Goal: Information Seeking & Learning: Check status

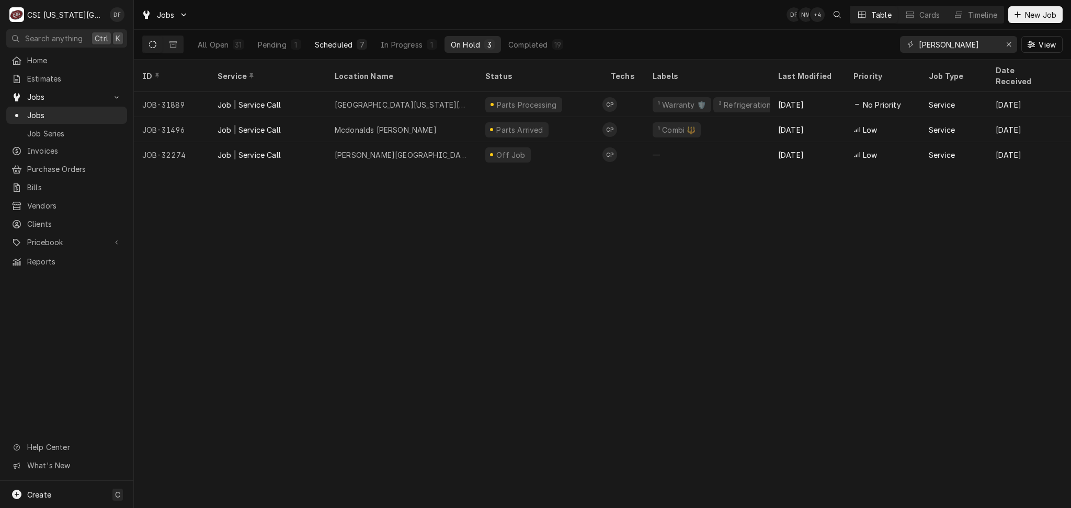
click at [338, 45] on div "Scheduled" at bounding box center [334, 44] width 38 height 11
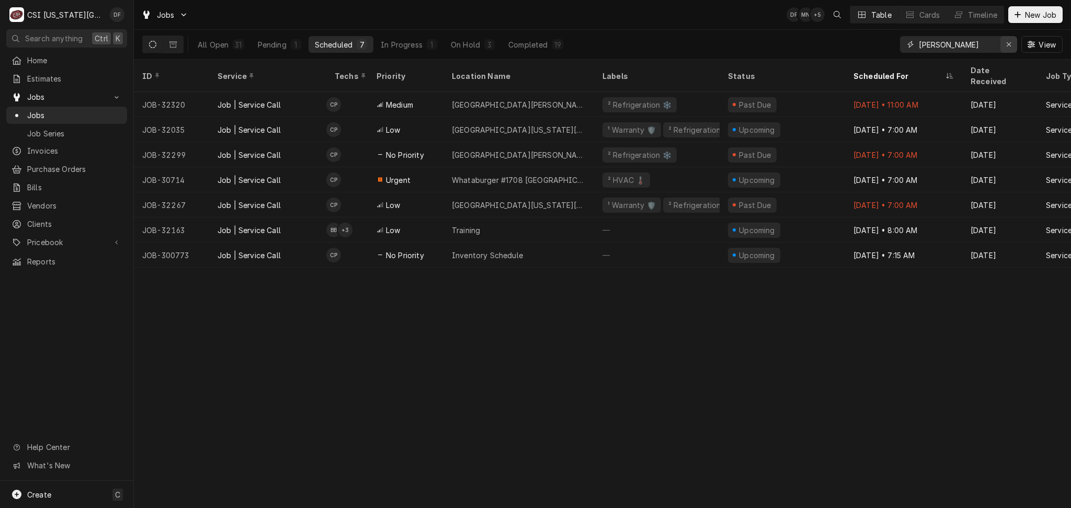
click at [1008, 46] on icon "Erase input" at bounding box center [1009, 44] width 6 height 7
click at [987, 44] on input "Dynamic Content Wrapper" at bounding box center [967, 44] width 98 height 17
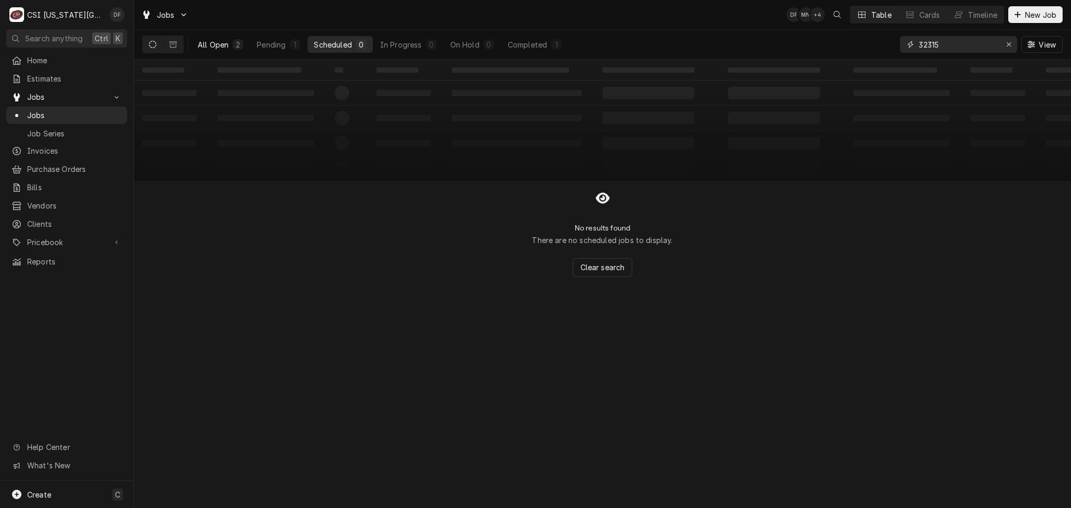
type input "32315"
click at [230, 42] on button "All Open 2" at bounding box center [220, 44] width 58 height 17
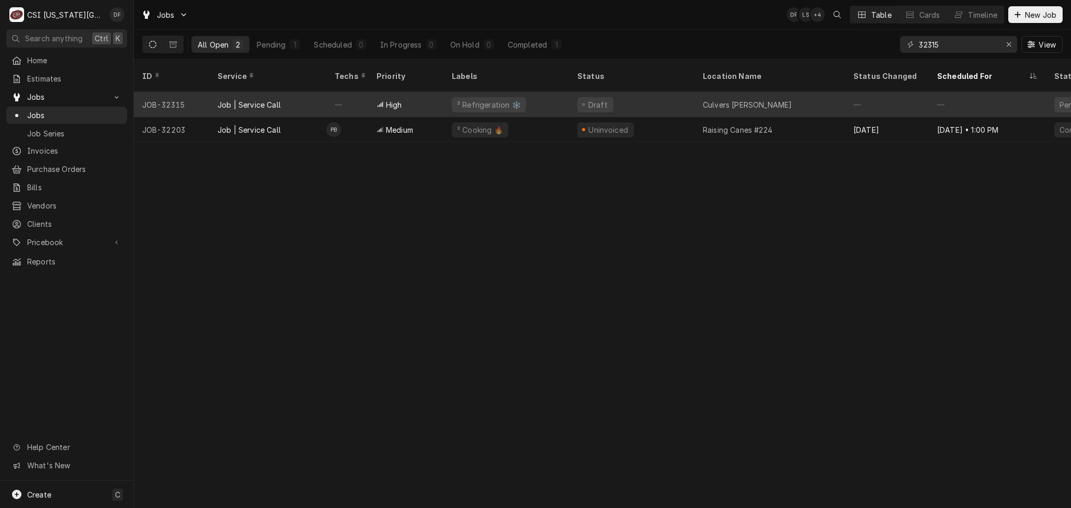
click at [498, 98] on div "² Refrigeration ❄️" at bounding box center [489, 104] width 74 height 15
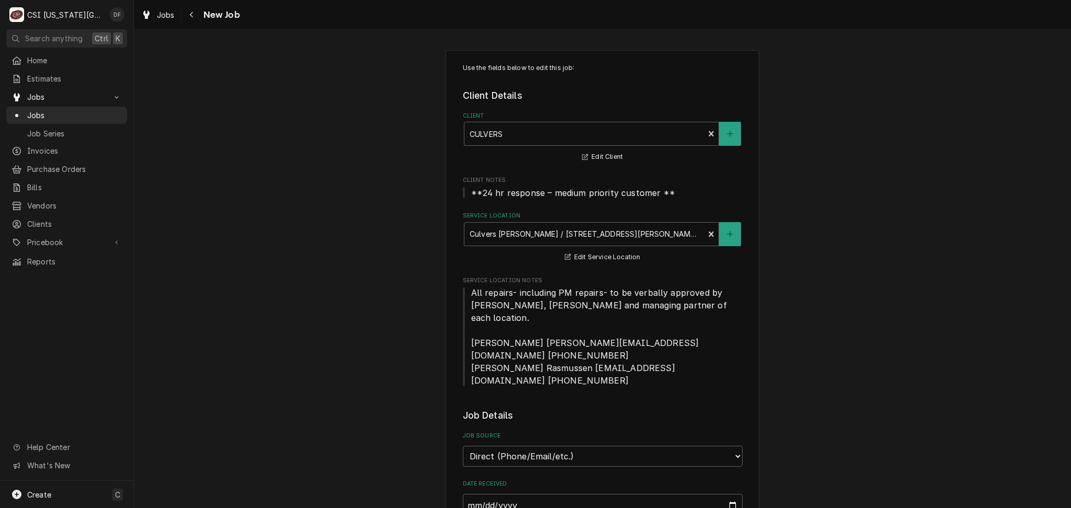
type textarea "x"
click at [192, 17] on icon "Navigate back" at bounding box center [191, 14] width 5 height 7
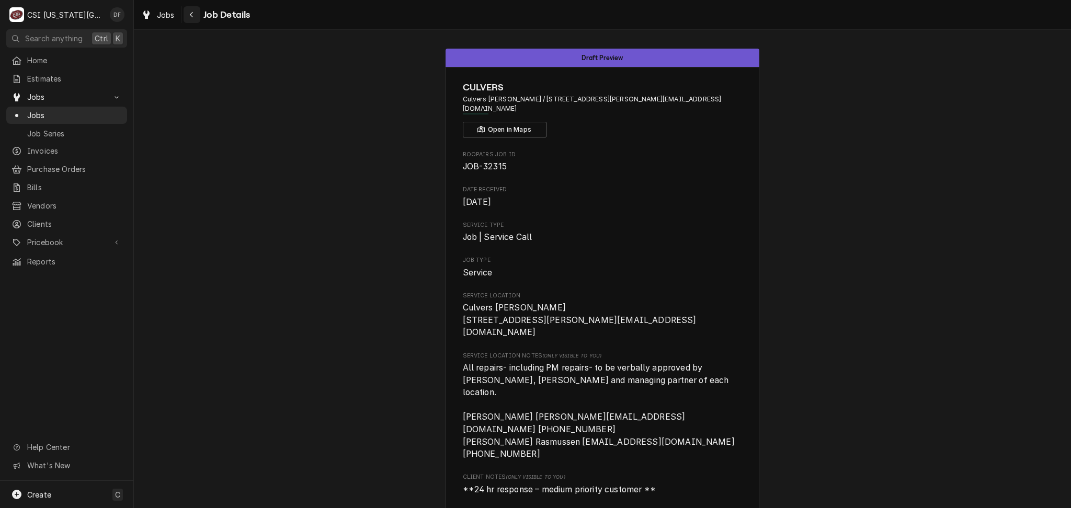
click at [192, 17] on icon "Navigate back" at bounding box center [191, 15] width 3 height 6
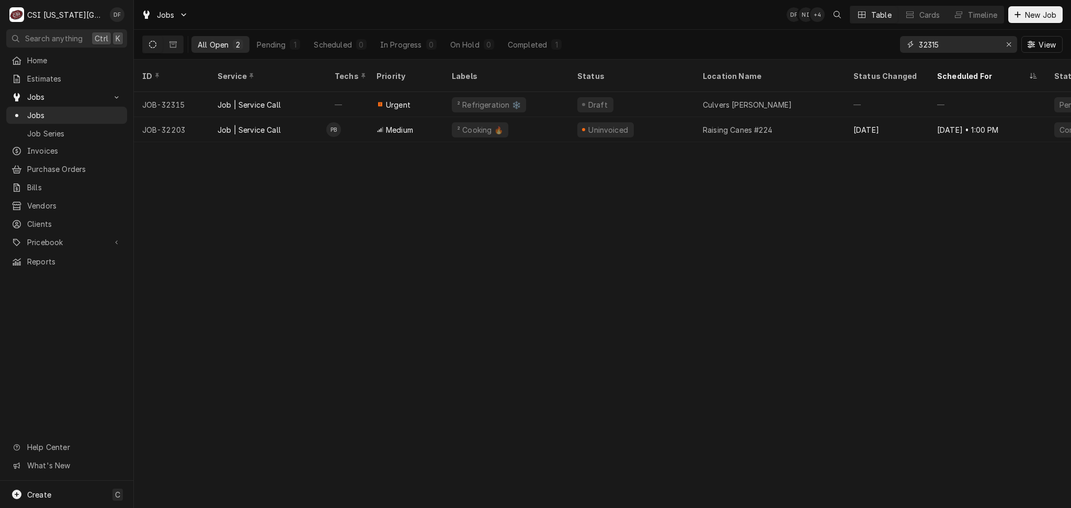
drag, startPoint x: 951, startPoint y: 42, endPoint x: 928, endPoint y: 44, distance: 23.1
click at [928, 44] on input "32315" at bounding box center [957, 44] width 78 height 17
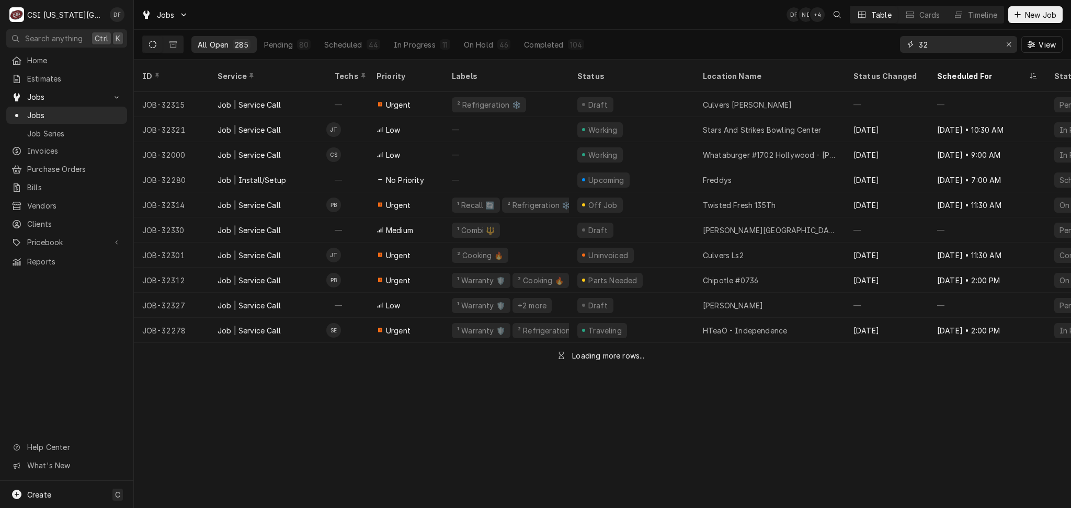
type input "3"
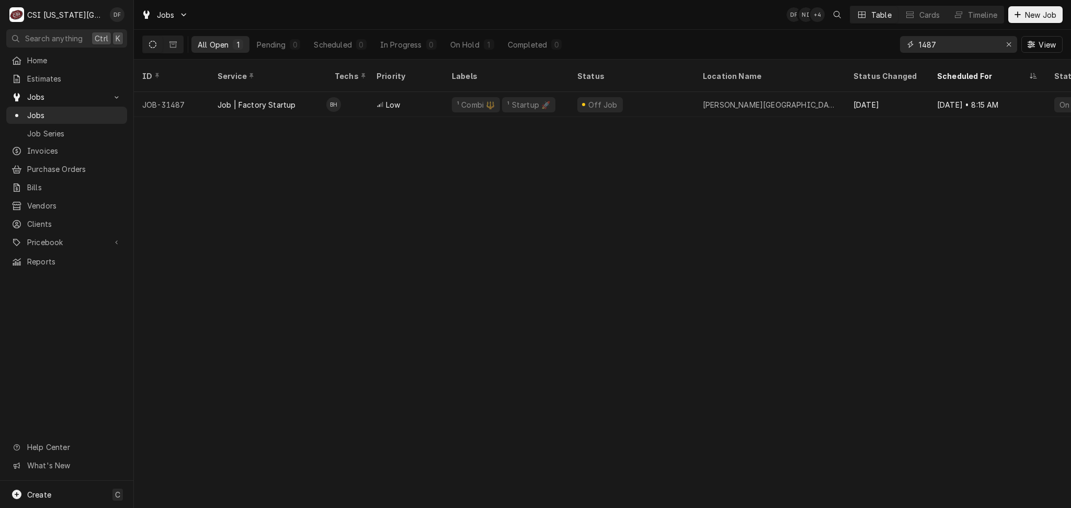
click at [918, 42] on input "1487" at bounding box center [957, 44] width 78 height 17
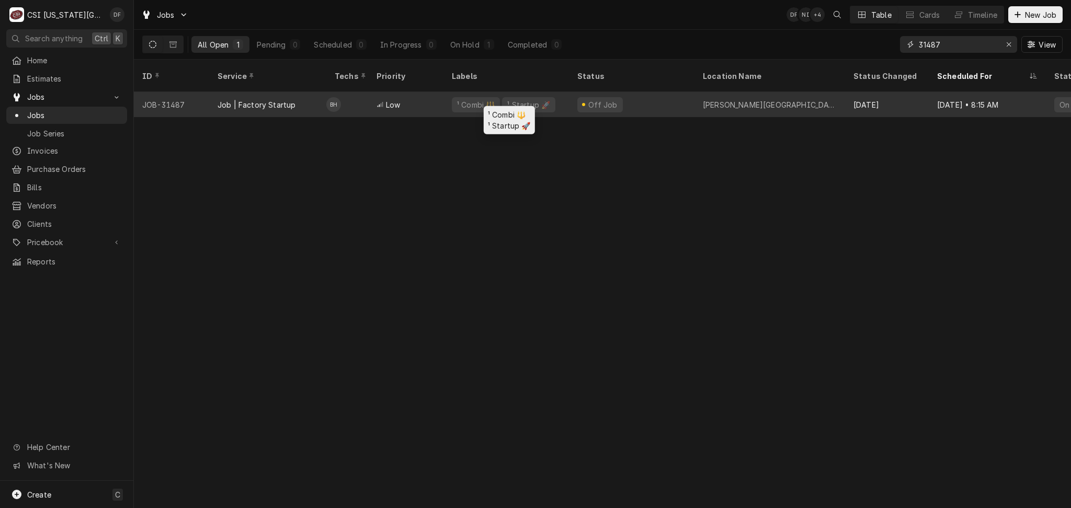
type input "31487"
click at [525, 99] on div "¹ Startup 🚀" at bounding box center [528, 104] width 45 height 11
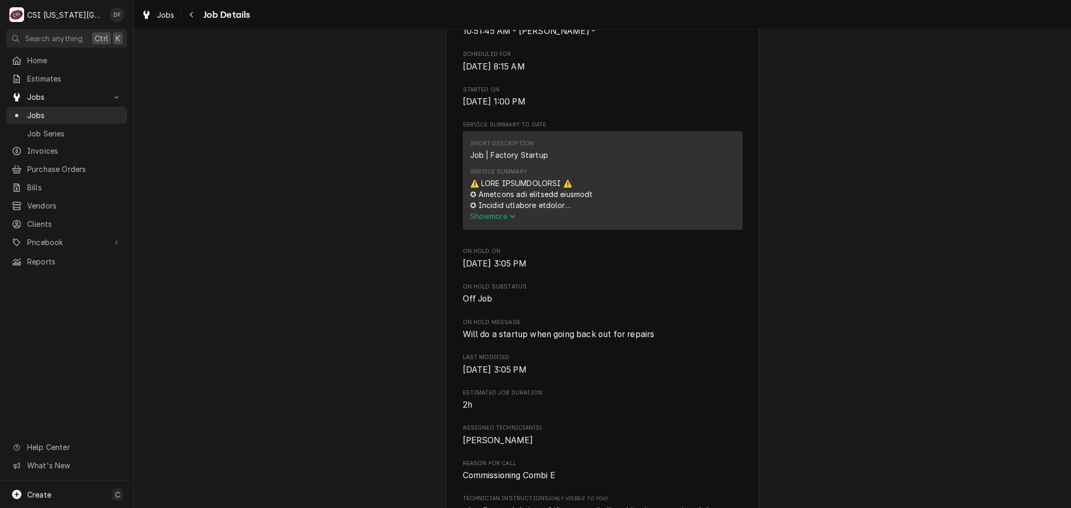
scroll to position [557, 0]
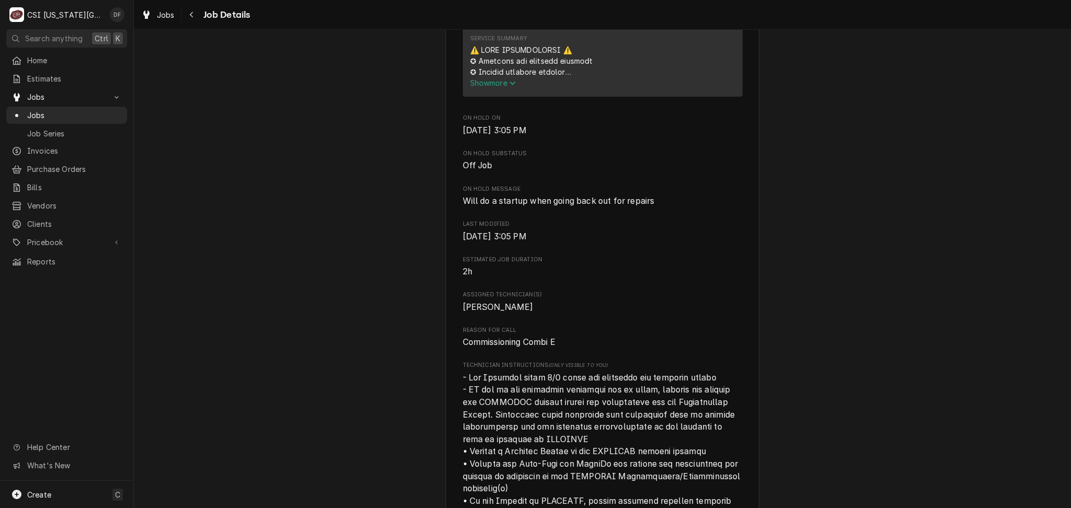
click at [494, 87] on span "Show more" at bounding box center [493, 82] width 46 height 9
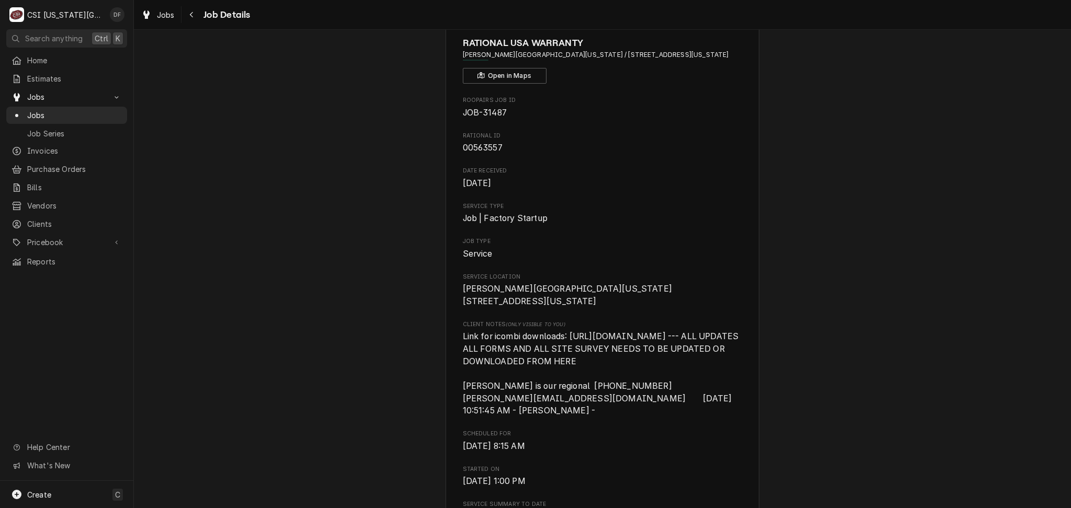
scroll to position [0, 0]
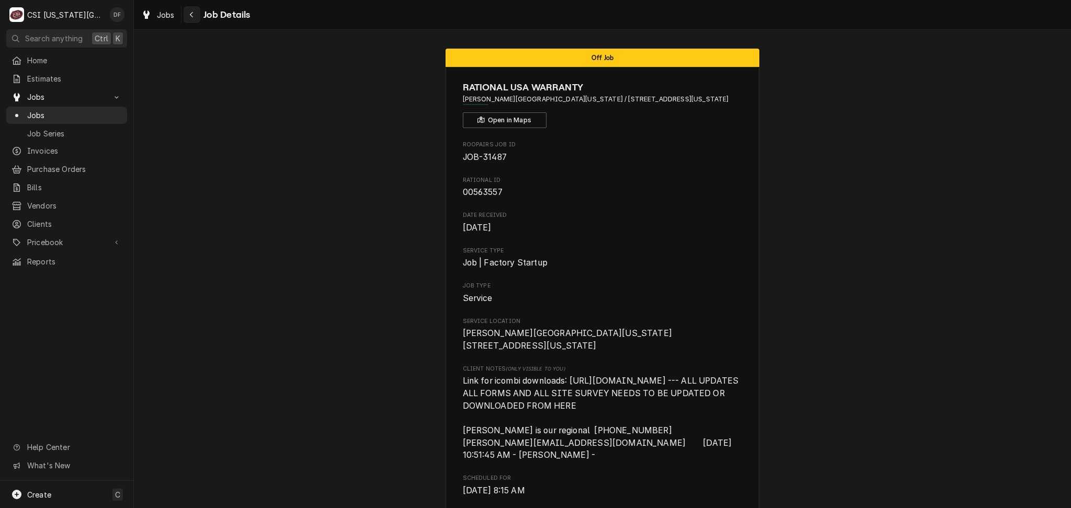
click at [193, 16] on icon "Navigate back" at bounding box center [191, 14] width 5 height 7
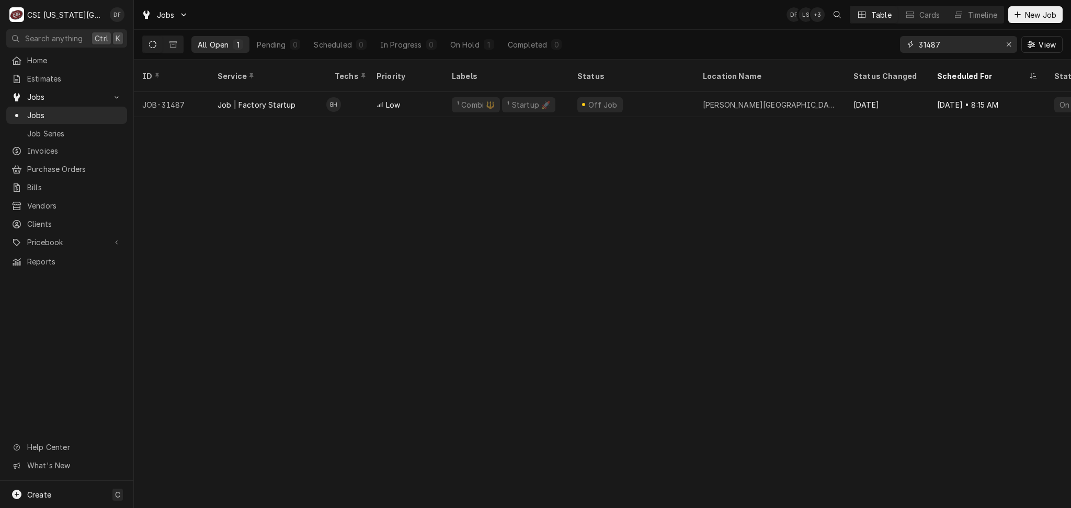
drag, startPoint x: 955, startPoint y: 41, endPoint x: 899, endPoint y: 45, distance: 56.6
click at [900, 45] on div "31487" at bounding box center [958, 44] width 117 height 17
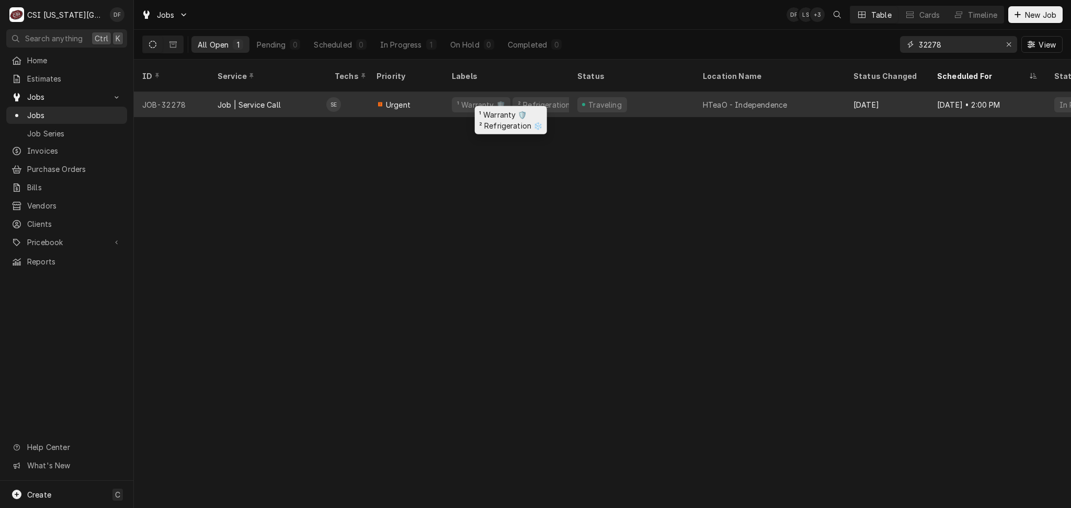
type input "32278"
click at [536, 99] on div "² Refrigeration ❄️" at bounding box center [549, 104] width 66 height 11
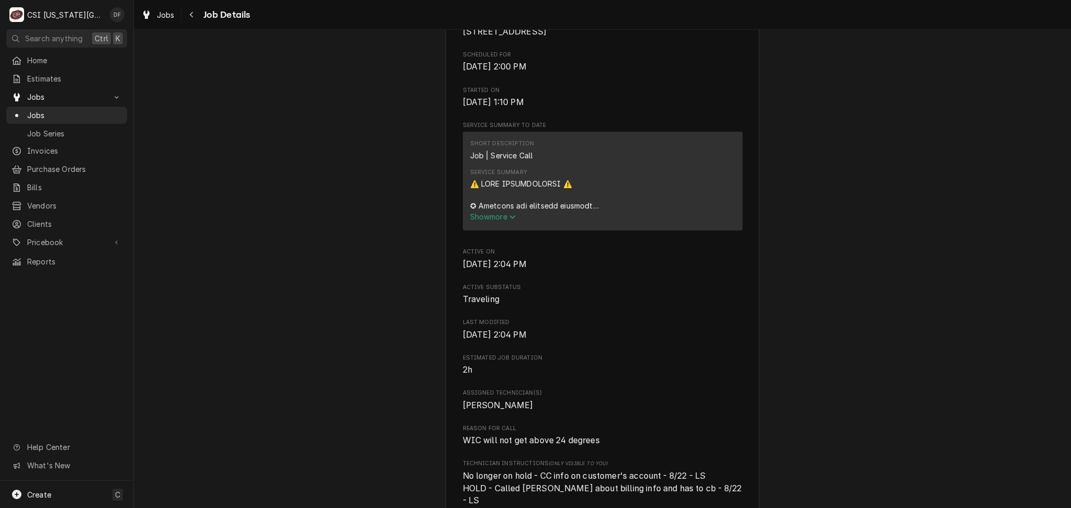
scroll to position [348, 0]
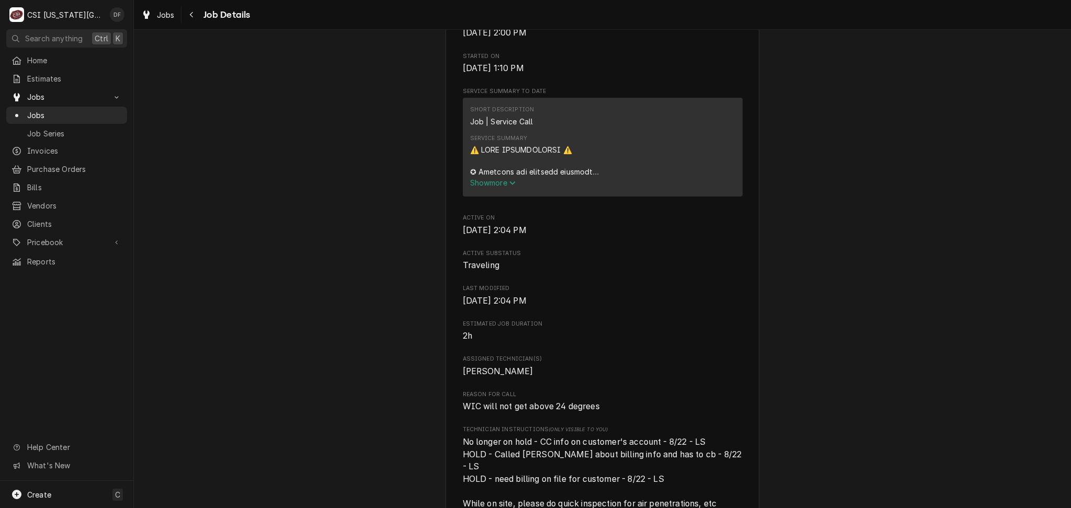
click at [492, 187] on span "Show more" at bounding box center [493, 182] width 46 height 9
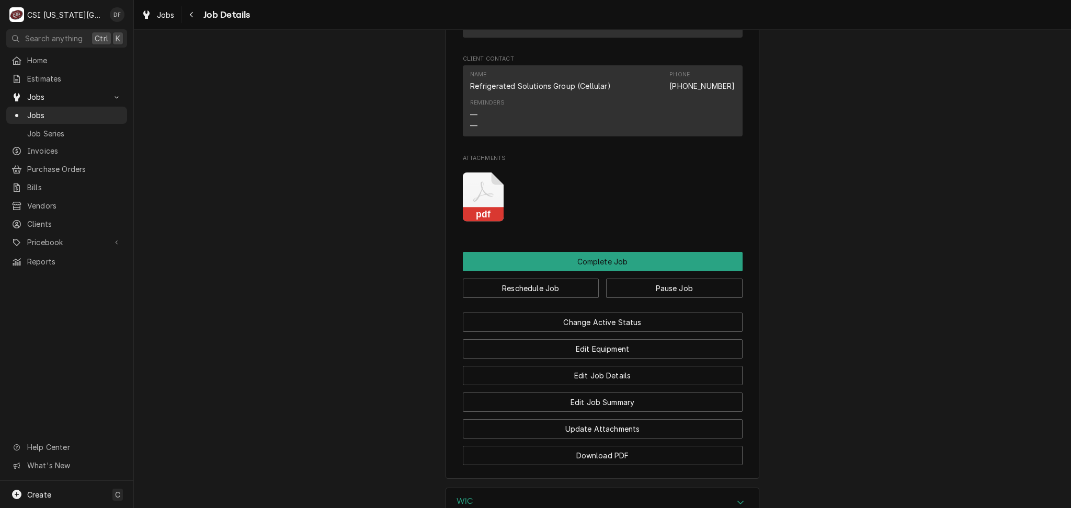
scroll to position [2155, 0]
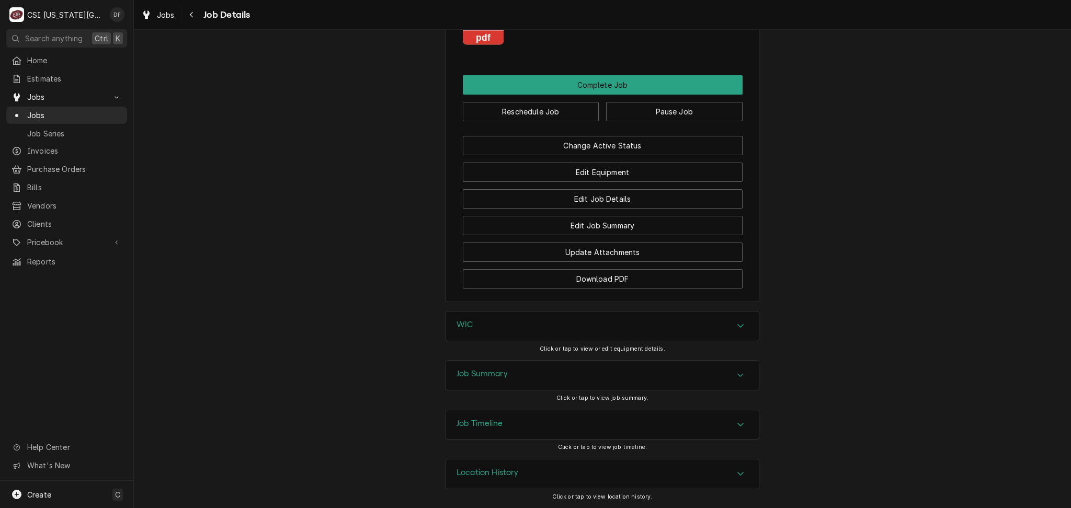
drag, startPoint x: 496, startPoint y: 425, endPoint x: 504, endPoint y: 422, distance: 8.7
click at [498, 425] on h3 "Job Timeline" at bounding box center [479, 424] width 46 height 10
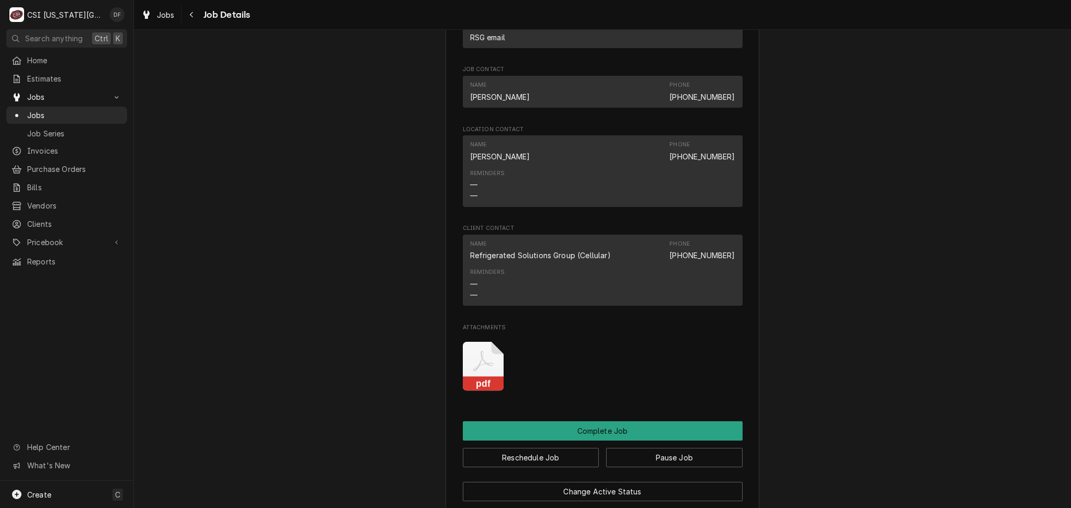
scroll to position [1806, 0]
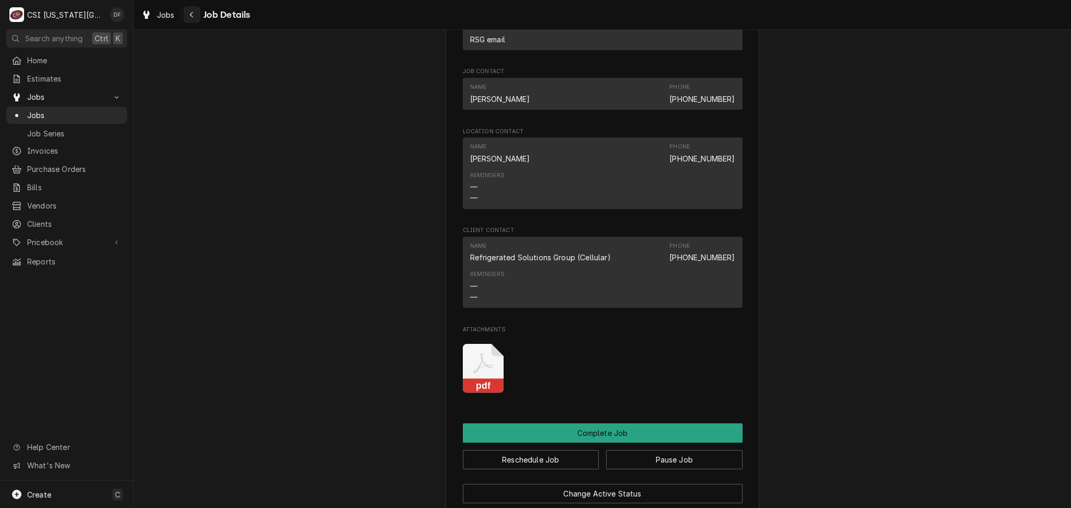
click at [189, 15] on icon "Navigate back" at bounding box center [191, 14] width 5 height 7
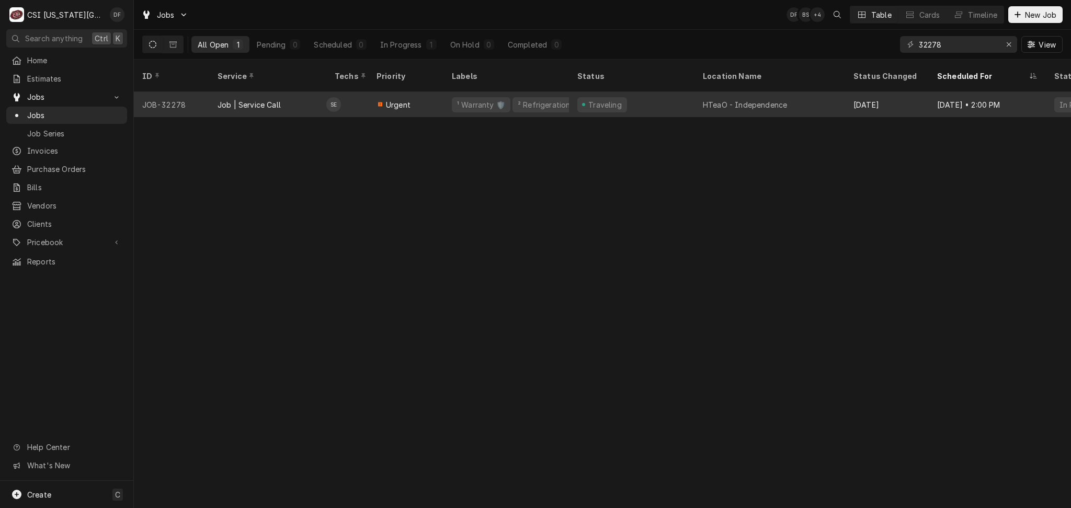
click at [619, 97] on div "Traveling" at bounding box center [602, 104] width 50 height 15
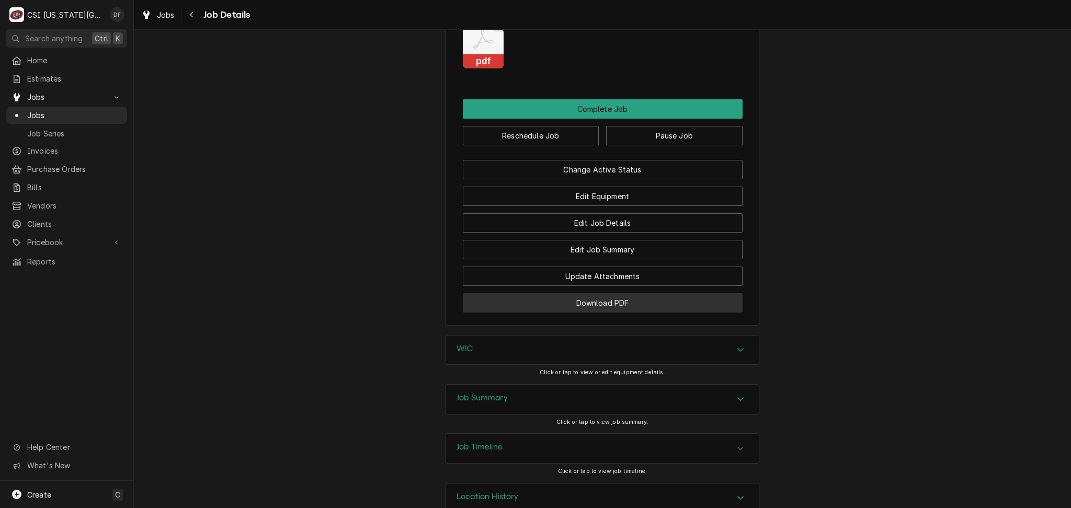
scroll to position [1466, 0]
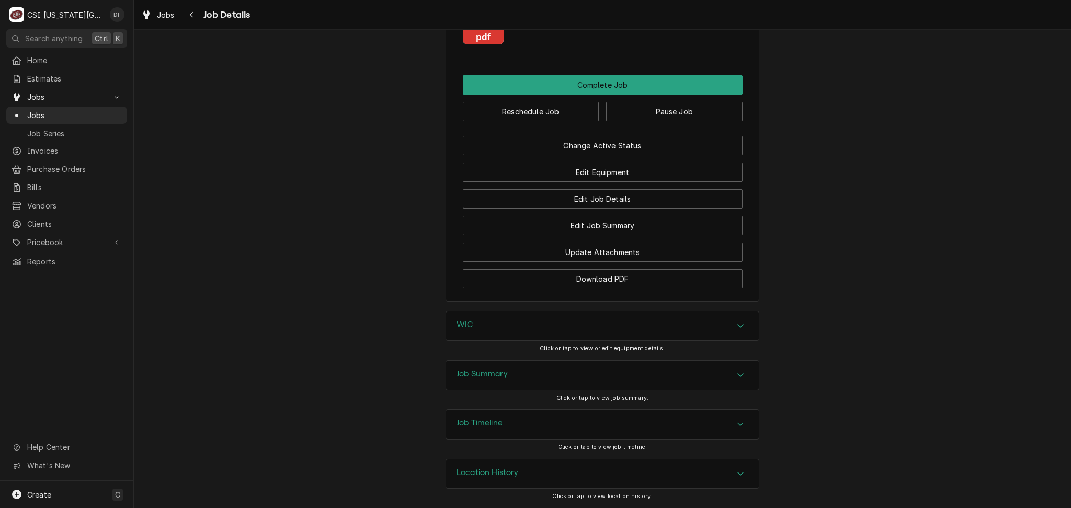
click at [527, 427] on div "Job Timeline" at bounding box center [602, 424] width 313 height 29
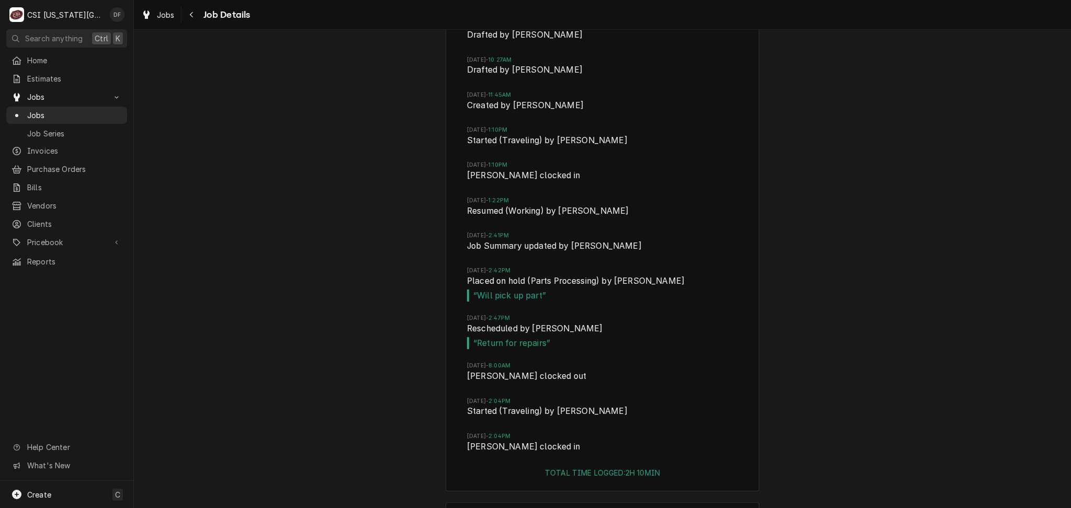
scroll to position [1954, 0]
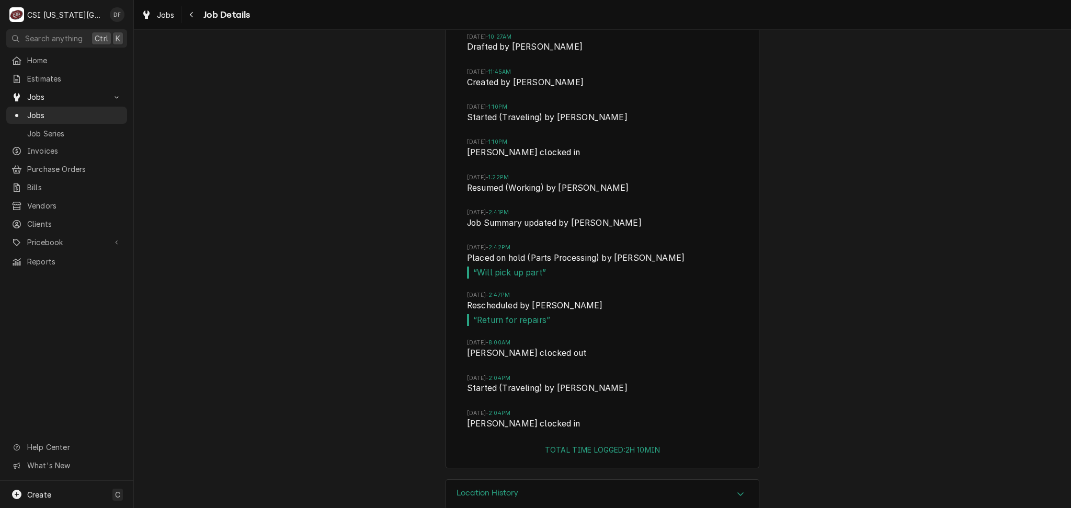
drag, startPoint x: 470, startPoint y: 270, endPoint x: 627, endPoint y: 311, distance: 162.0
click at [625, 311] on div "Fri, Aug 22, 2025 - 9:39AM Drafted by Lindsay Stover Fri, Aug 22, 2025 - 9:50AM…" at bounding box center [602, 198] width 313 height 492
click at [634, 318] on span "“ Return for repairs ”" at bounding box center [602, 320] width 271 height 13
click at [617, 332] on li "Fri, Aug 22, 2025 - 2:47PM Rescheduled by Lindy Springer “ Return for repairs ”" at bounding box center [602, 315] width 271 height 48
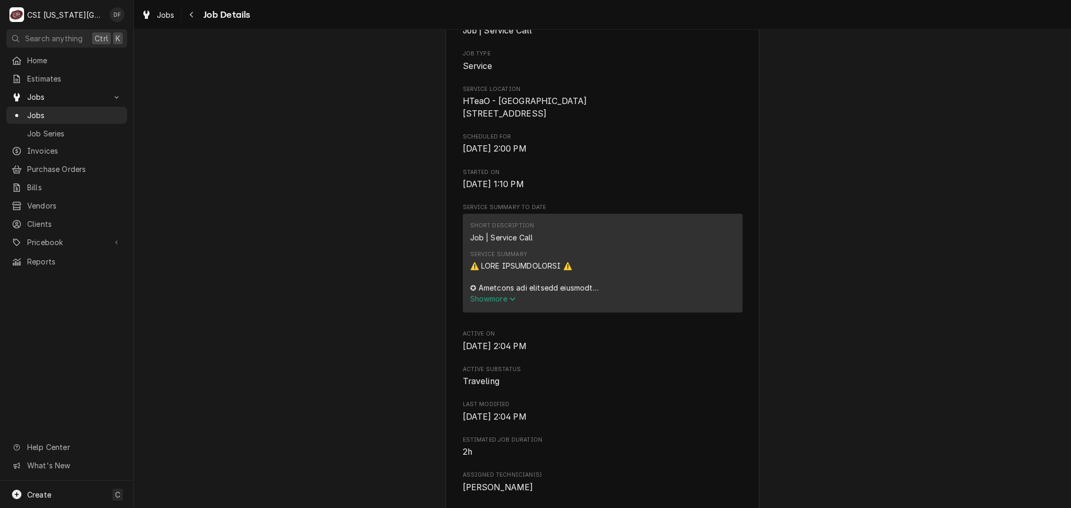
scroll to position [0, 0]
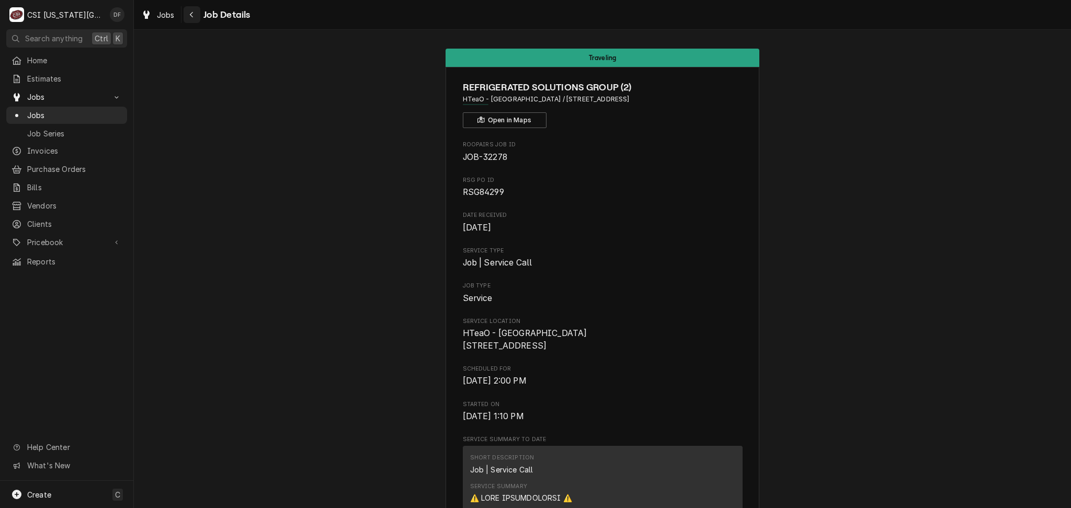
click at [191, 16] on icon "Navigate back" at bounding box center [191, 14] width 5 height 7
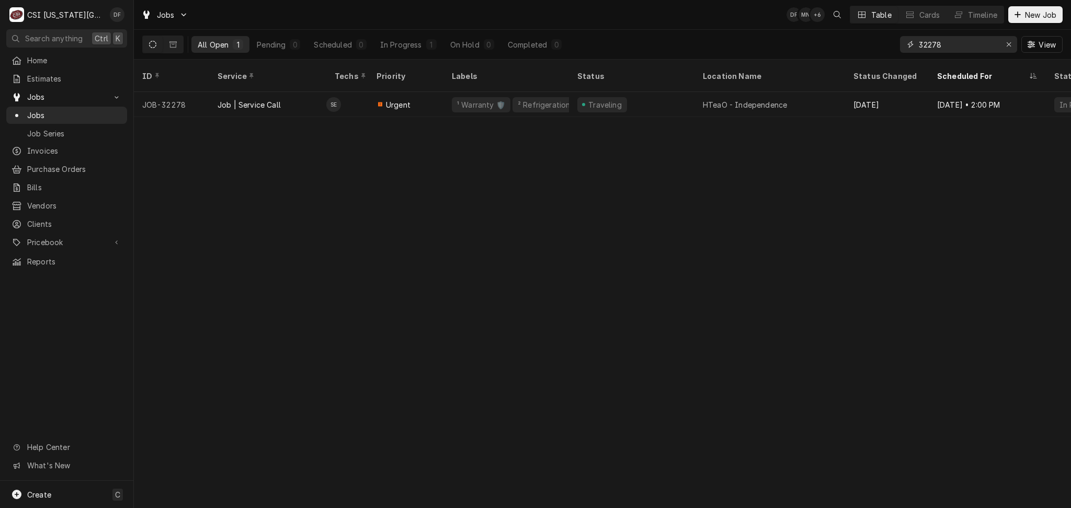
drag, startPoint x: 956, startPoint y: 44, endPoint x: 926, endPoint y: 42, distance: 29.3
click at [926, 42] on input "32278" at bounding box center [957, 44] width 78 height 17
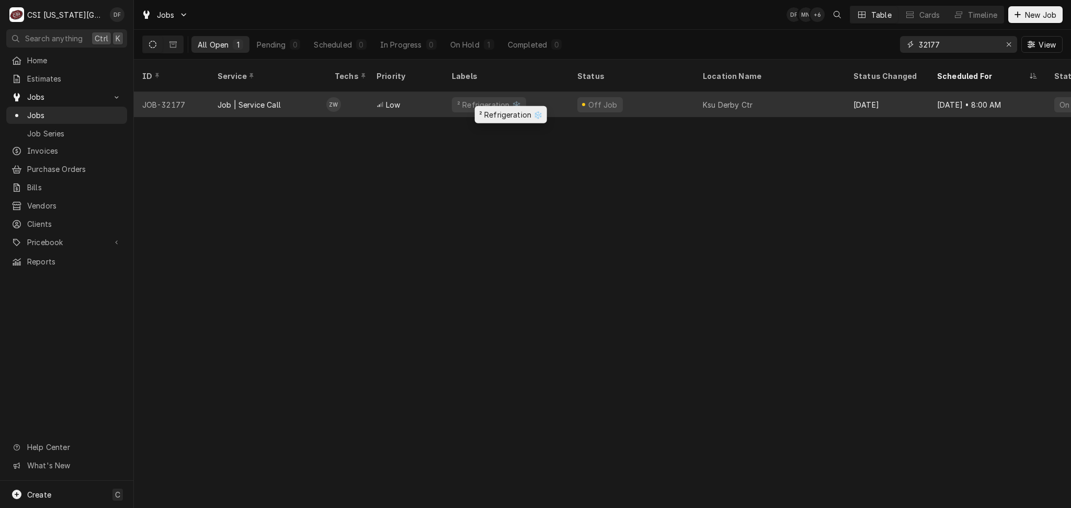
type input "32177"
click at [551, 99] on div "² Refrigeration ❄️" at bounding box center [505, 104] width 125 height 25
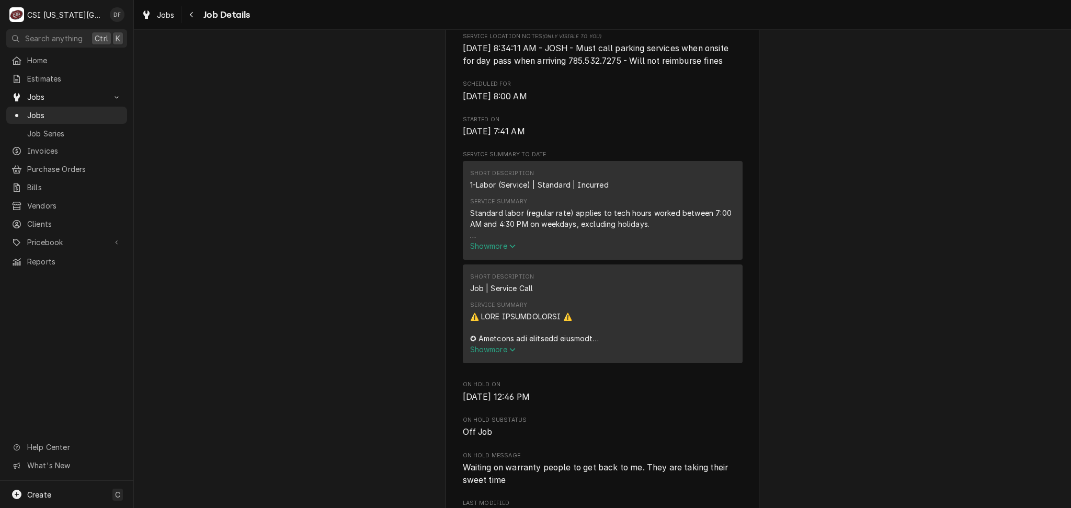
scroll to position [488, 0]
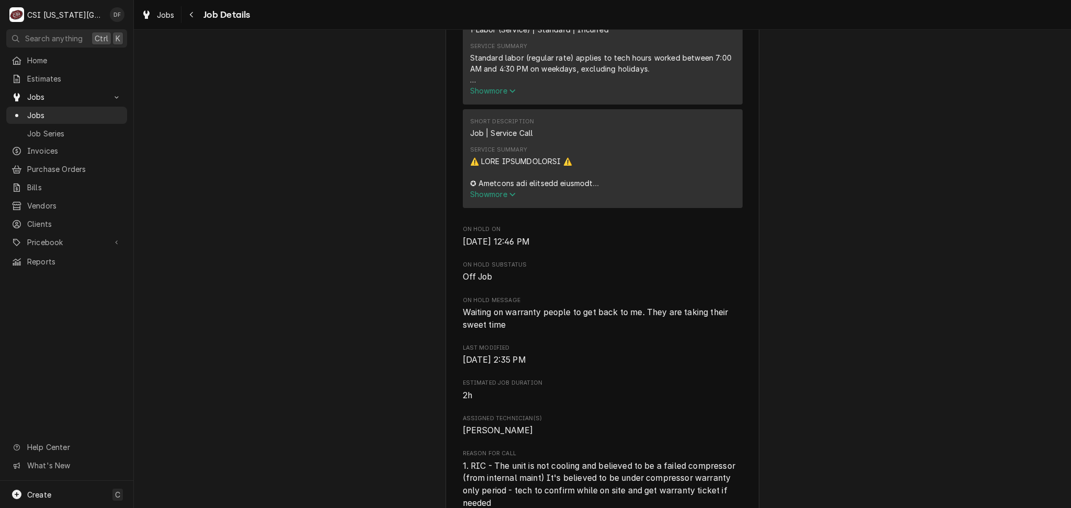
click at [498, 199] on span "Show more" at bounding box center [493, 194] width 46 height 9
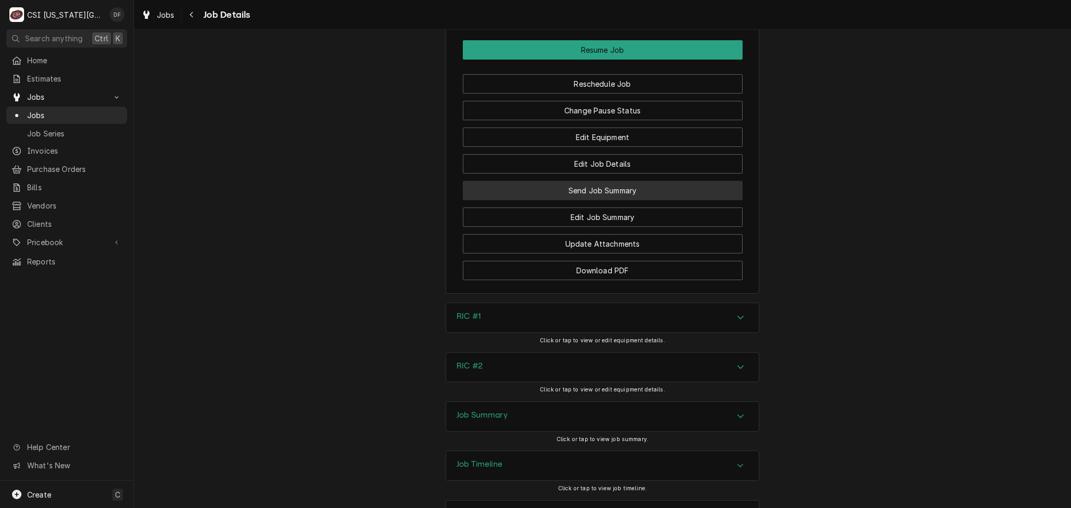
scroll to position [2636, 0]
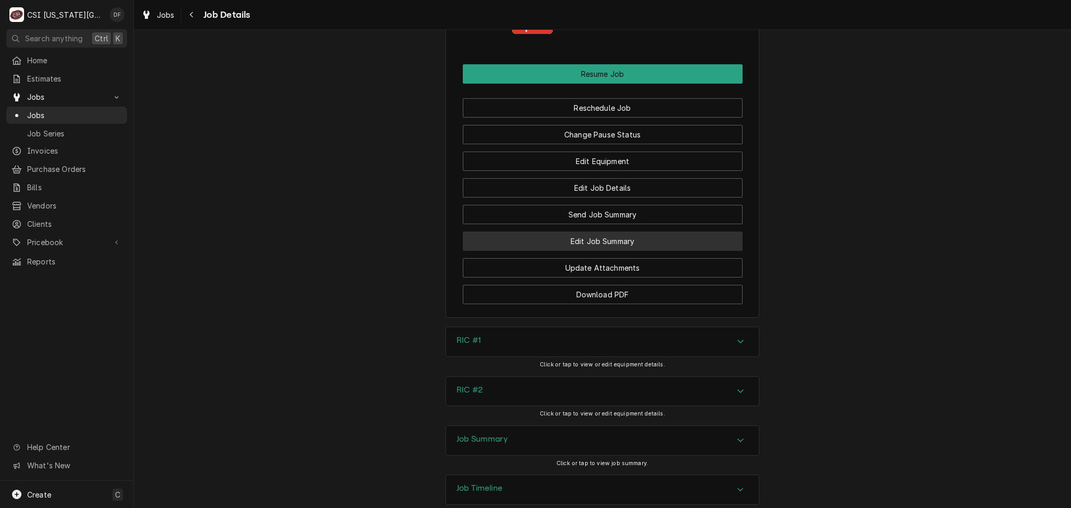
click at [598, 250] on button "Edit Job Summary" at bounding box center [603, 241] width 280 height 19
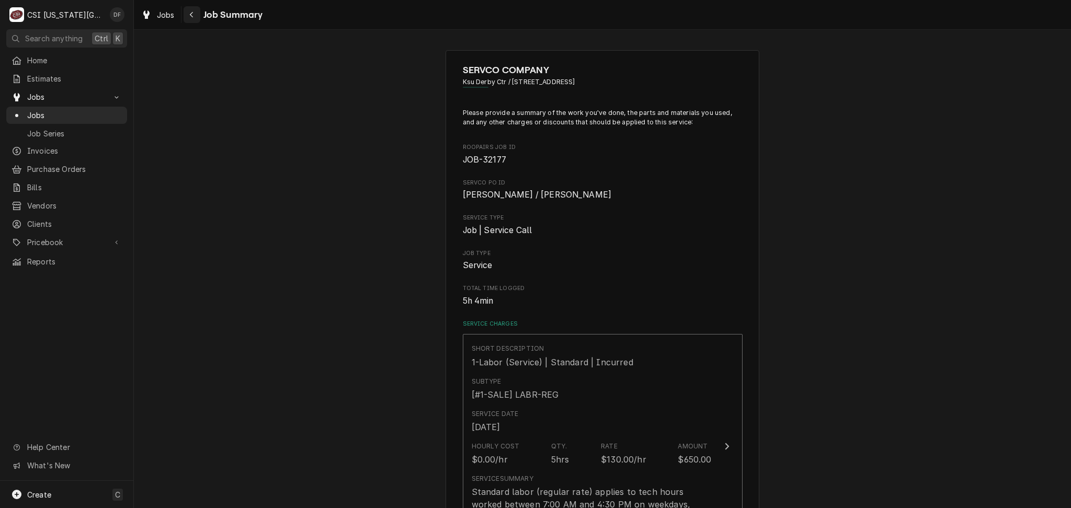
click at [194, 13] on div "Navigate back" at bounding box center [192, 14] width 10 height 10
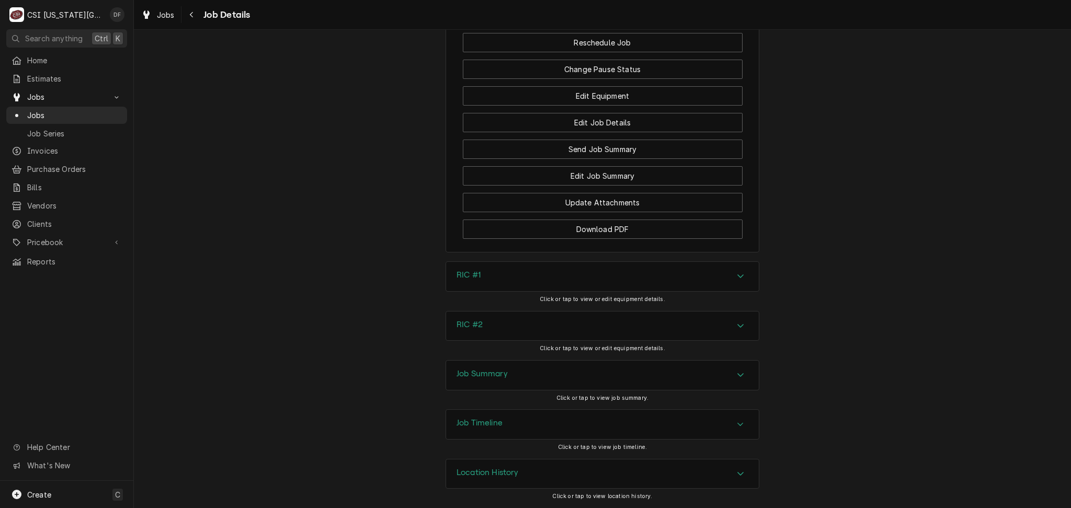
scroll to position [1761, 0]
click at [563, 381] on div "Job Summary" at bounding box center [602, 375] width 313 height 29
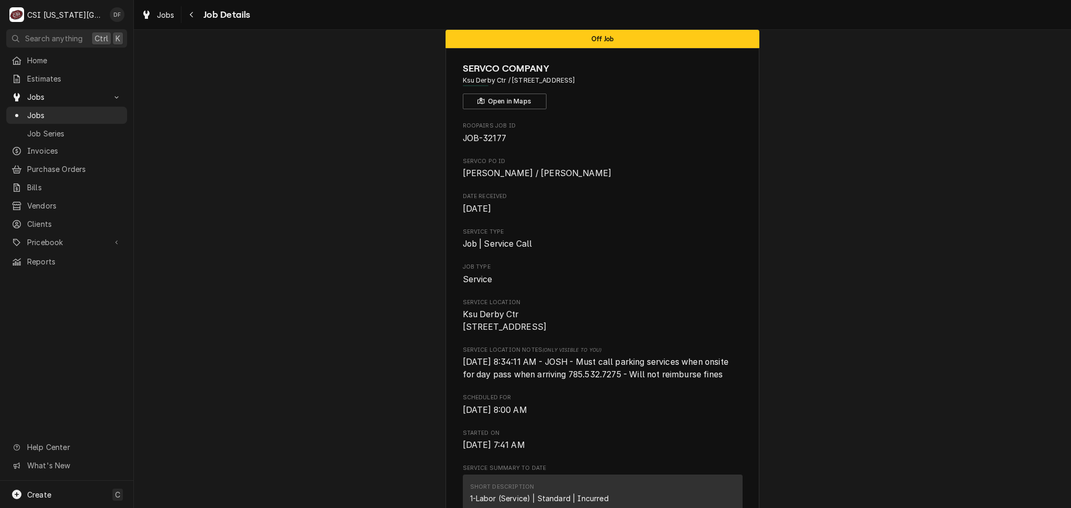
scroll to position [0, 0]
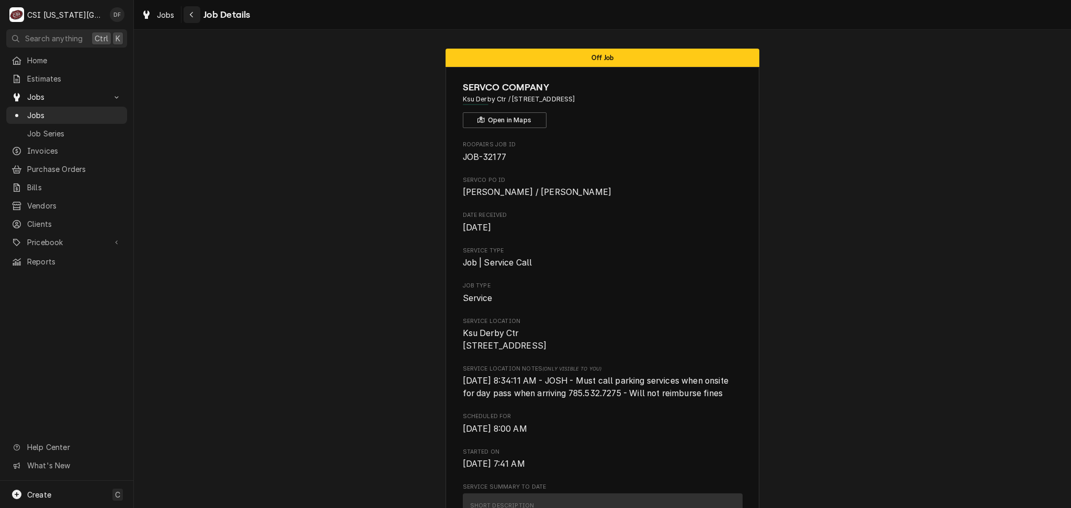
click at [188, 17] on div "Navigate back" at bounding box center [192, 14] width 10 height 10
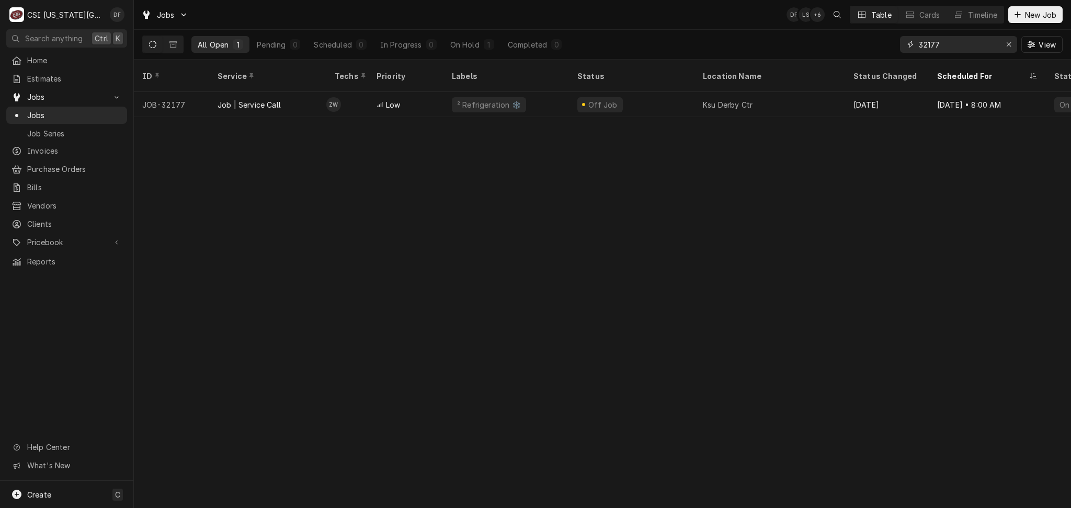
drag, startPoint x: 958, startPoint y: 44, endPoint x: 875, endPoint y: 45, distance: 83.1
click at [878, 45] on div "All Open 1 Pending 0 Scheduled 0 In Progress 0 On Hold 1 Completed 0 32177 View" at bounding box center [602, 44] width 920 height 29
click at [66, 149] on span "Invoices" at bounding box center [74, 150] width 95 height 11
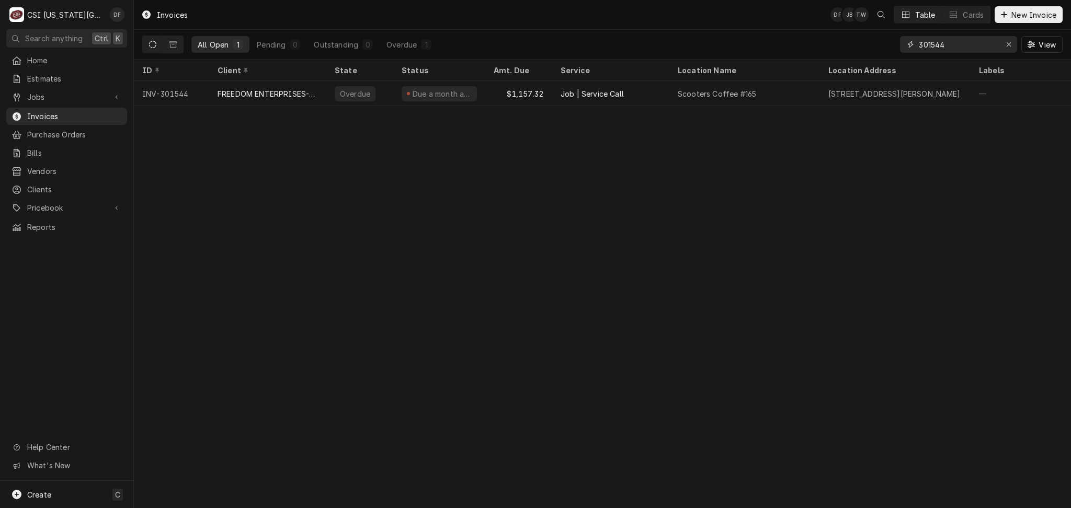
drag, startPoint x: 974, startPoint y: 42, endPoint x: 849, endPoint y: 52, distance: 125.9
click at [849, 52] on div "All Open 1 Pending 0 Outstanding 0 Overdue 1 301544 View" at bounding box center [602, 44] width 920 height 29
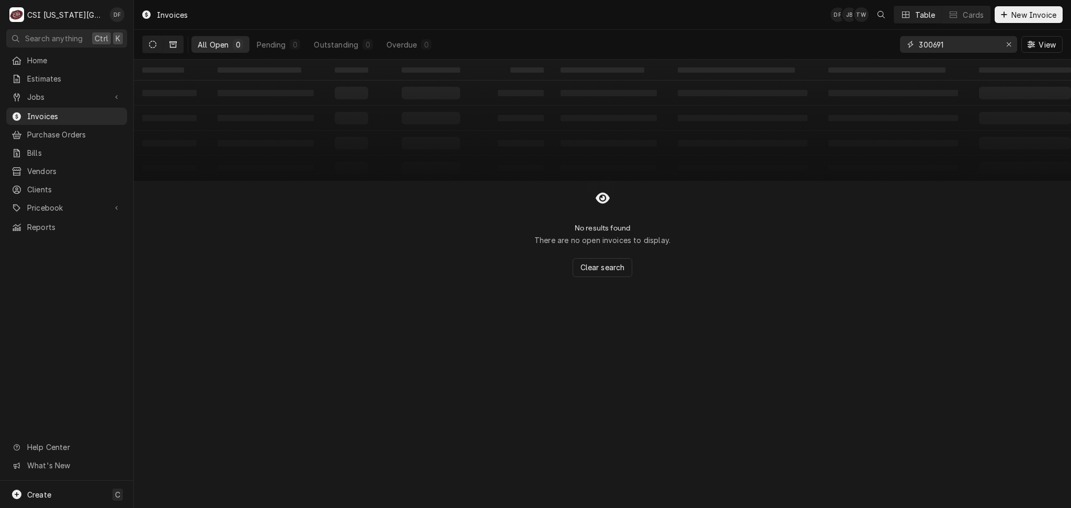
type input "300691"
click at [181, 44] on button "Dynamic Content Wrapper" at bounding box center [173, 44] width 20 height 17
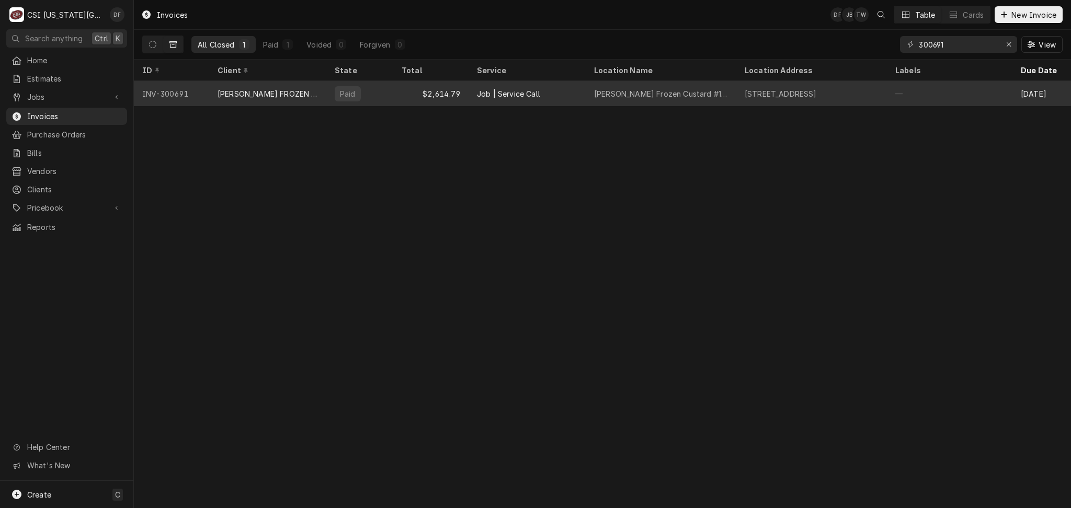
click at [478, 96] on div "Job | Service Call" at bounding box center [508, 93] width 63 height 11
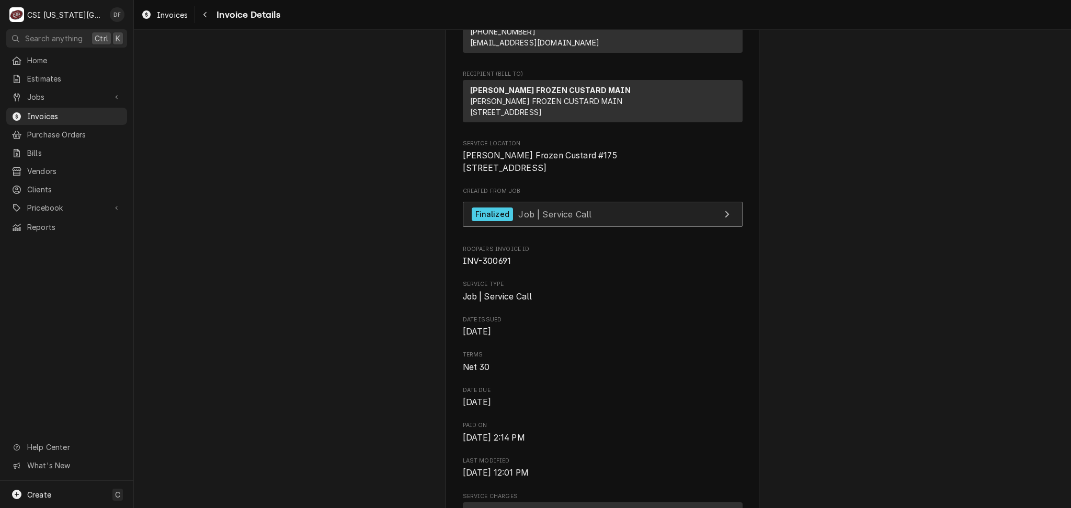
scroll to position [139, 0]
click at [607, 227] on link "Finalized Job | Service Call" at bounding box center [603, 214] width 280 height 26
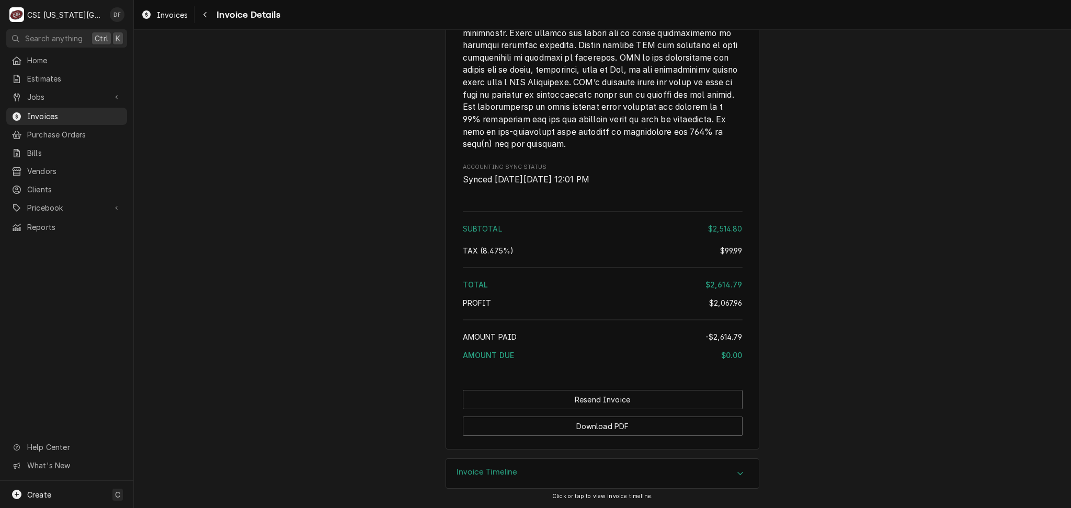
scroll to position [2491, 0]
drag, startPoint x: 576, startPoint y: 263, endPoint x: 554, endPoint y: 184, distance: 82.3
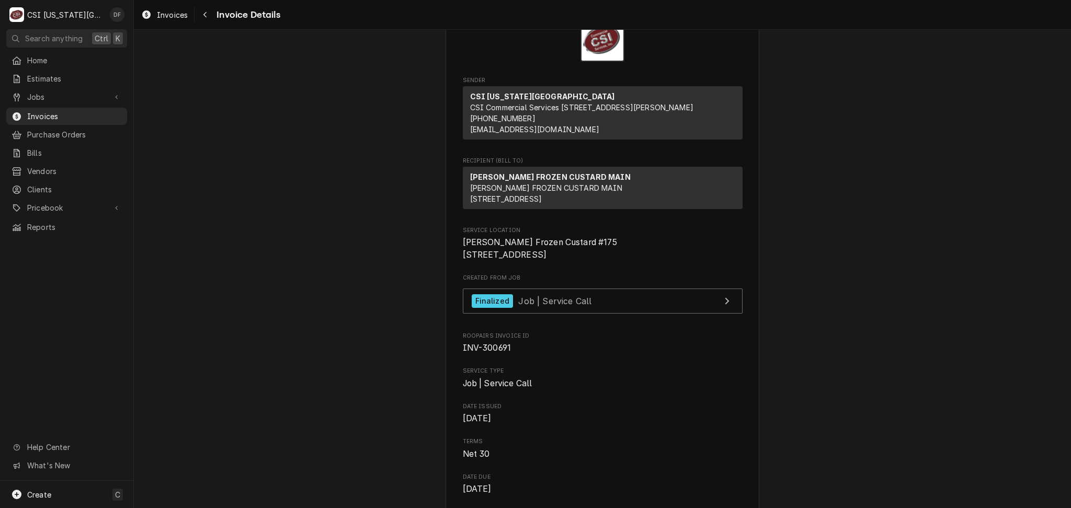
scroll to position [0, 0]
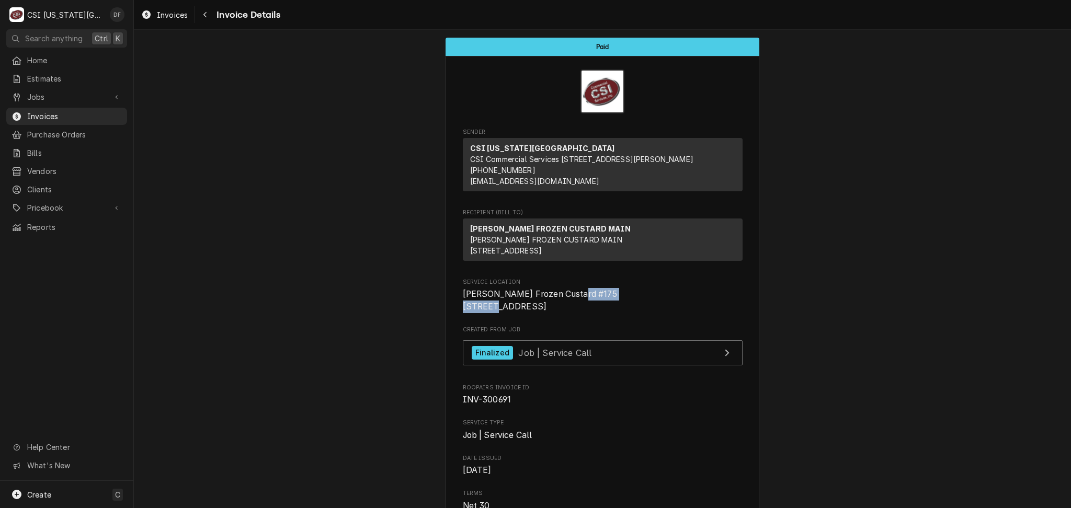
drag, startPoint x: 458, startPoint y: 327, endPoint x: 527, endPoint y: 330, distance: 69.0
click at [527, 313] on span "Andys Frozen Custard #175 5821 W 135Th St Overlakd Park, KS 66223" at bounding box center [603, 300] width 280 height 25
copy span "5821 W 135Th St"
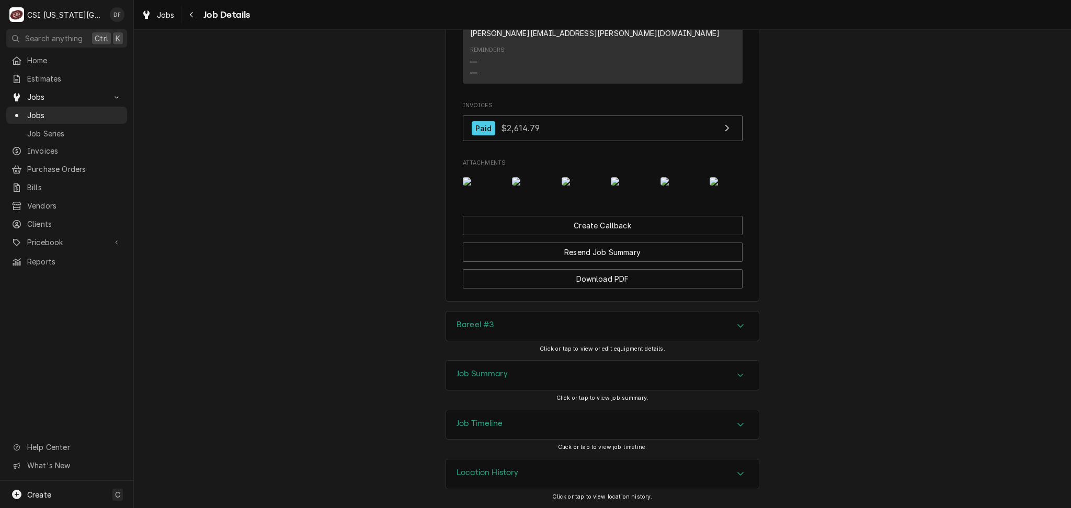
scroll to position [1115, 0]
click at [580, 177] on img "Attachments" at bounding box center [581, 181] width 41 height 8
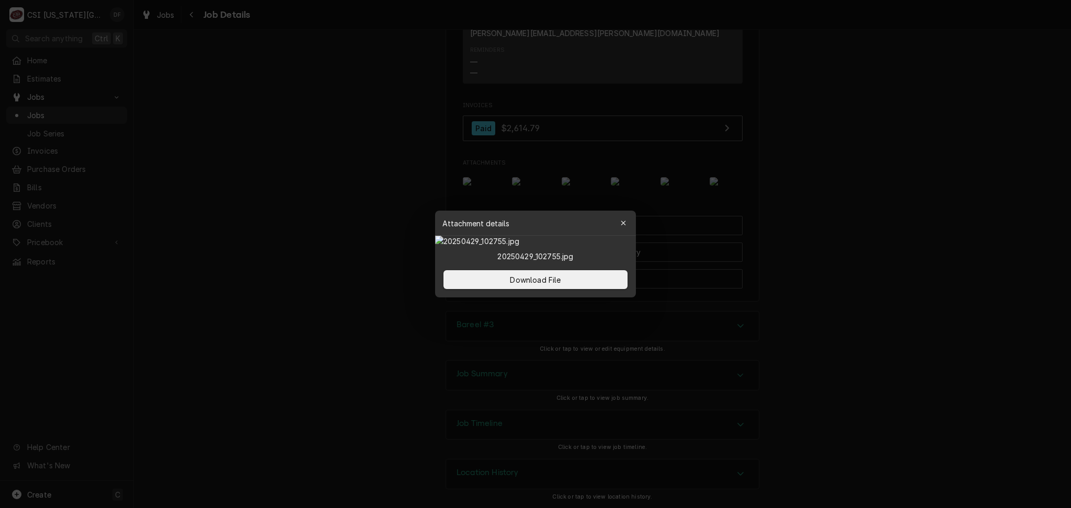
click at [623, 220] on icon "button" at bounding box center [623, 223] width 6 height 7
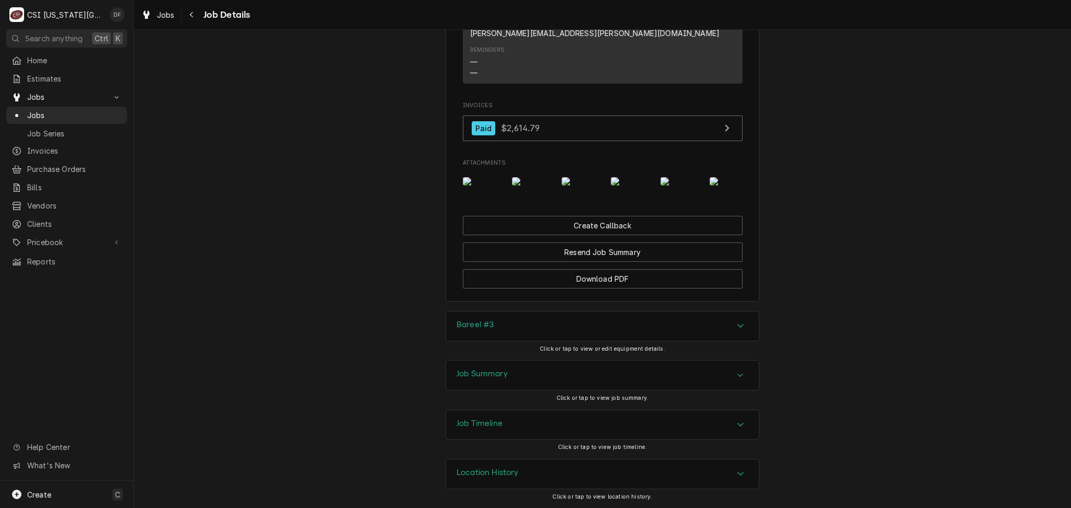
click at [621, 177] on img "Attachments" at bounding box center [631, 181] width 41 height 8
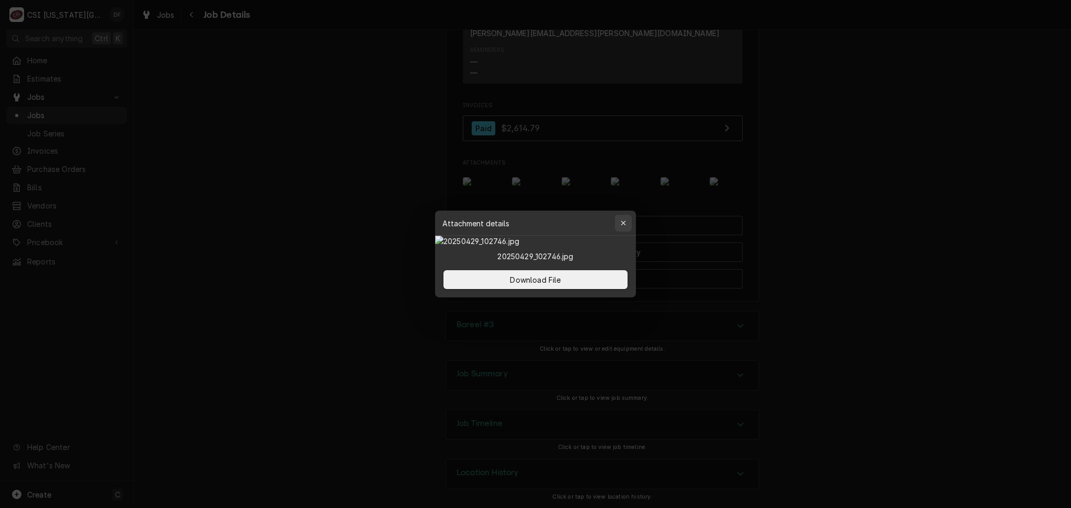
click at [619, 218] on div "button" at bounding box center [623, 223] width 10 height 10
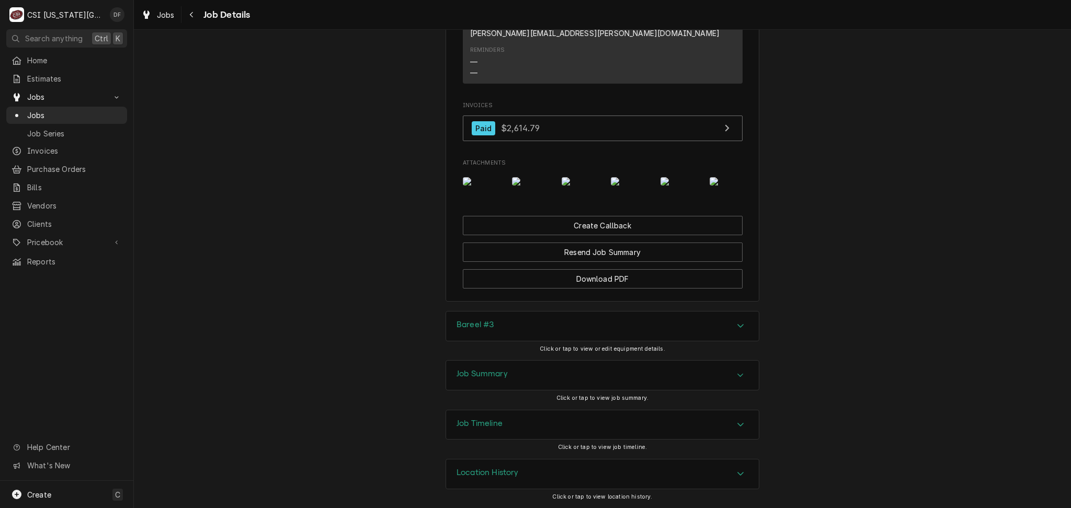
click at [711, 177] on img "Attachments" at bounding box center [729, 181] width 41 height 8
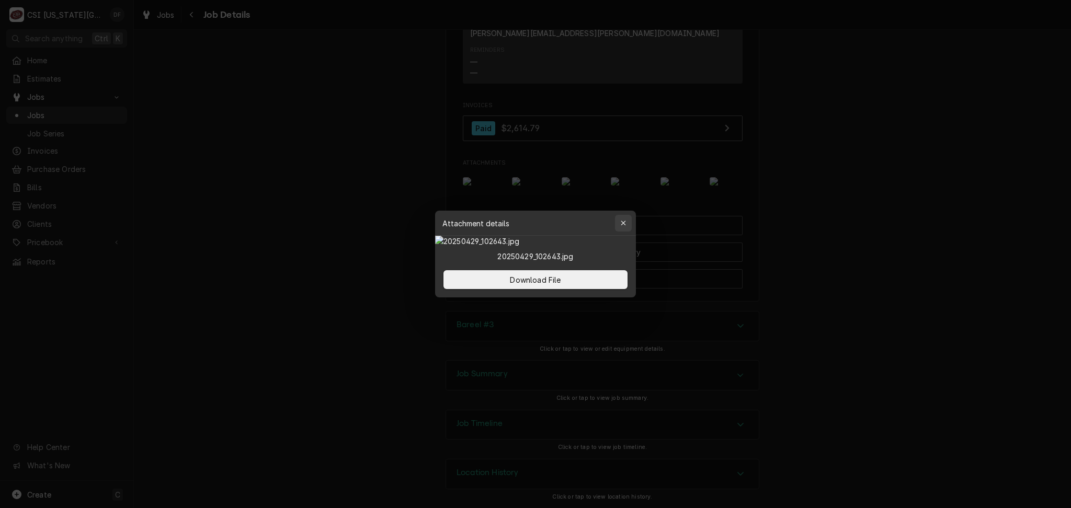
click at [625, 220] on icon "button" at bounding box center [623, 223] width 6 height 7
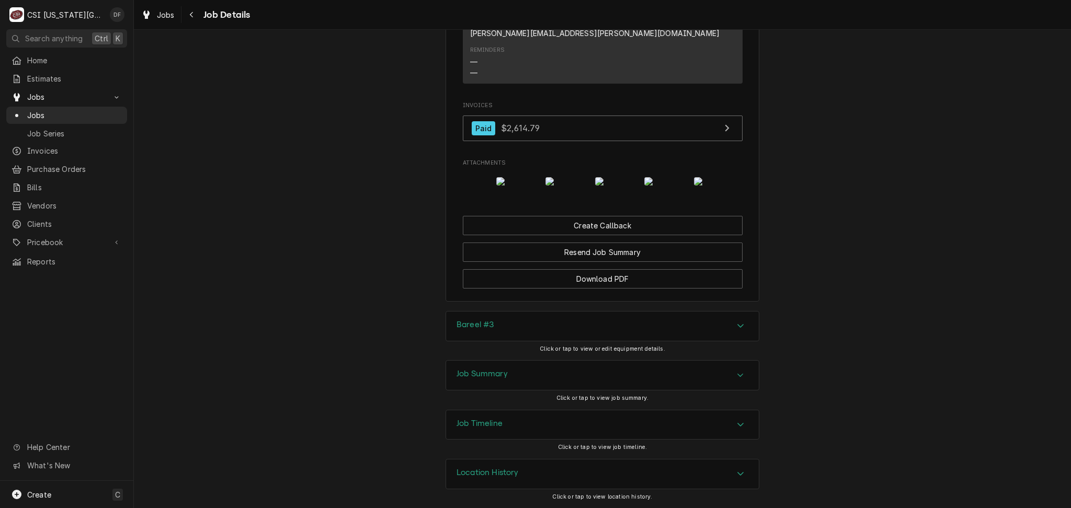
scroll to position [0, 66]
click at [712, 177] on img "Attachments" at bounding box center [713, 181] width 41 height 8
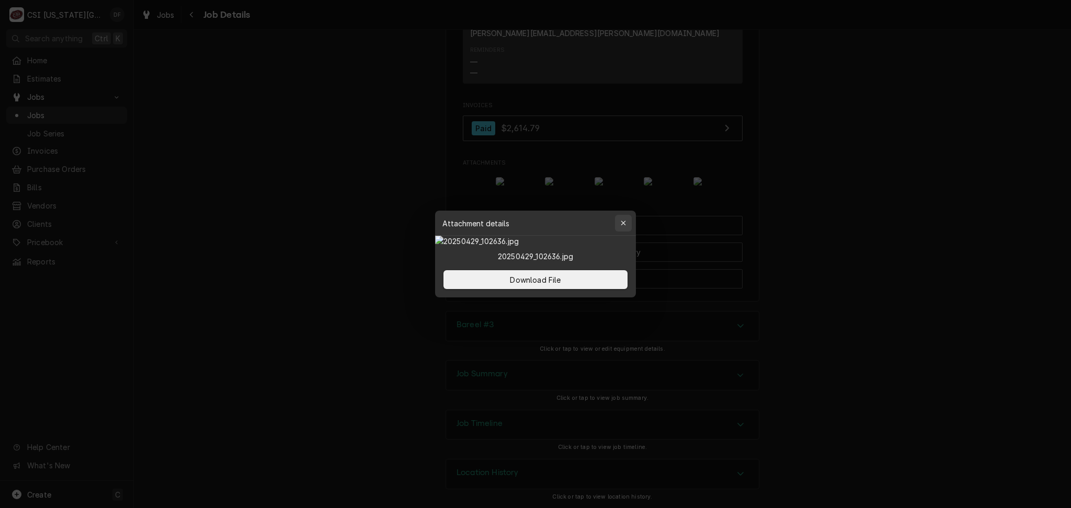
click at [627, 218] on div "button" at bounding box center [623, 223] width 10 height 10
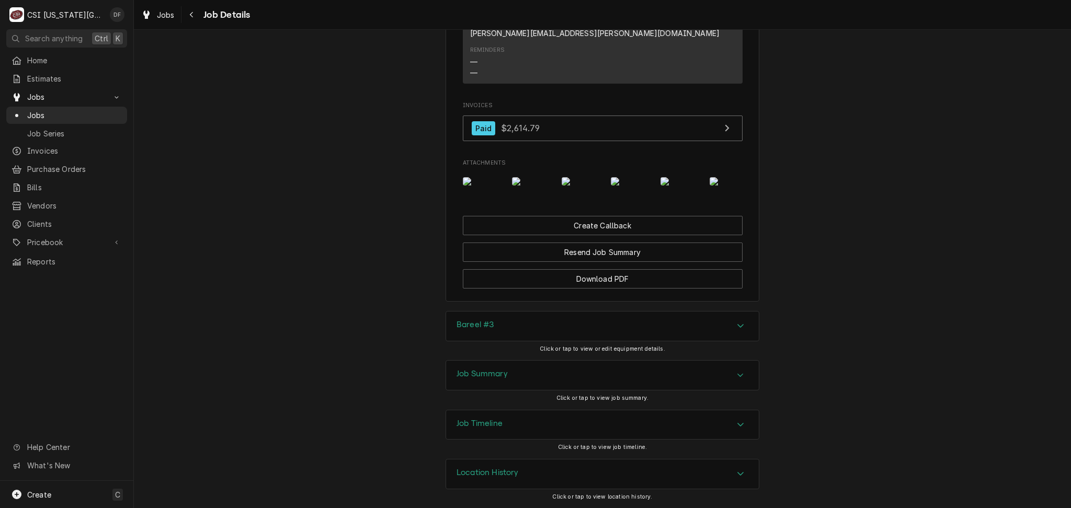
scroll to position [1142, 0]
click at [502, 428] on div "Job Timeline" at bounding box center [602, 424] width 313 height 29
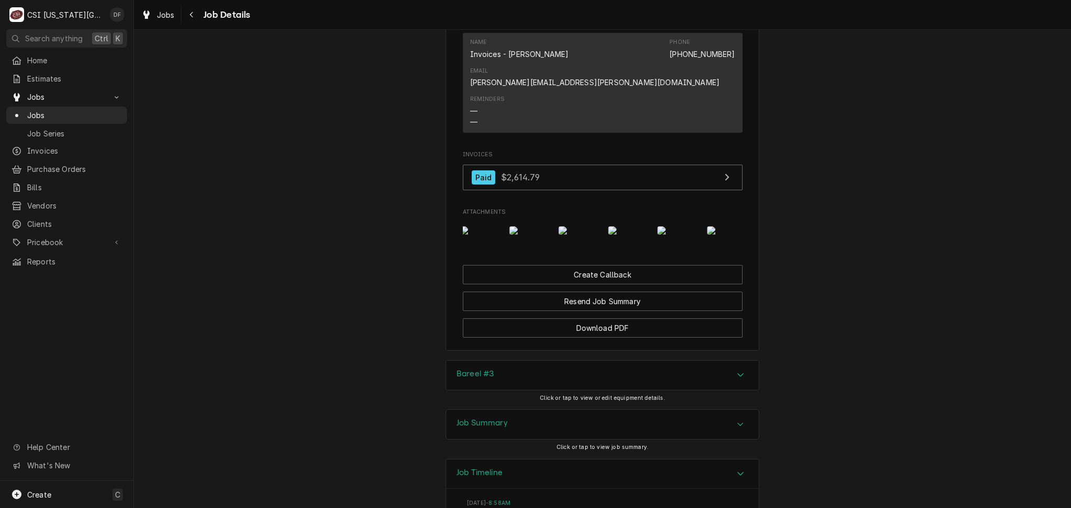
scroll to position [0, 66]
click at [655, 235] on img "Attachments" at bounding box center [663, 230] width 41 height 8
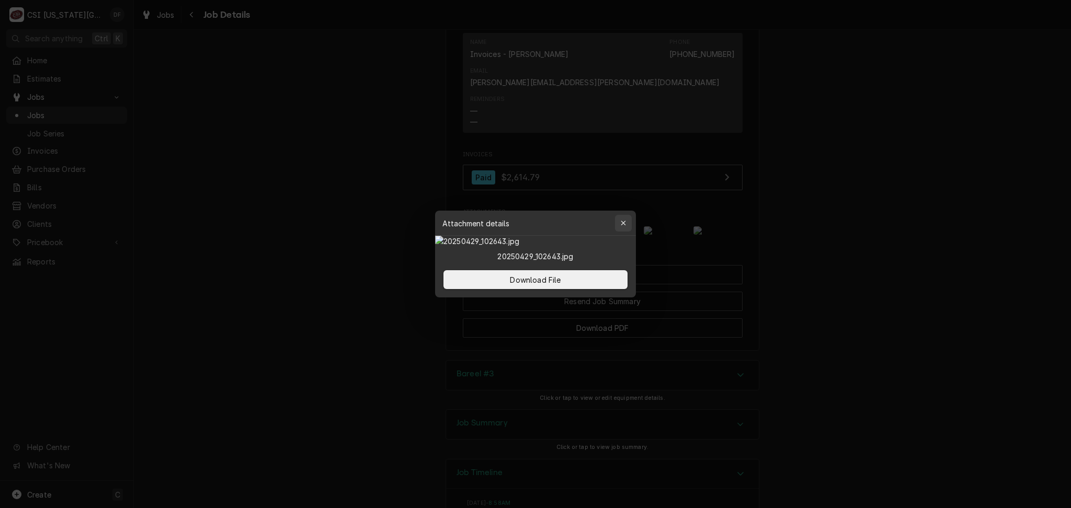
click at [623, 220] on icon "button" at bounding box center [623, 223] width 6 height 7
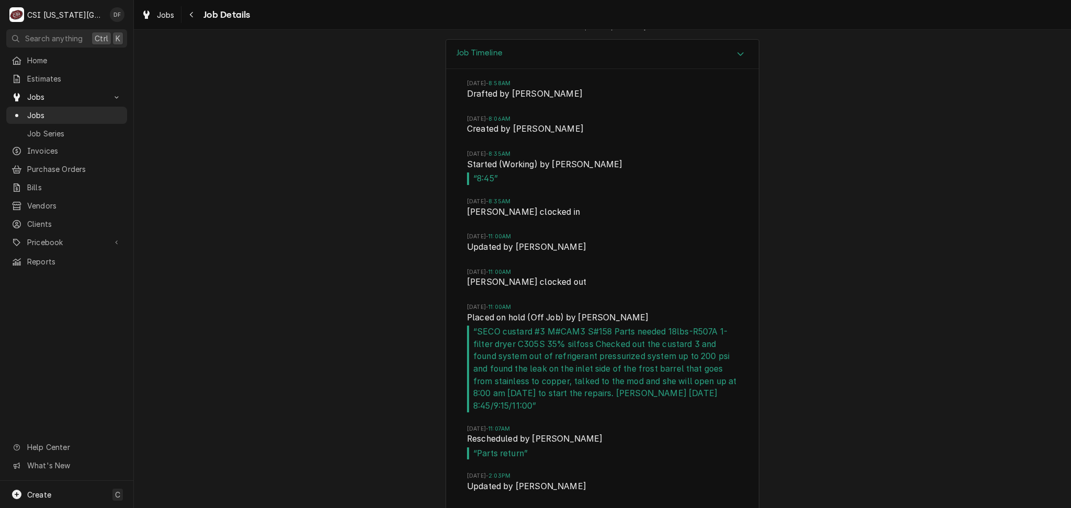
scroll to position [1673, 0]
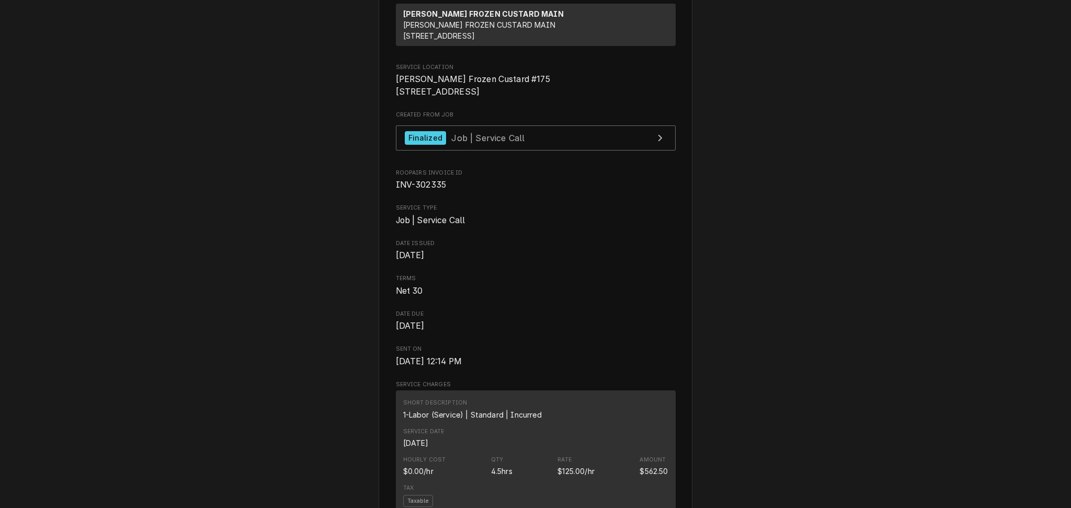
scroll to position [209, 0]
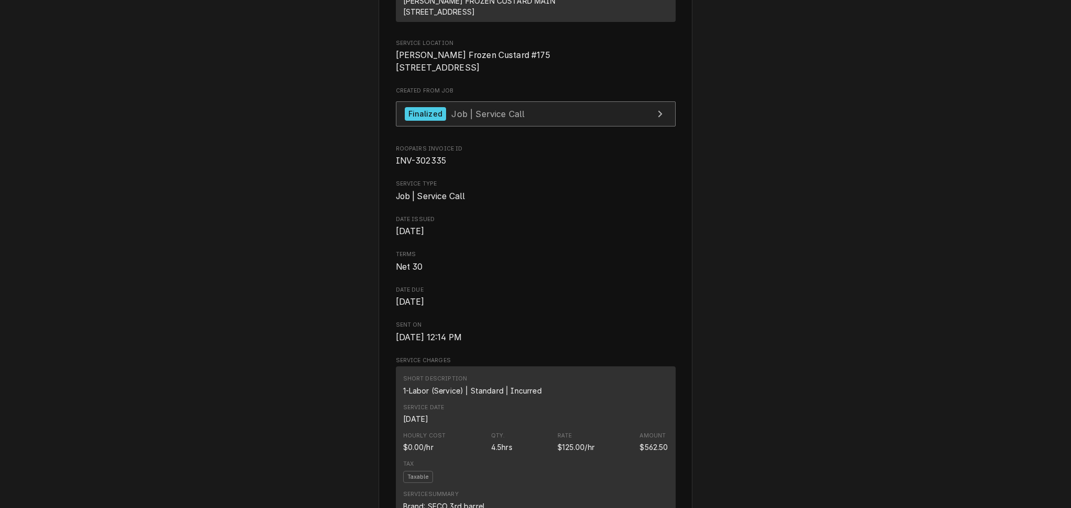
click at [546, 127] on link "Finalized Job | Service Call" at bounding box center [536, 114] width 280 height 26
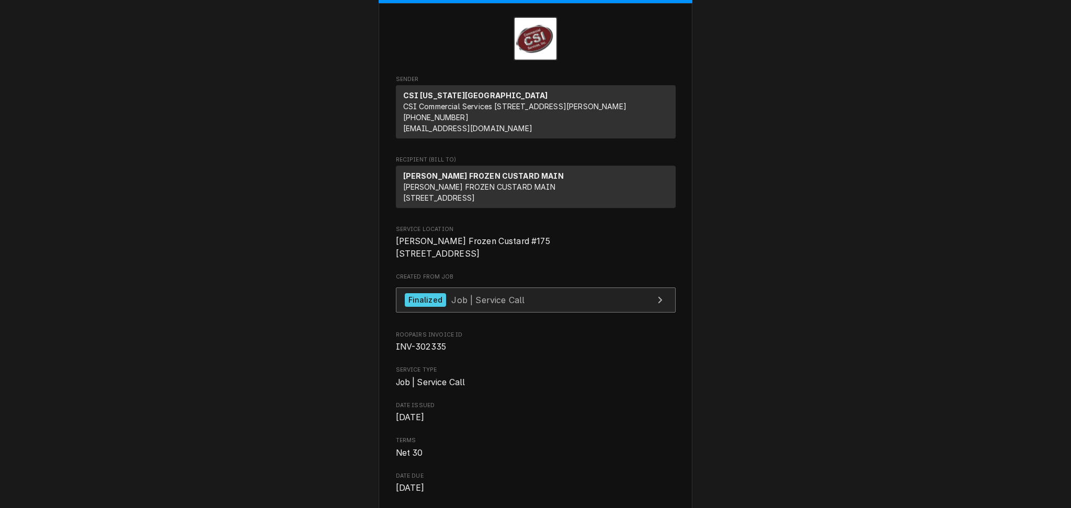
scroll to position [0, 0]
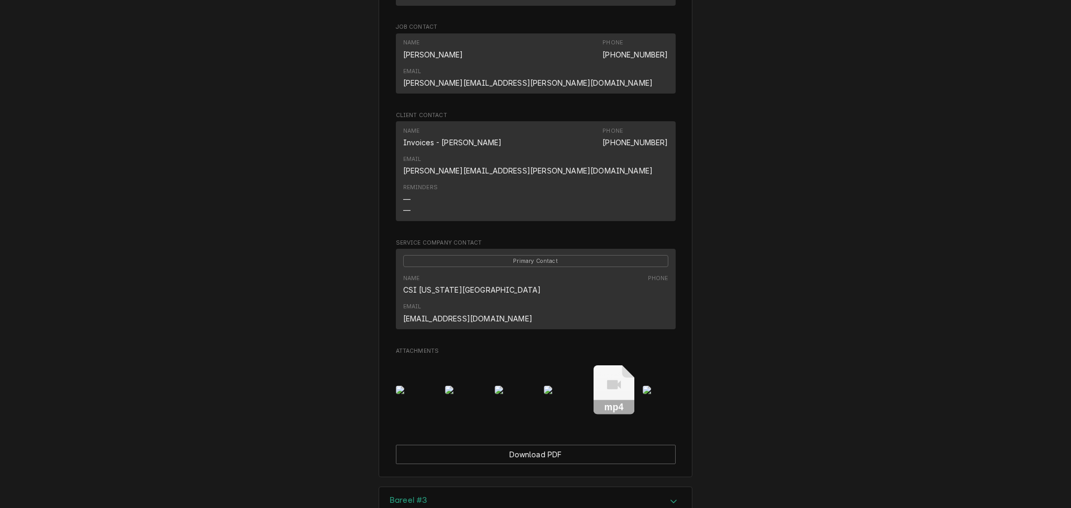
scroll to position [768, 0]
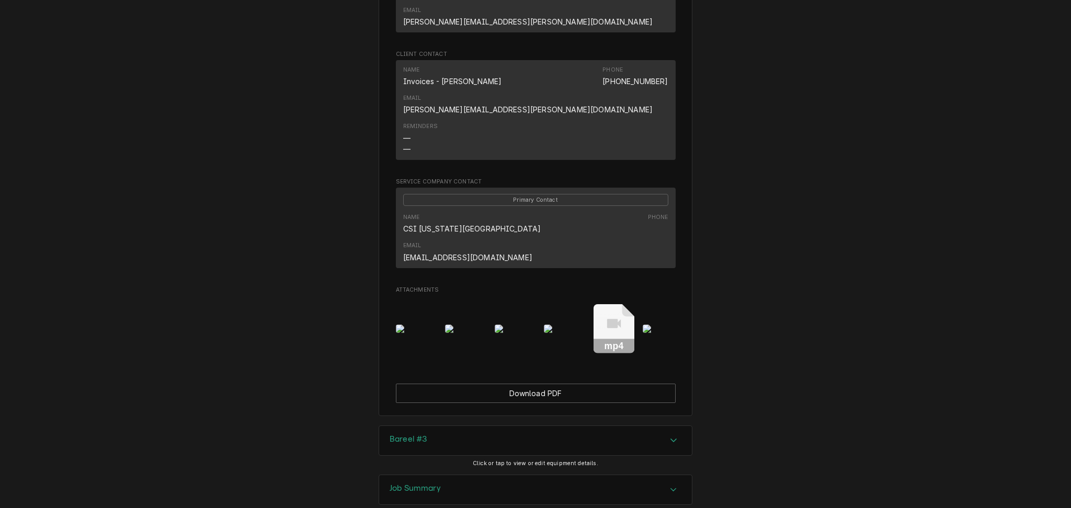
click at [413, 325] on img "Attachments" at bounding box center [416, 329] width 41 height 8
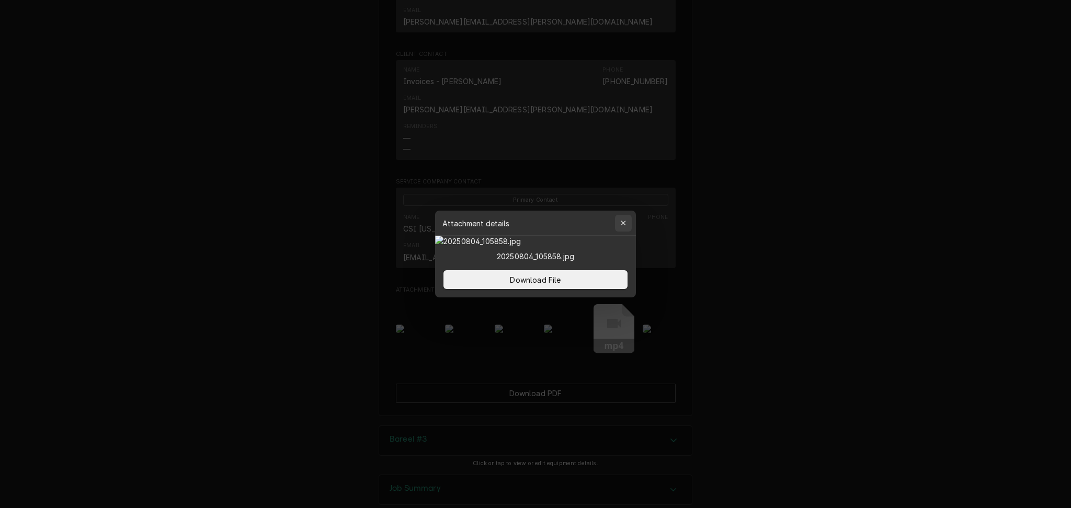
click at [622, 221] on icon "button" at bounding box center [622, 223] width 5 height 5
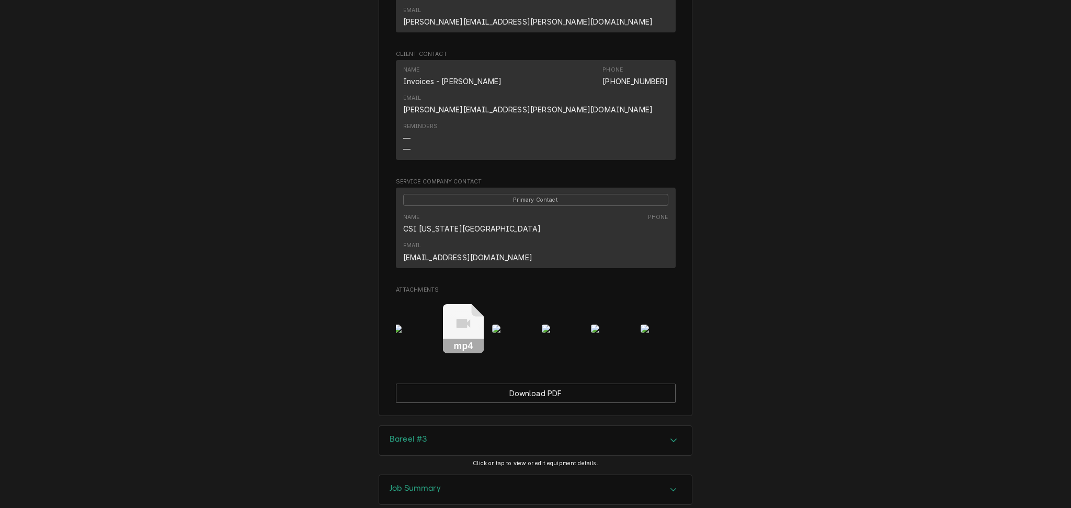
scroll to position [0, 152]
click at [453, 304] on icon "Attachments" at bounding box center [461, 329] width 41 height 50
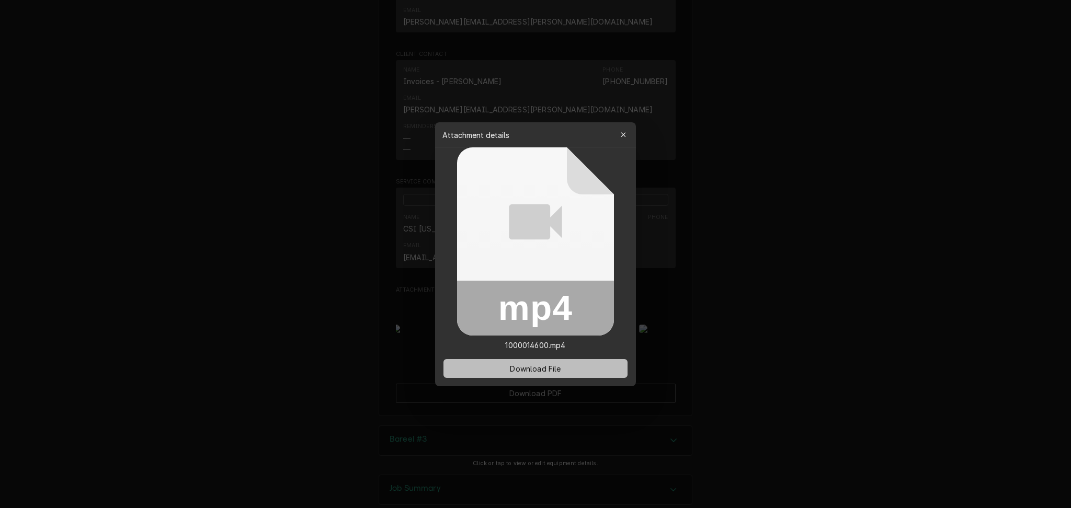
click at [542, 370] on span "Download File" at bounding box center [535, 368] width 55 height 11
click at [622, 132] on icon "button" at bounding box center [623, 134] width 6 height 7
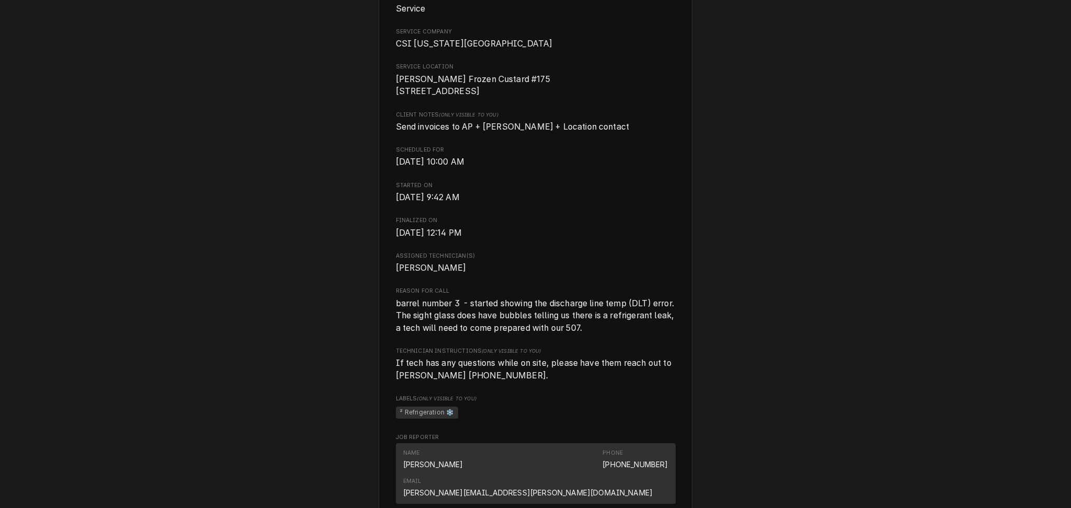
scroll to position [279, 0]
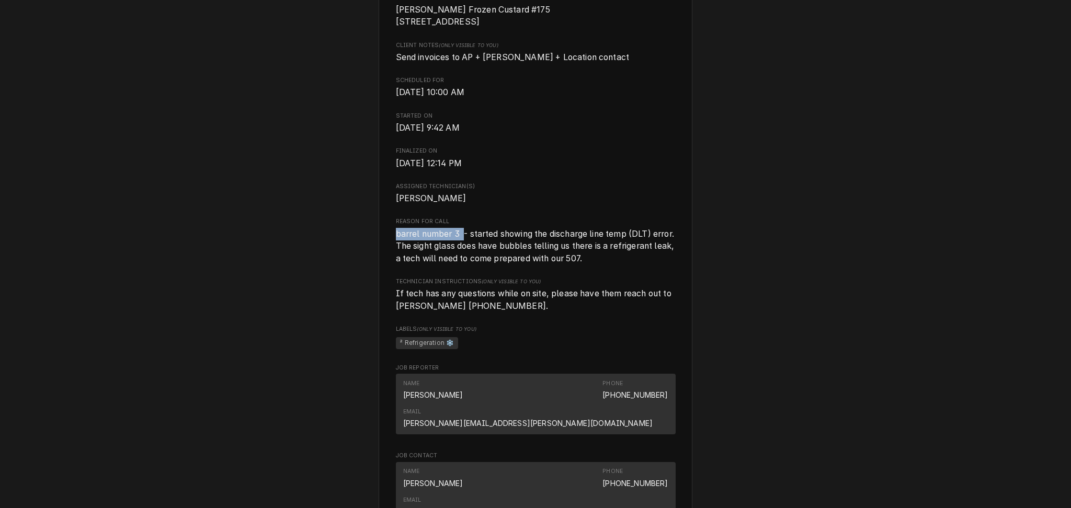
drag, startPoint x: 458, startPoint y: 246, endPoint x: 382, endPoint y: 251, distance: 76.5
click at [382, 251] on div "[PERSON_NAME] FROZEN CUSTARD MAIN Andys Frozen Custard #175 / [STREET_ADDRESS] …" at bounding box center [535, 332] width 314 height 1147
click at [350, 283] on div "Completed and Invoiced Job ANDYS FROZEN CUSTARD MAIN Andys Frozen Custard #175 …" at bounding box center [535, 323] width 1071 height 1183
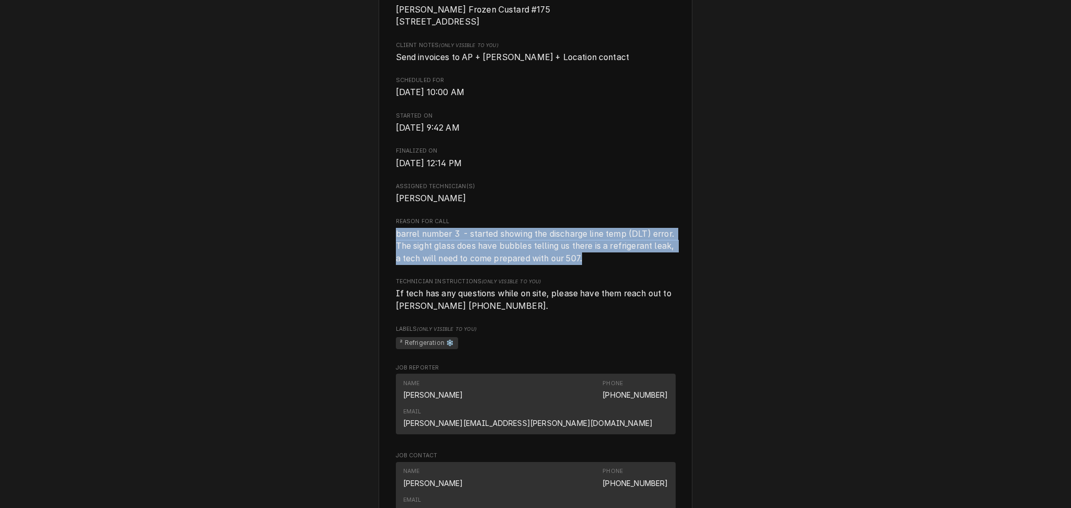
drag, startPoint x: 389, startPoint y: 246, endPoint x: 683, endPoint y: 264, distance: 294.4
click at [683, 264] on div "[PERSON_NAME] FROZEN CUSTARD MAIN Andys Frozen Custard #175 / [STREET_ADDRESS] …" at bounding box center [535, 332] width 314 height 1147
click at [662, 265] on span "barrel number 3 - started showing the discharge line temp (DLT) error. The sigh…" at bounding box center [536, 246] width 280 height 37
drag, startPoint x: 596, startPoint y: 269, endPoint x: 378, endPoint y: 235, distance: 221.0
click at [378, 235] on div "[PERSON_NAME] FROZEN CUSTARD MAIN Andys Frozen Custard #175 / [STREET_ADDRESS] …" at bounding box center [535, 332] width 314 height 1147
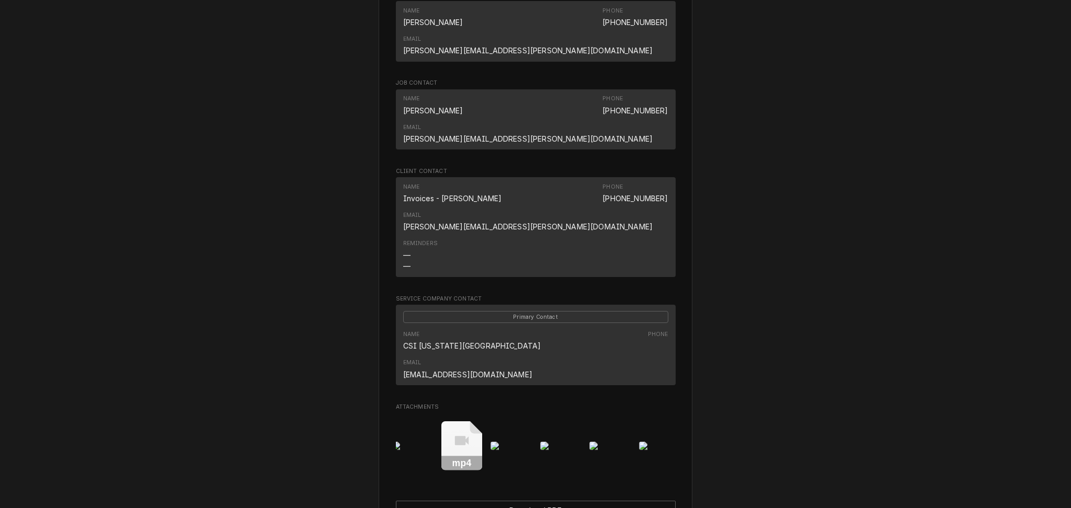
scroll to position [490, 0]
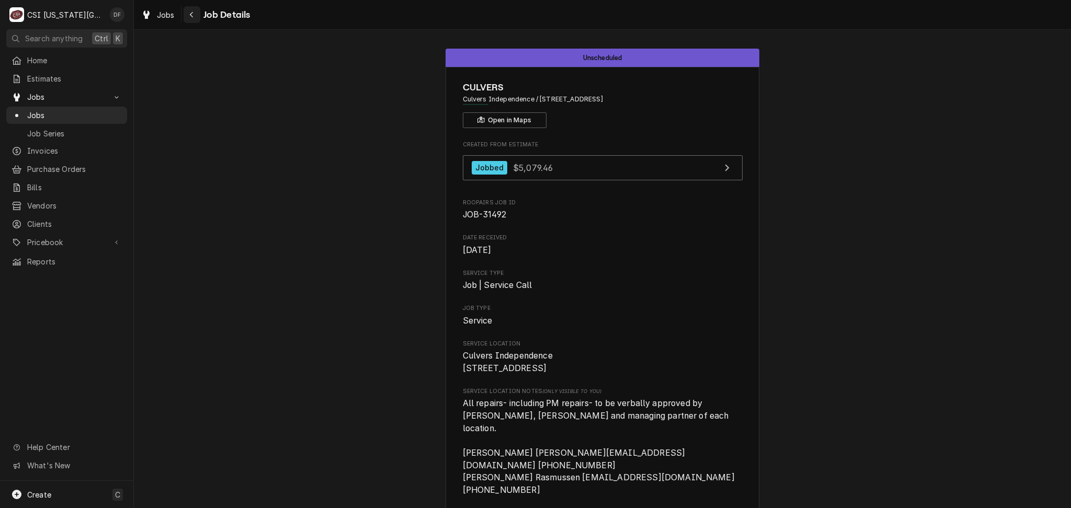
click at [193, 14] on icon "Navigate back" at bounding box center [191, 14] width 5 height 7
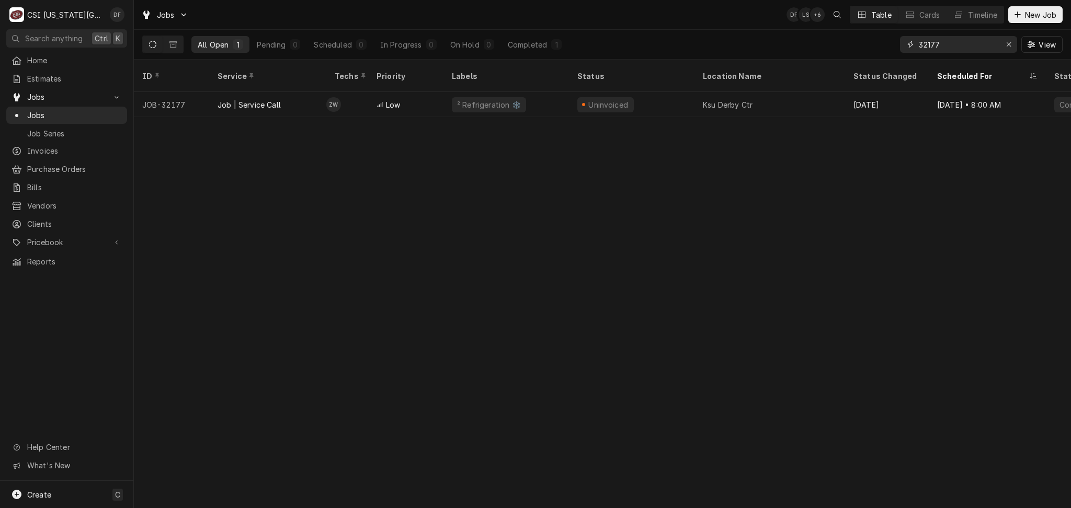
drag, startPoint x: 939, startPoint y: 47, endPoint x: 923, endPoint y: 45, distance: 15.8
click at [923, 45] on input "32177" at bounding box center [957, 44] width 78 height 17
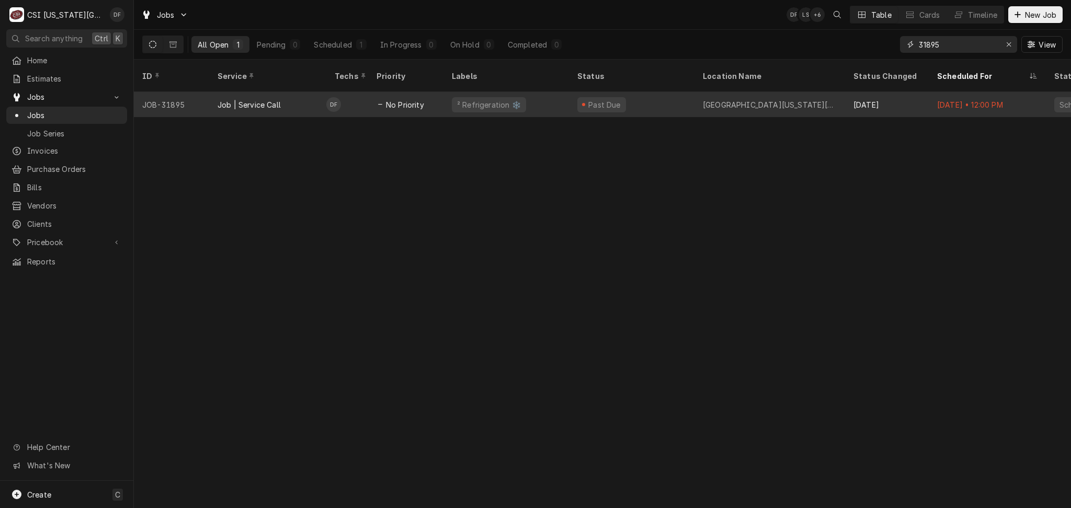
type input "31895"
click at [410, 99] on span "No Priority" at bounding box center [405, 104] width 38 height 11
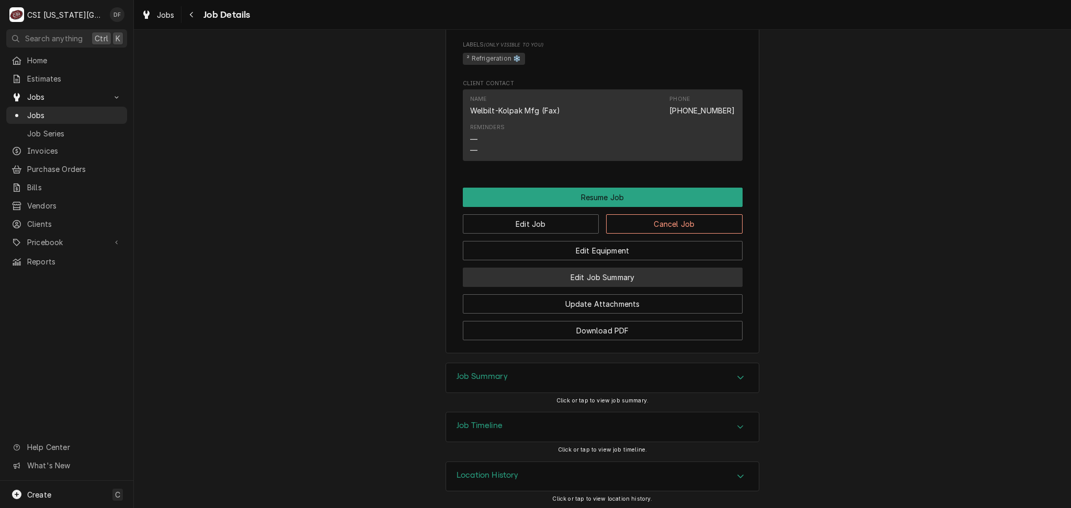
scroll to position [1110, 0]
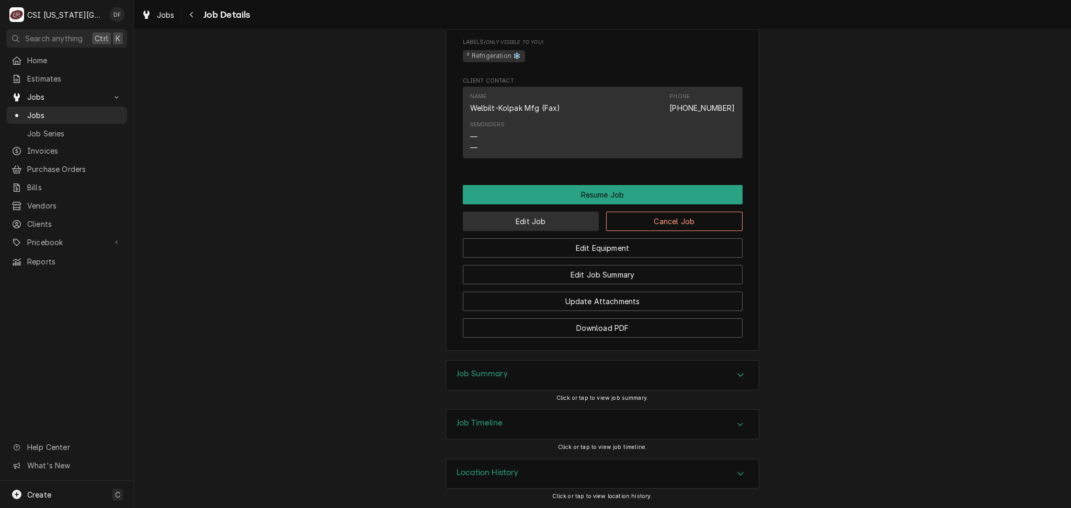
click at [558, 228] on button "Edit Job" at bounding box center [531, 221] width 136 height 19
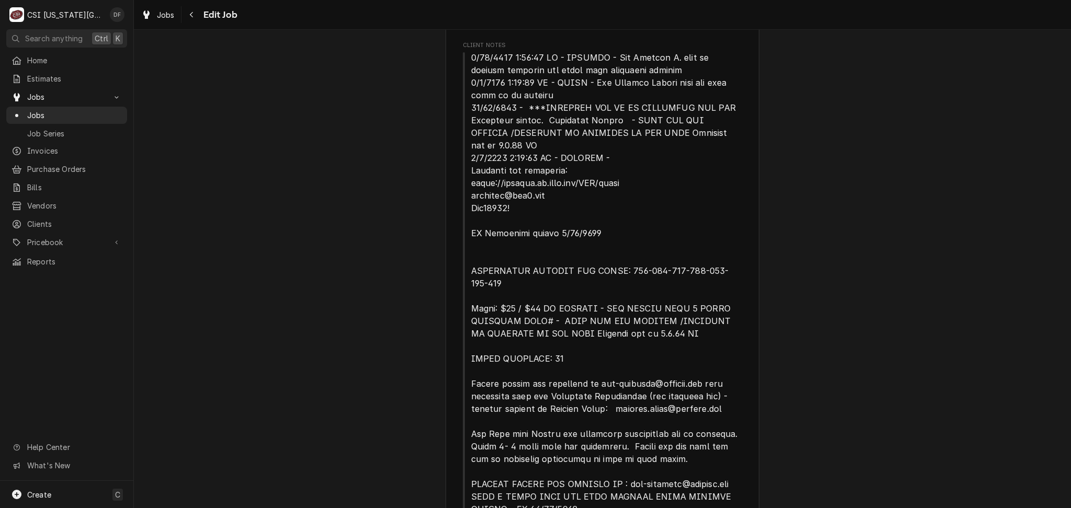
type textarea "x"
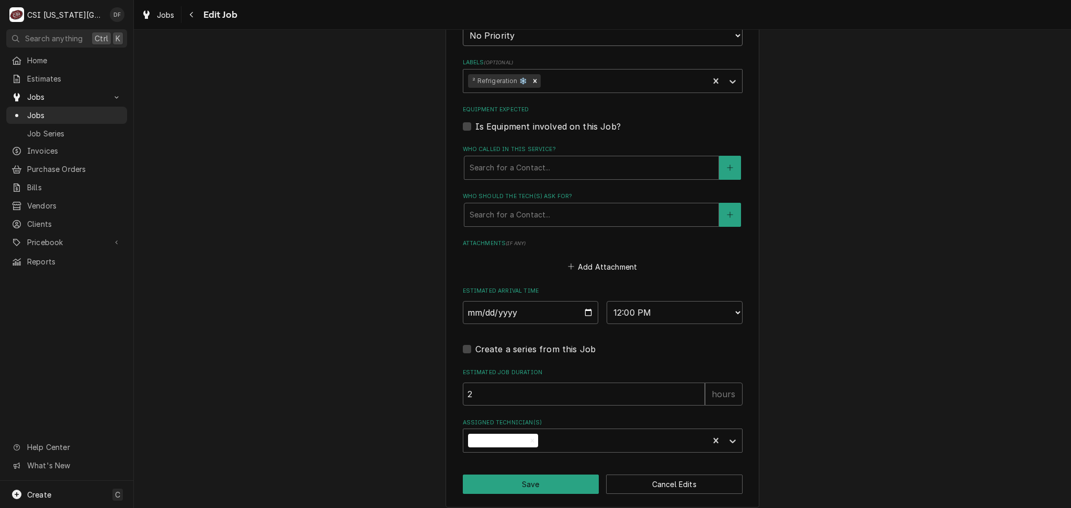
scroll to position [1040, 0]
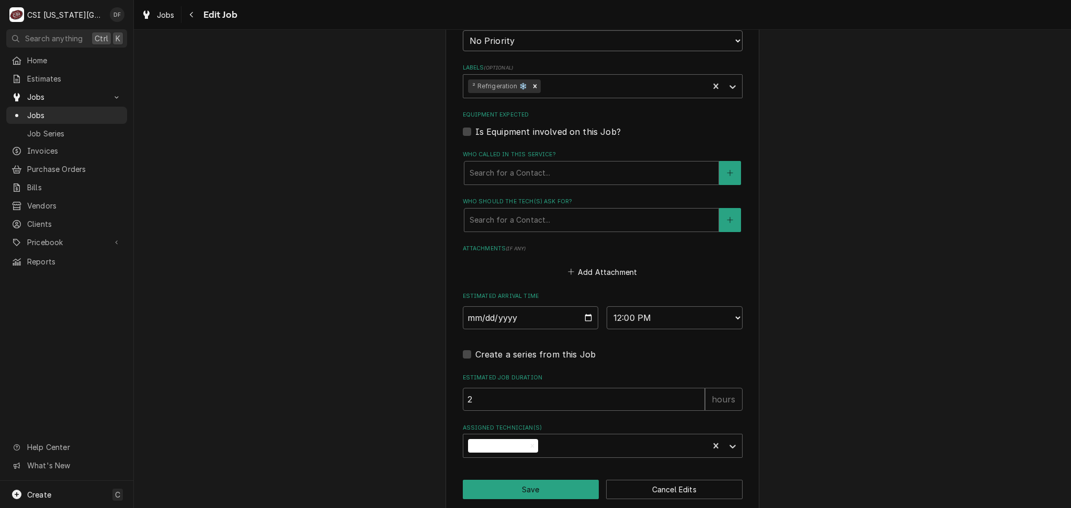
click at [545, 42] on select "No Priority Urgent High Medium Low" at bounding box center [603, 40] width 280 height 21
select select "3"
click at [463, 30] on select "No Priority Urgent High Medium Low" at bounding box center [603, 40] width 280 height 21
type textarea "x"
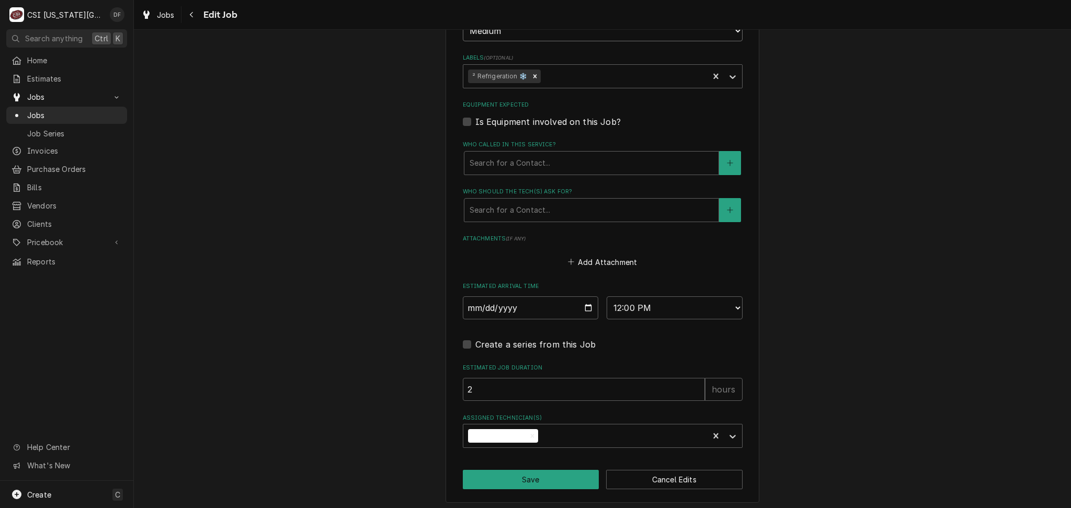
scroll to position [1052, 0]
click at [639, 304] on select "AM / PM 6:00 AM 6:15 AM 6:30 AM 6:45 AM 7:00 AM 7:15 AM 7:30 AM 7:45 AM 8:00 AM…" at bounding box center [674, 306] width 136 height 23
select select "15:45:00"
click at [606, 295] on select "AM / PM 6:00 AM 6:15 AM 6:30 AM 6:45 AM 7:00 AM 7:15 AM 7:30 AM 7:45 AM 8:00 AM…" at bounding box center [674, 306] width 136 height 23
click at [528, 433] on icon "Remove David Fannin" at bounding box center [531, 434] width 7 height 7
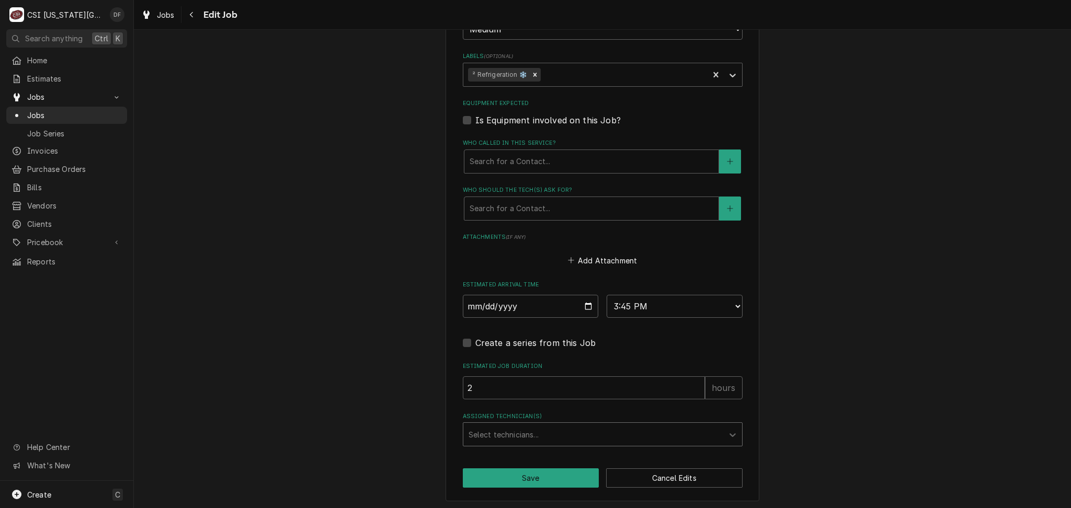
type textarea "x"
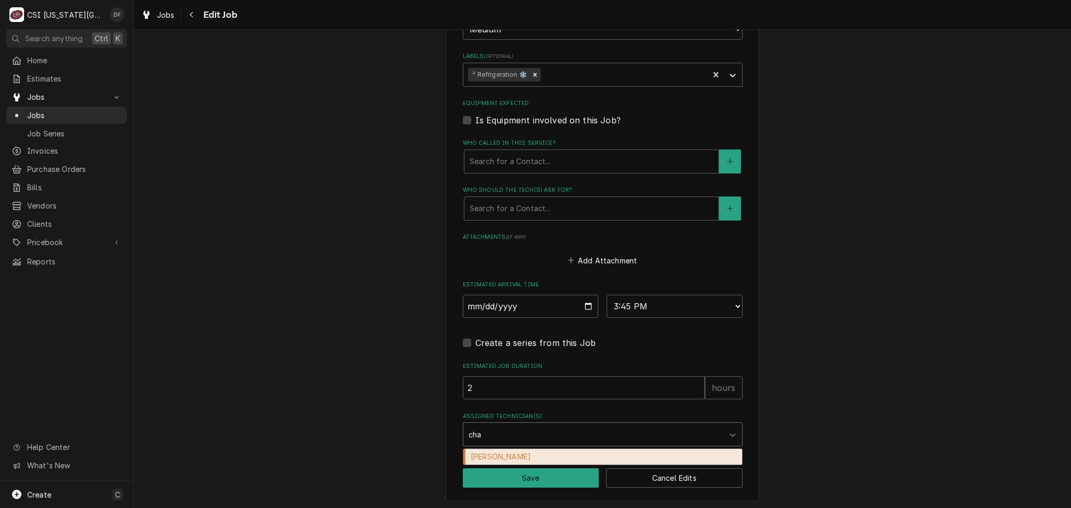
type input "char"
click at [512, 452] on div "Charles Pendergrass" at bounding box center [602, 457] width 279 height 16
type textarea "x"
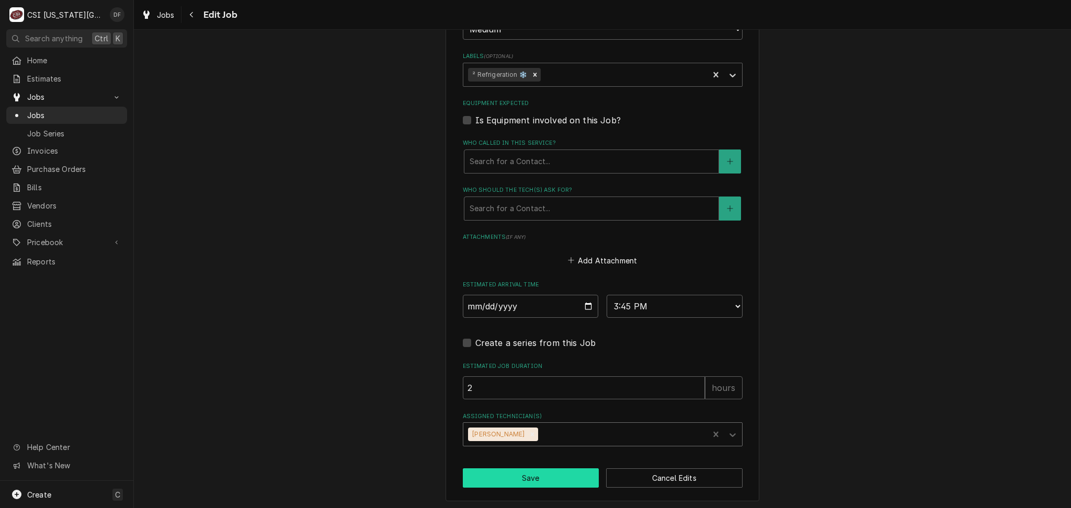
click at [513, 481] on button "Save" at bounding box center [531, 477] width 136 height 19
type textarea "x"
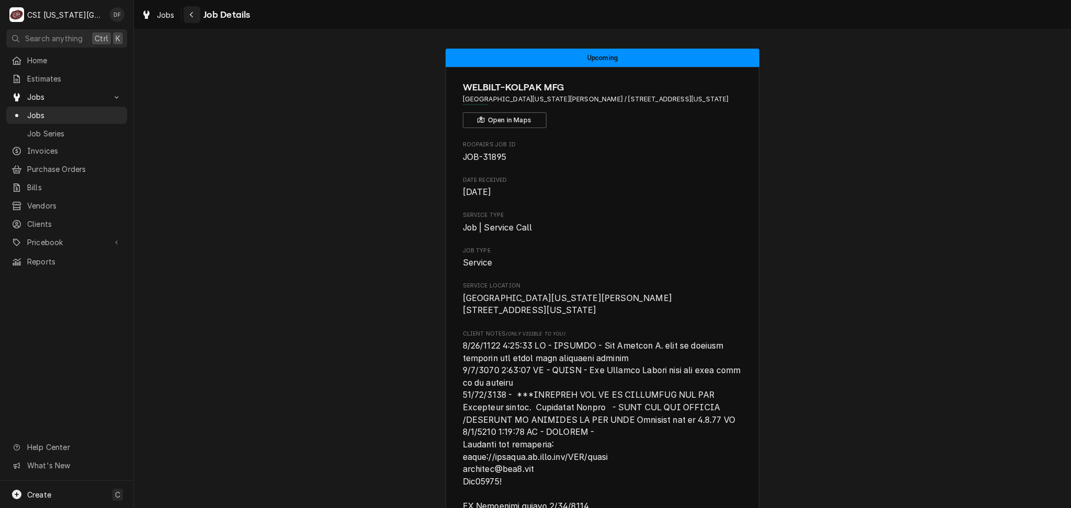
click at [189, 20] on button "Navigate back" at bounding box center [191, 14] width 17 height 17
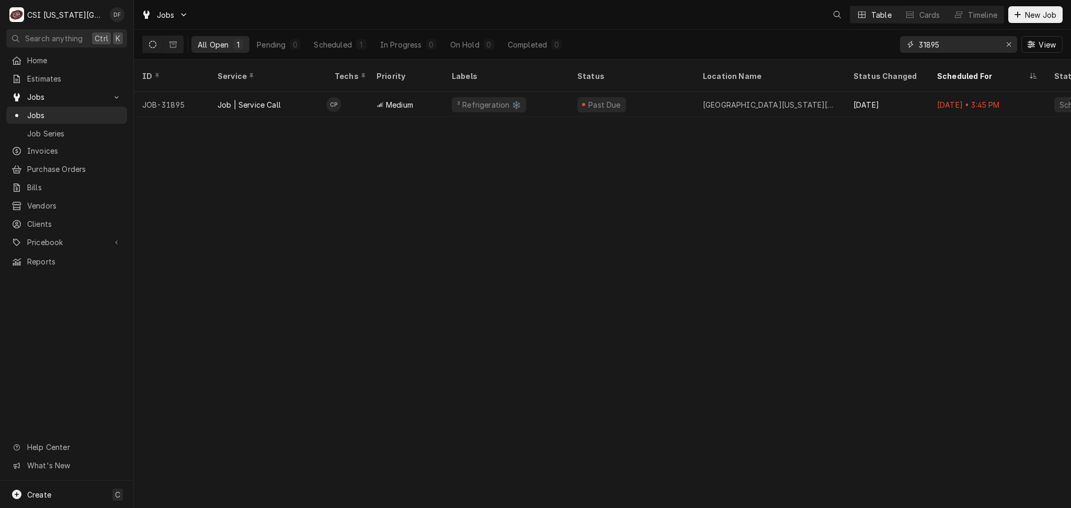
drag, startPoint x: 964, startPoint y: 45, endPoint x: 893, endPoint y: 44, distance: 71.6
click at [893, 44] on div "All Open 1 Pending 0 Scheduled 1 In Progress 0 On Hold 0 Completed 0 31895 View" at bounding box center [602, 44] width 920 height 29
paste input "[STREET_ADDRESS]"
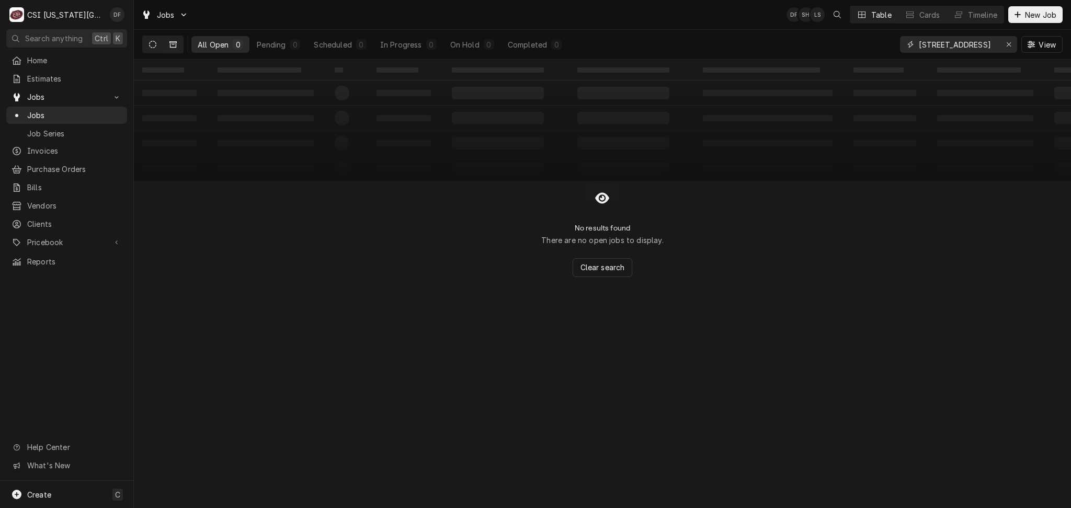
type input "[STREET_ADDRESS]"
click at [179, 47] on button "Dynamic Content Wrapper" at bounding box center [173, 44] width 20 height 17
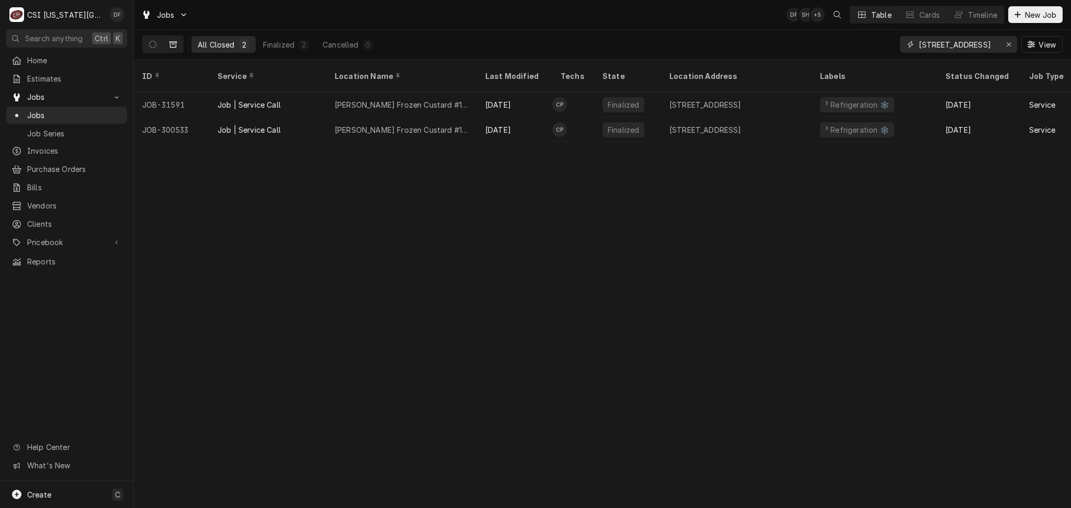
drag, startPoint x: 983, startPoint y: 42, endPoint x: 896, endPoint y: 46, distance: 86.3
click at [896, 46] on div "All Closed 2 Finalized 2 Cancelled 0 5821 W 135Th St View" at bounding box center [602, 44] width 920 height 29
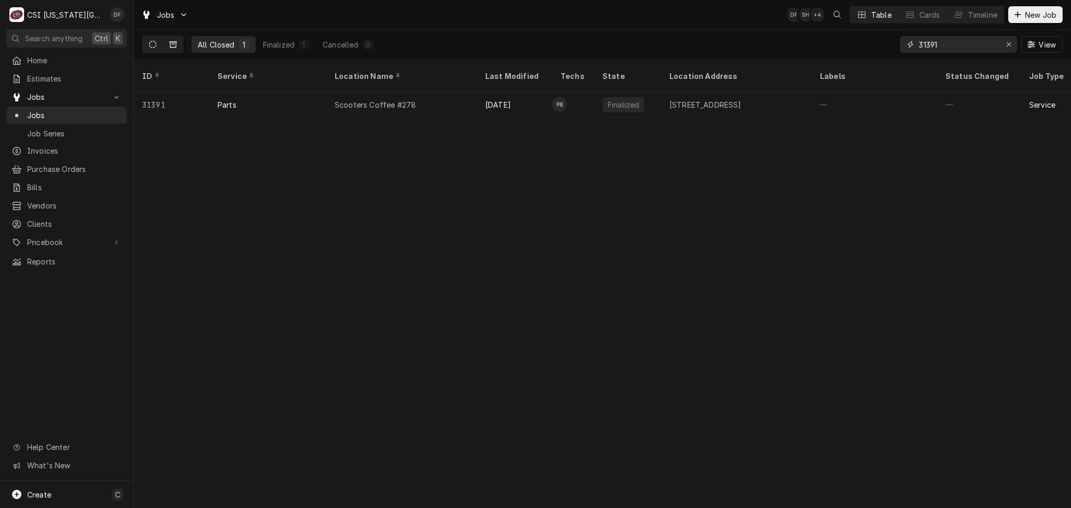
type input "31391"
click at [153, 43] on icon "Dynamic Content Wrapper" at bounding box center [152, 44] width 7 height 7
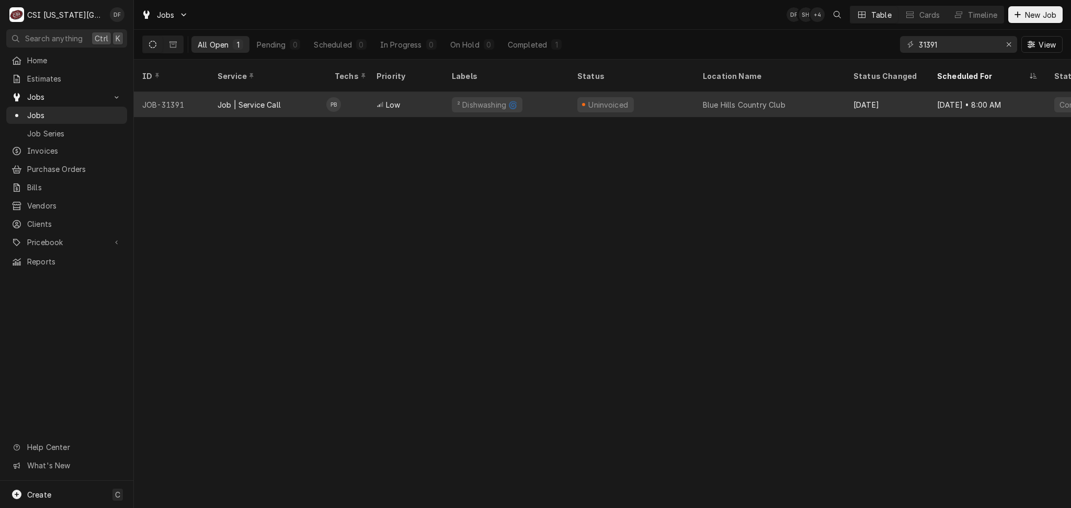
click at [420, 97] on div "Low" at bounding box center [405, 104] width 75 height 25
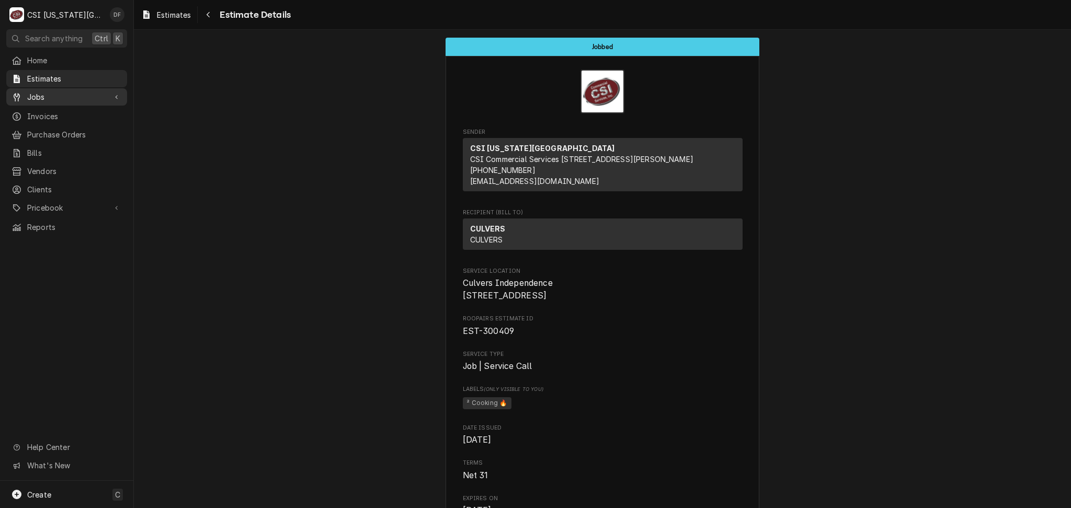
click at [43, 96] on span "Jobs" at bounding box center [66, 96] width 79 height 11
click at [48, 115] on span "Jobs" at bounding box center [74, 115] width 95 height 11
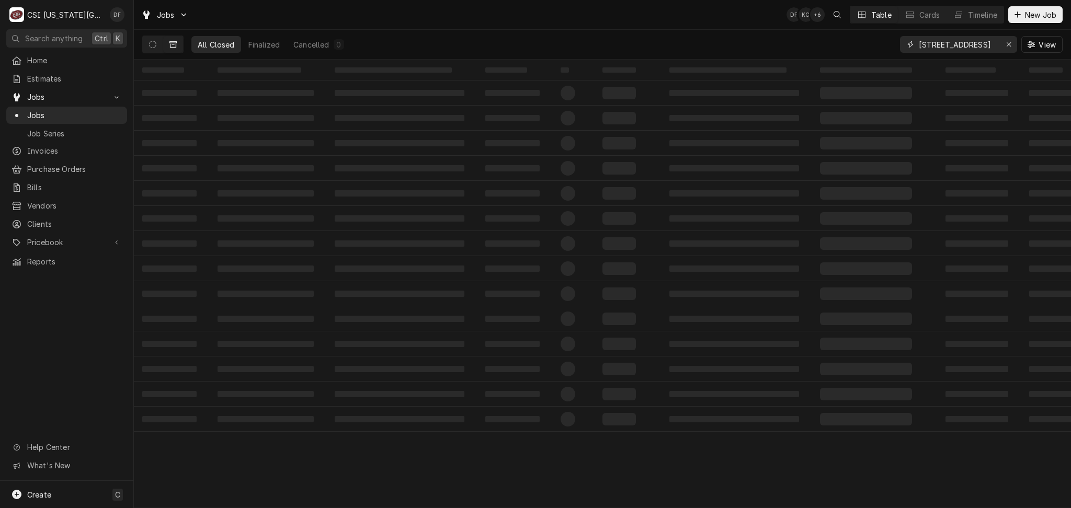
drag, startPoint x: 988, startPoint y: 47, endPoint x: 883, endPoint y: 50, distance: 104.6
click at [883, 50] on div "All Closed Finalized Cancelled 0 5821 W 135Th St View" at bounding box center [602, 44] width 920 height 29
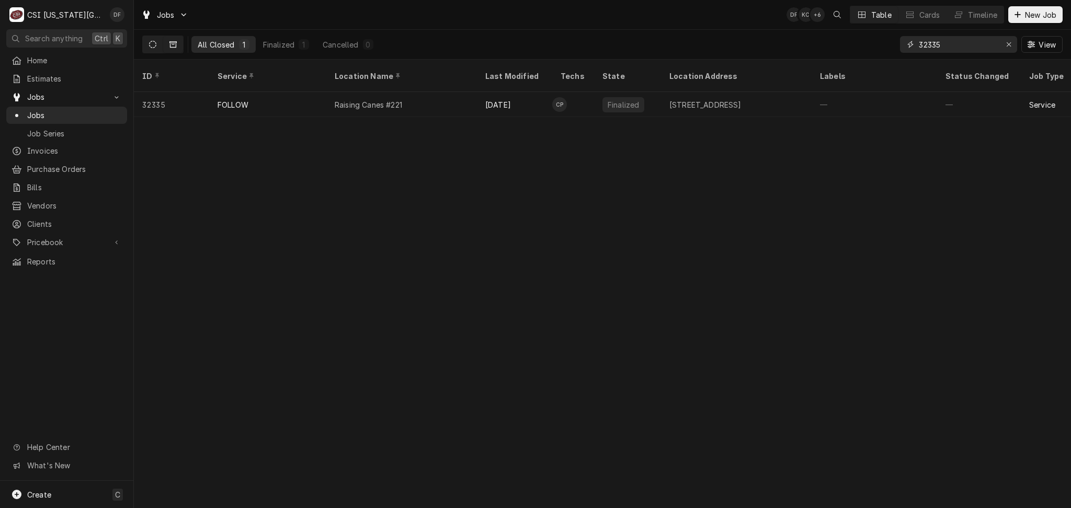
type input "32335"
click at [154, 44] on icon "Dynamic Content Wrapper" at bounding box center [152, 44] width 7 height 7
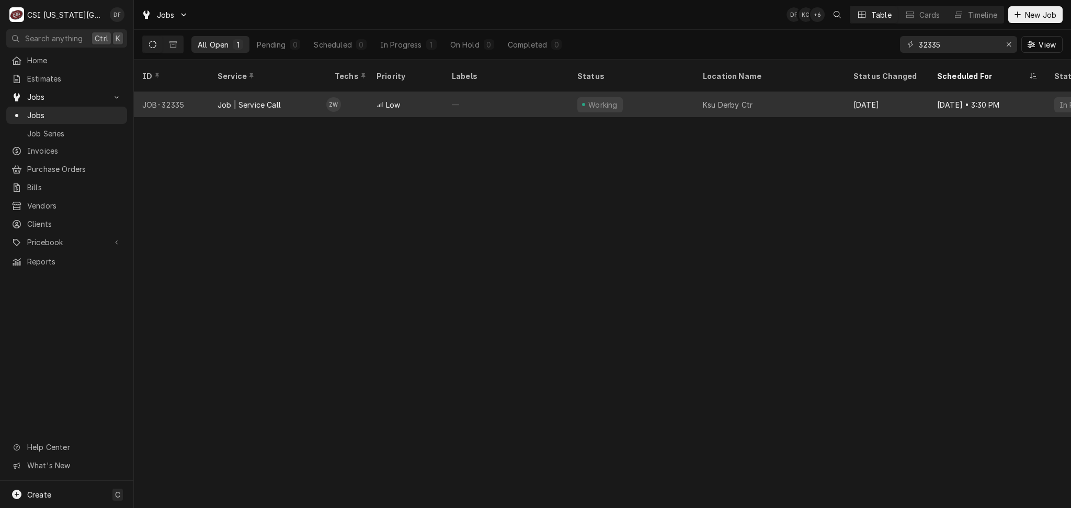
click at [477, 92] on div "—" at bounding box center [505, 104] width 125 height 25
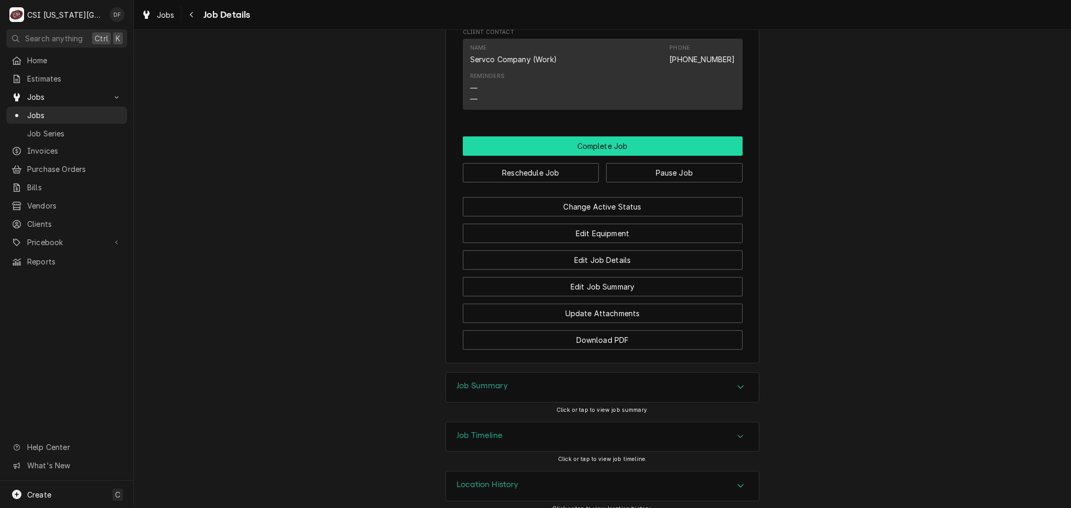
scroll to position [790, 0]
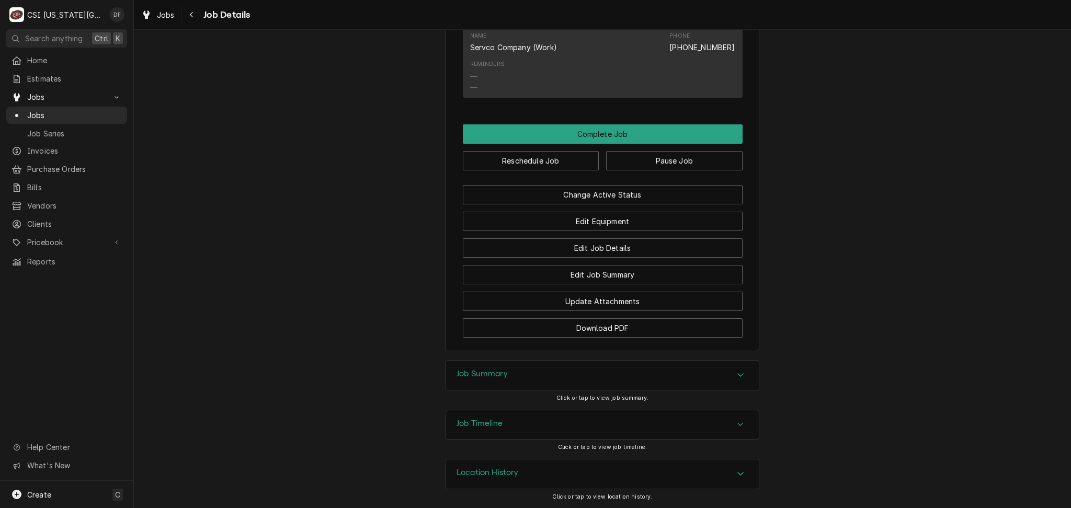
click at [530, 377] on div "Job Summary" at bounding box center [602, 375] width 313 height 29
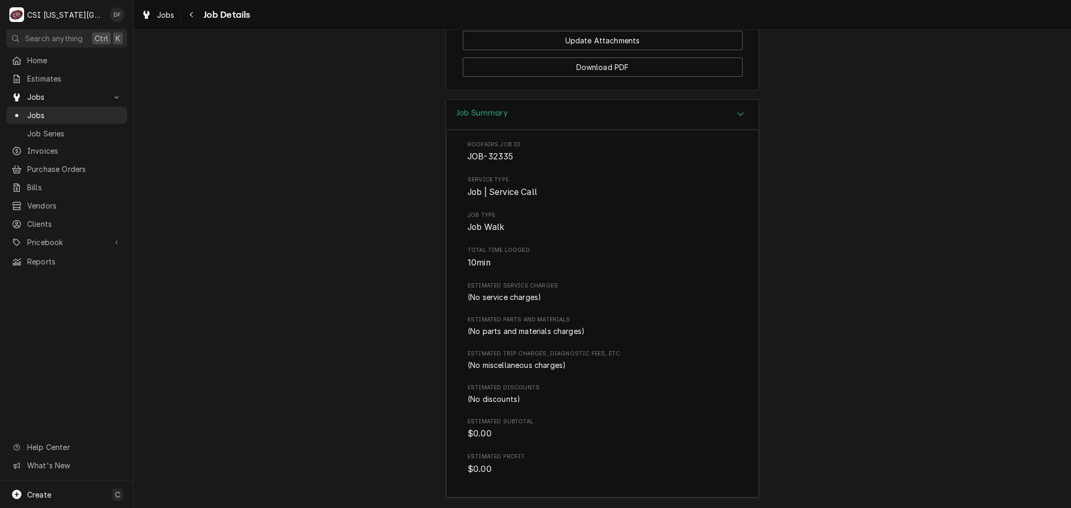
scroll to position [872, 0]
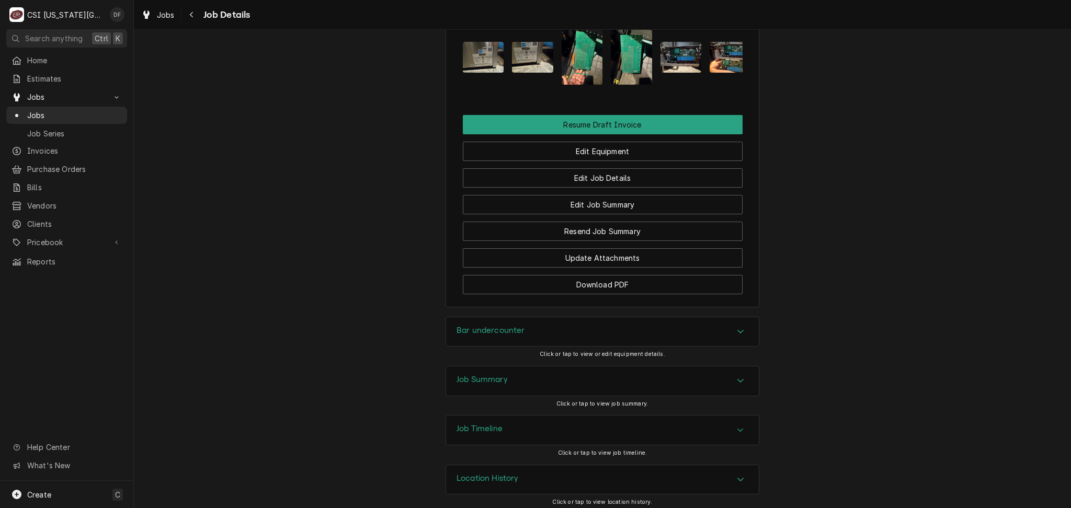
scroll to position [1101, 0]
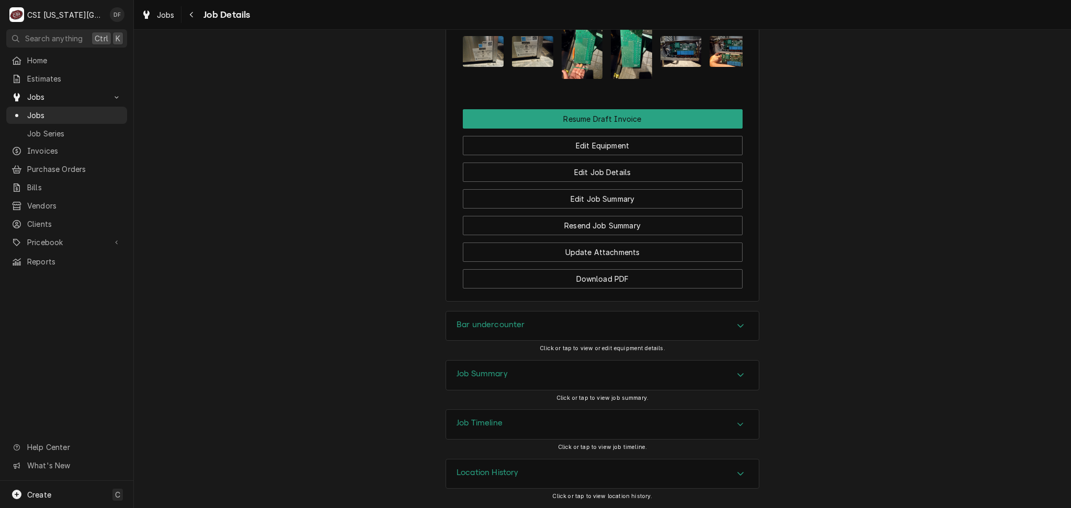
click at [536, 375] on div "Job Summary" at bounding box center [602, 375] width 313 height 29
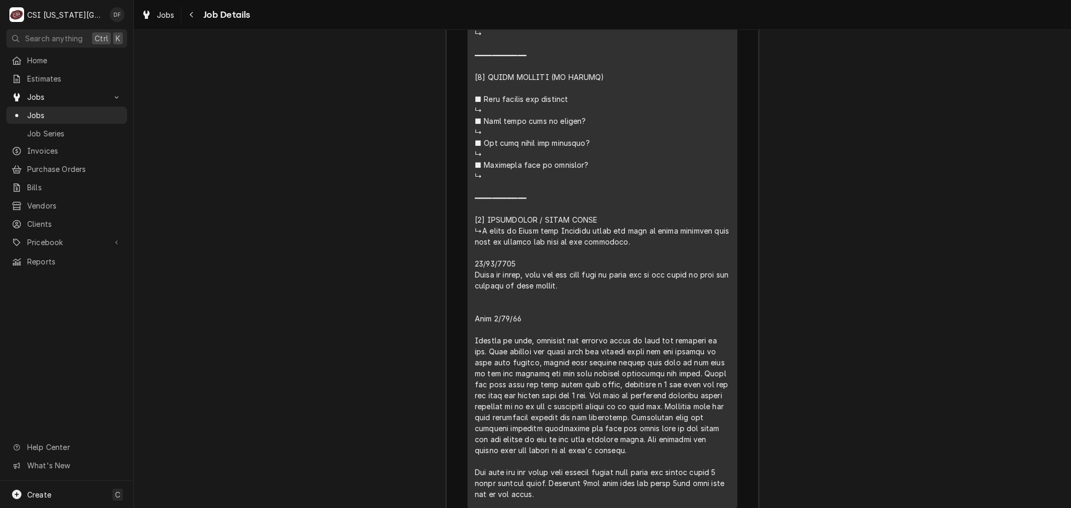
scroll to position [2564, 0]
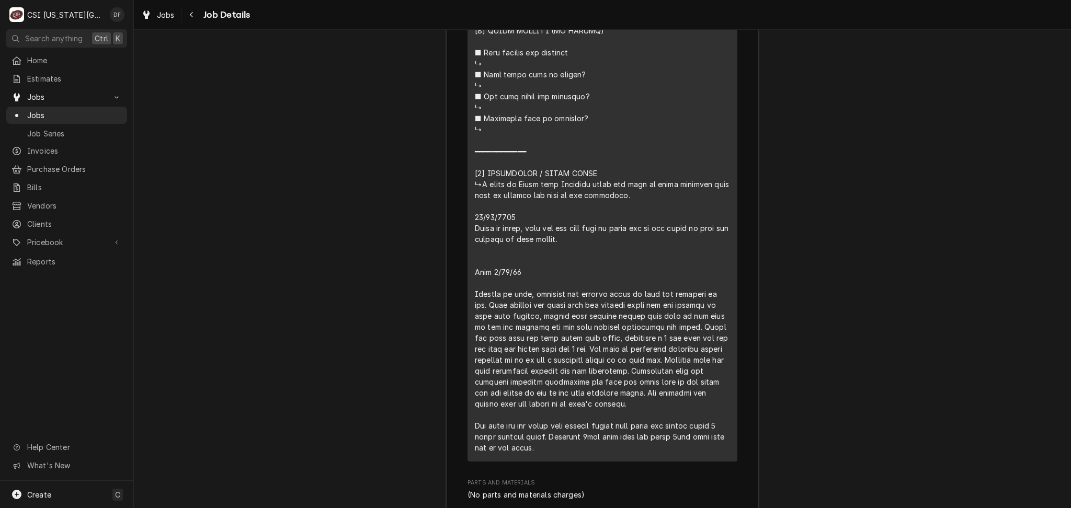
drag, startPoint x: 581, startPoint y: 361, endPoint x: 586, endPoint y: 360, distance: 5.3
drag, startPoint x: 587, startPoint y: 361, endPoint x: 653, endPoint y: 362, distance: 65.9
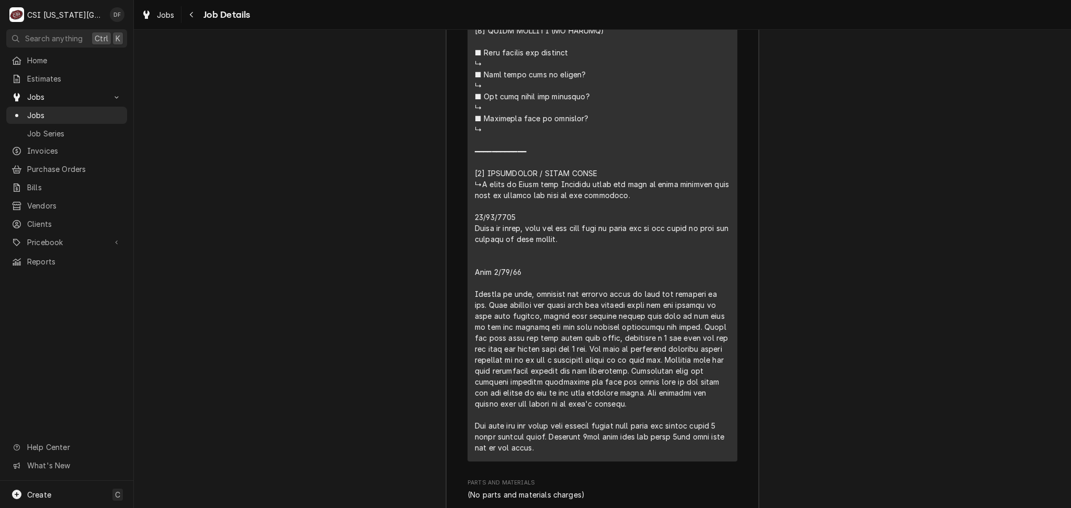
drag, startPoint x: 584, startPoint y: 359, endPoint x: 663, endPoint y: 415, distance: 96.3
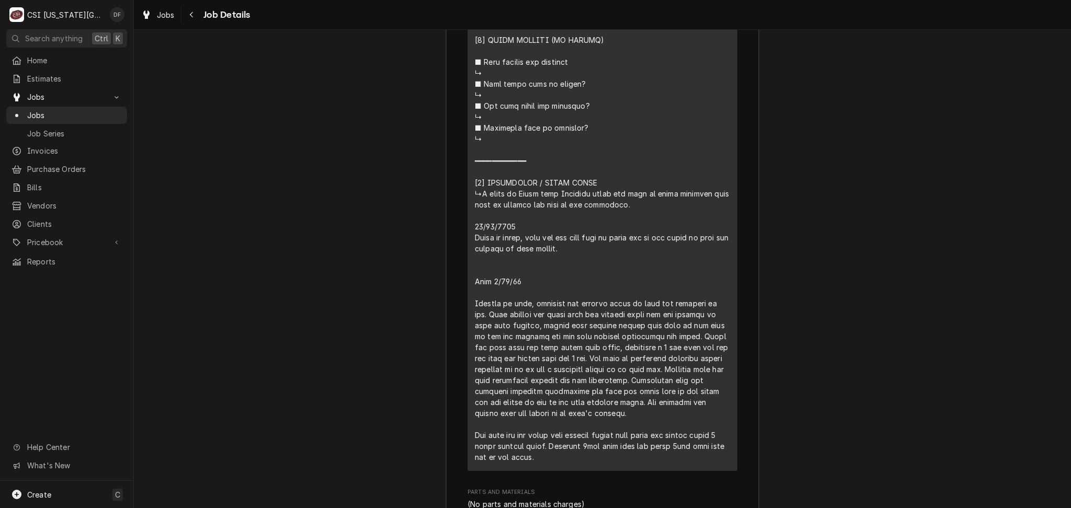
scroll to position [2788, 0]
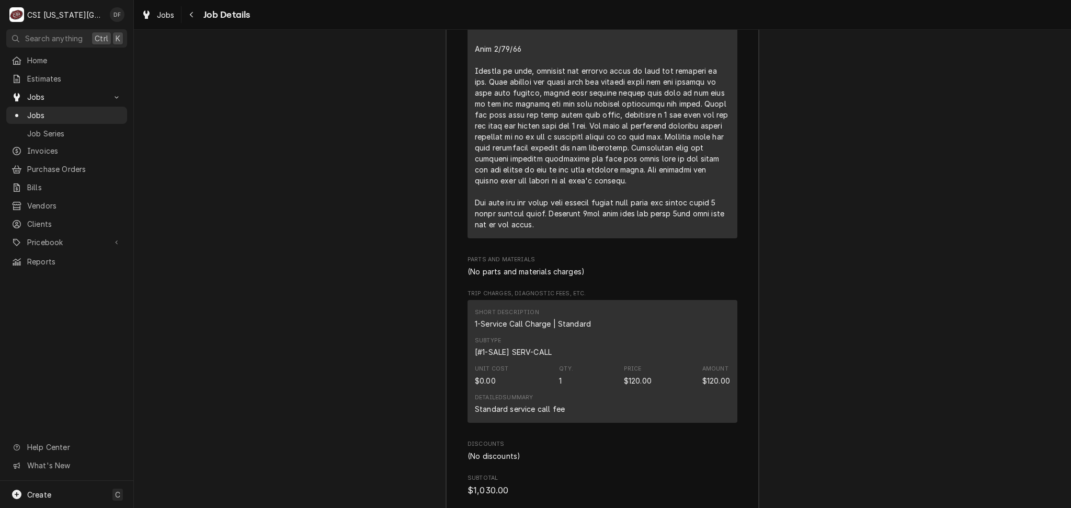
drag, startPoint x: 611, startPoint y: 202, endPoint x: 544, endPoint y: 292, distance: 112.1
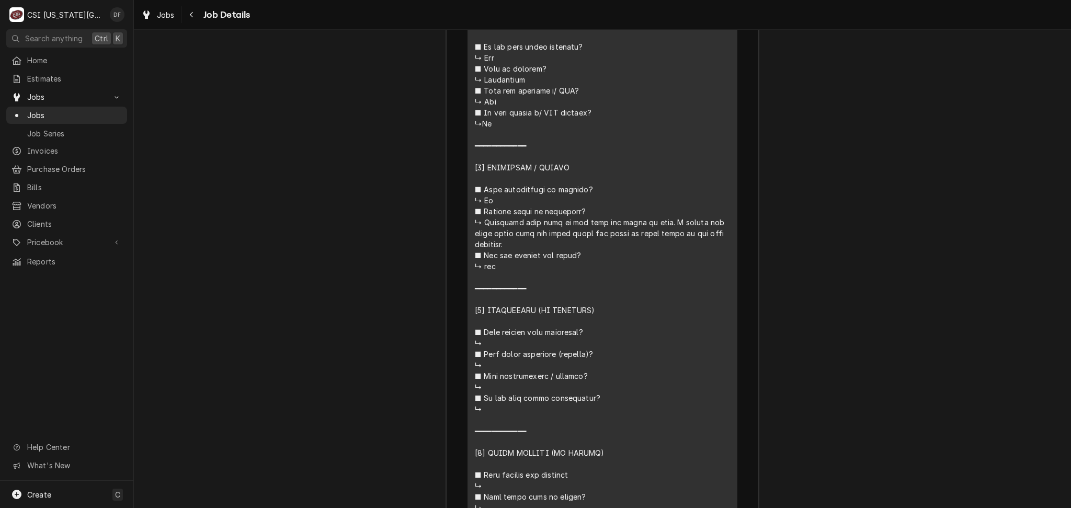
scroll to position [2021, 0]
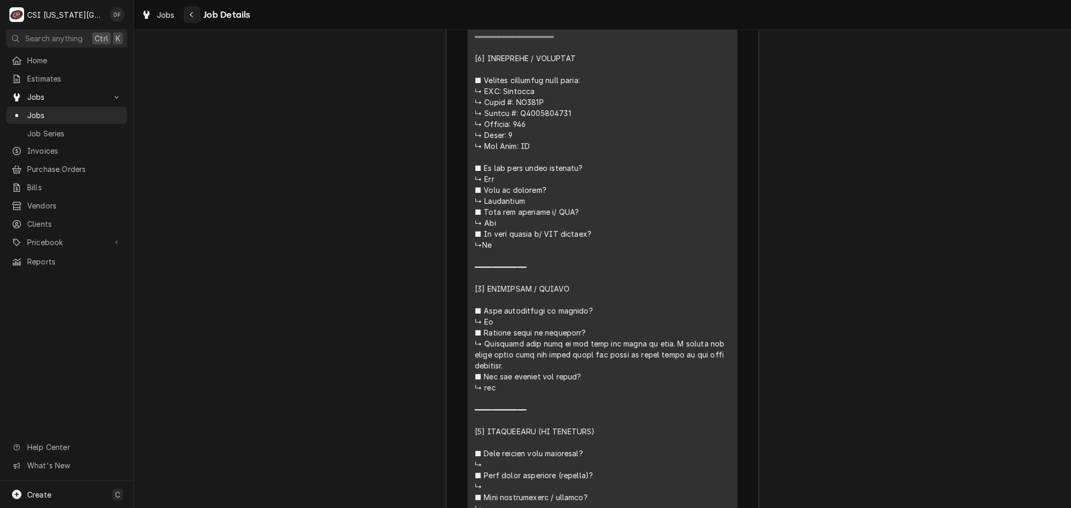
click at [190, 17] on icon "Navigate back" at bounding box center [191, 14] width 5 height 7
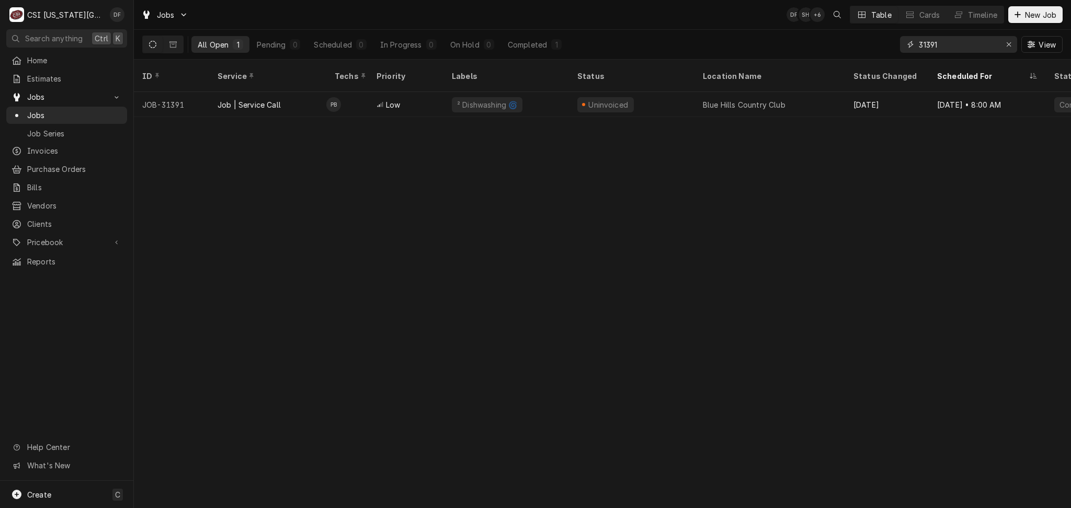
drag, startPoint x: 947, startPoint y: 47, endPoint x: 931, endPoint y: 44, distance: 15.4
click at [931, 44] on input "31391" at bounding box center [957, 44] width 78 height 17
drag, startPoint x: 952, startPoint y: 44, endPoint x: 914, endPoint y: 44, distance: 38.7
click at [914, 44] on div "31341" at bounding box center [958, 44] width 117 height 17
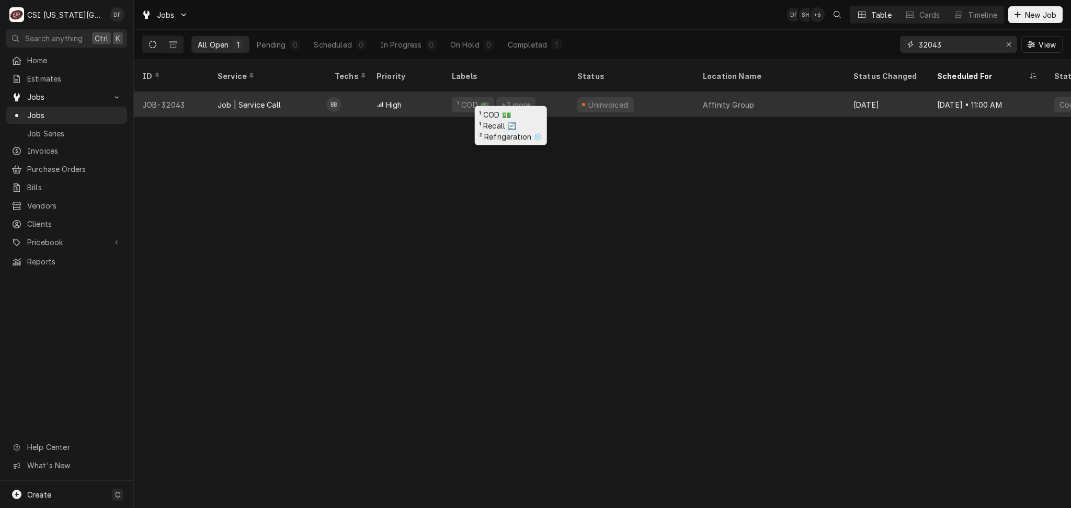
type input "32043"
click at [554, 96] on div "¹ COD 💵 +2 more" at bounding box center [505, 104] width 125 height 25
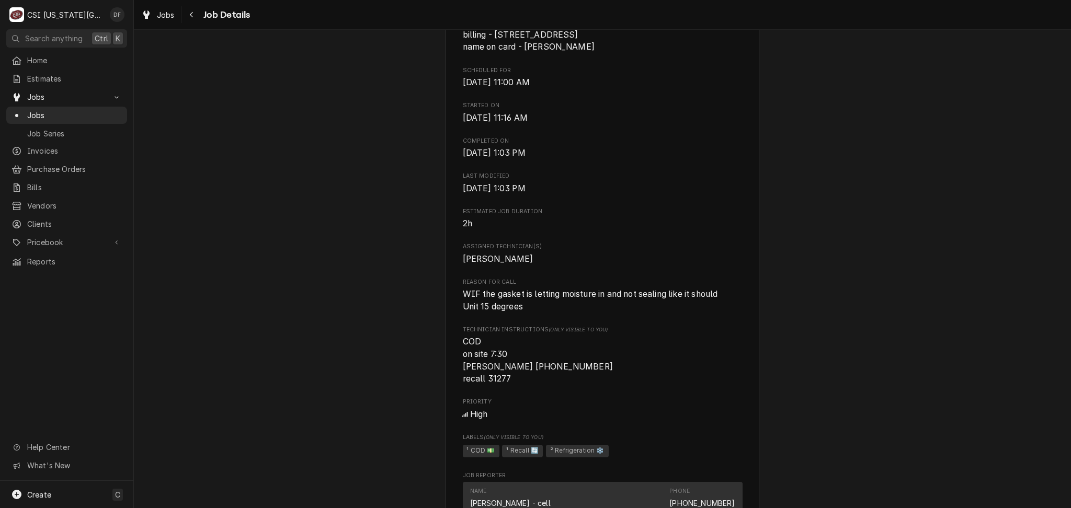
scroll to position [418, 0]
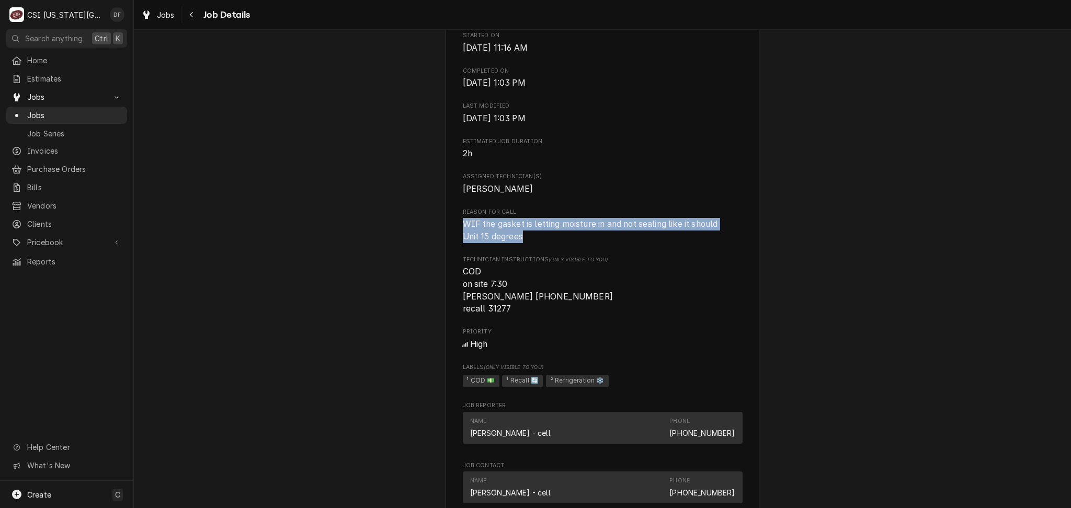
drag, startPoint x: 457, startPoint y: 234, endPoint x: 534, endPoint y: 252, distance: 79.0
click at [534, 243] on span "WIF the gasket is letting moisture in and not sealing like it should Unit 15 de…" at bounding box center [603, 230] width 280 height 25
click at [522, 243] on span "WIF the gasket is letting moisture in and not sealing like it should Unit 15 de…" at bounding box center [603, 230] width 280 height 25
drag, startPoint x: 457, startPoint y: 234, endPoint x: 546, endPoint y: 250, distance: 90.2
click at [546, 243] on span "WIF the gasket is letting moisture in and not sealing like it should Unit 15 de…" at bounding box center [603, 230] width 280 height 25
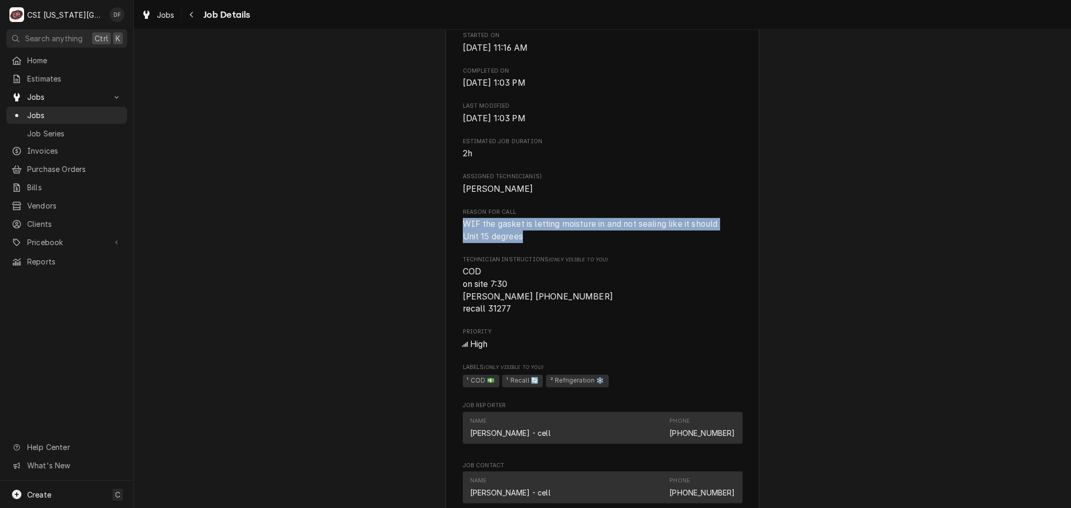
click at [538, 243] on span "WIF the gasket is letting moisture in and not sealing like it should Unit 15 de…" at bounding box center [603, 230] width 280 height 25
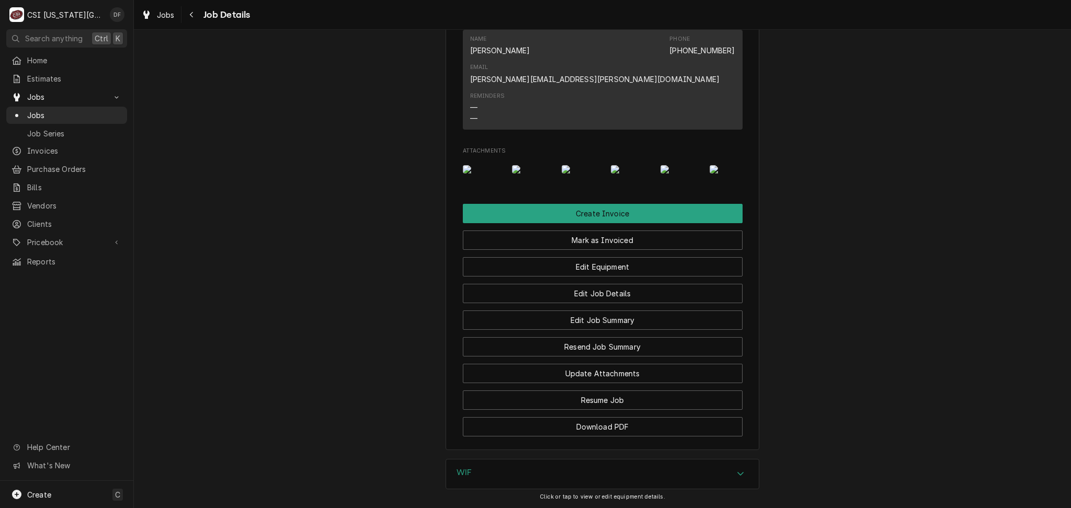
scroll to position [1208, 0]
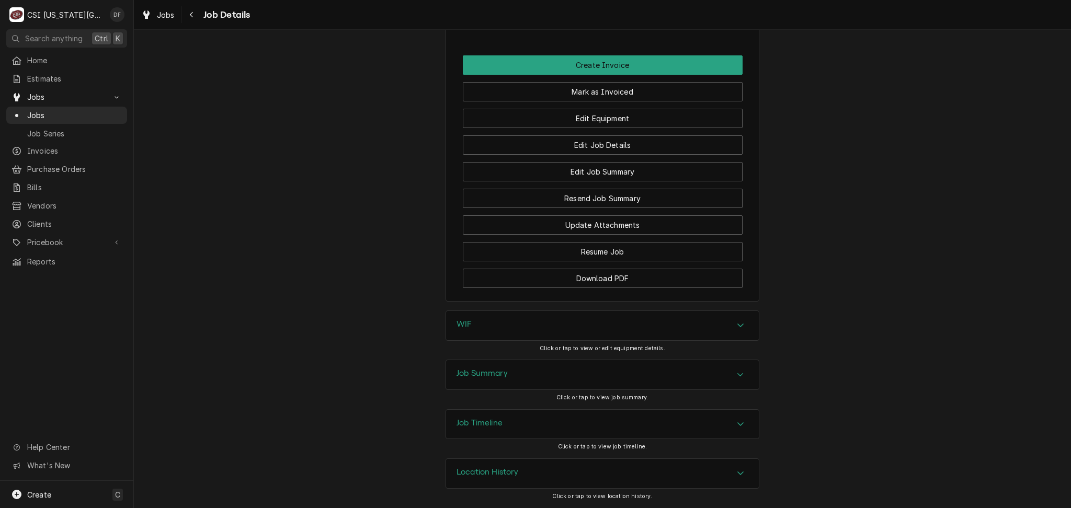
click at [492, 375] on h3 "Job Summary" at bounding box center [481, 374] width 51 height 10
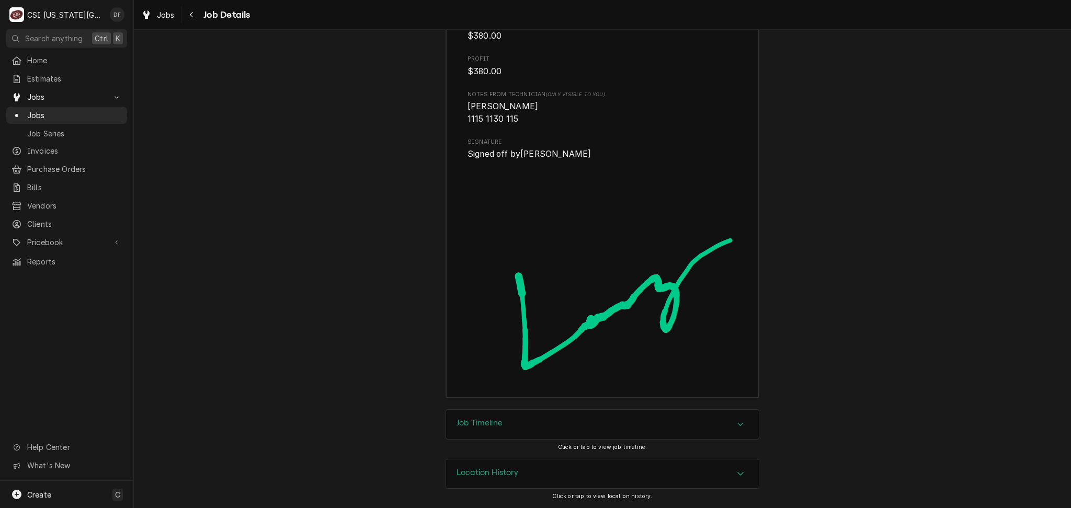
scroll to position [3075, 0]
click at [189, 21] on button "Navigate back" at bounding box center [191, 14] width 17 height 17
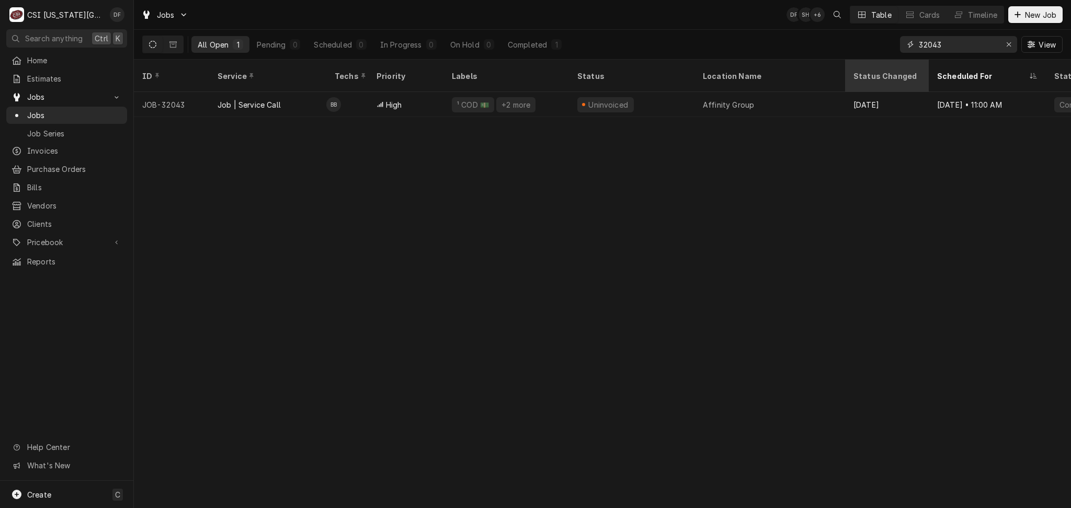
drag, startPoint x: 971, startPoint y: 39, endPoint x: 847, endPoint y: 60, distance: 125.7
click at [847, 60] on div "Jobs DF SH + 6 Table Cards Timeline New Job All Open 1 Pending 0 Scheduled 0 In…" at bounding box center [602, 254] width 937 height 508
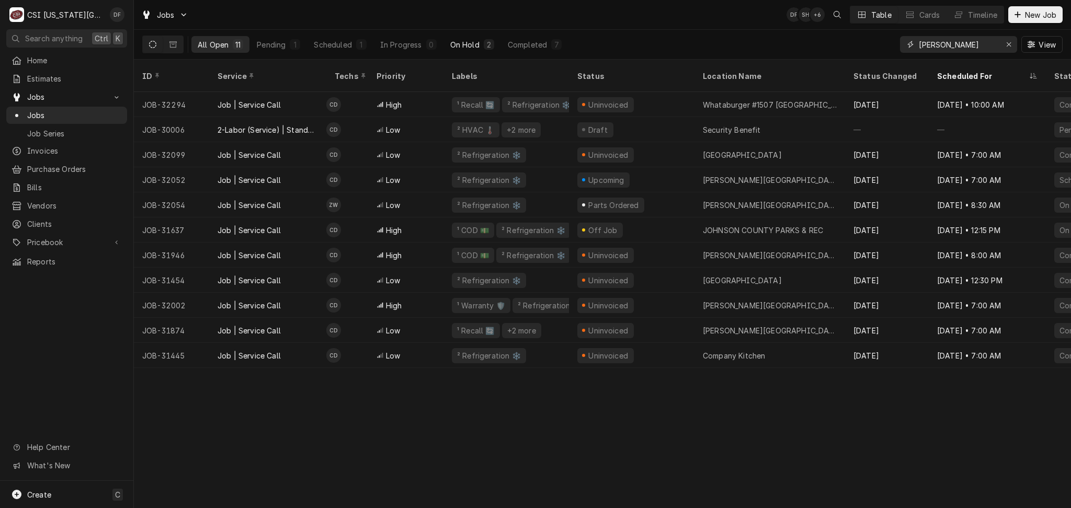
type input "[PERSON_NAME]"
click at [478, 41] on div "On Hold" at bounding box center [464, 44] width 29 height 11
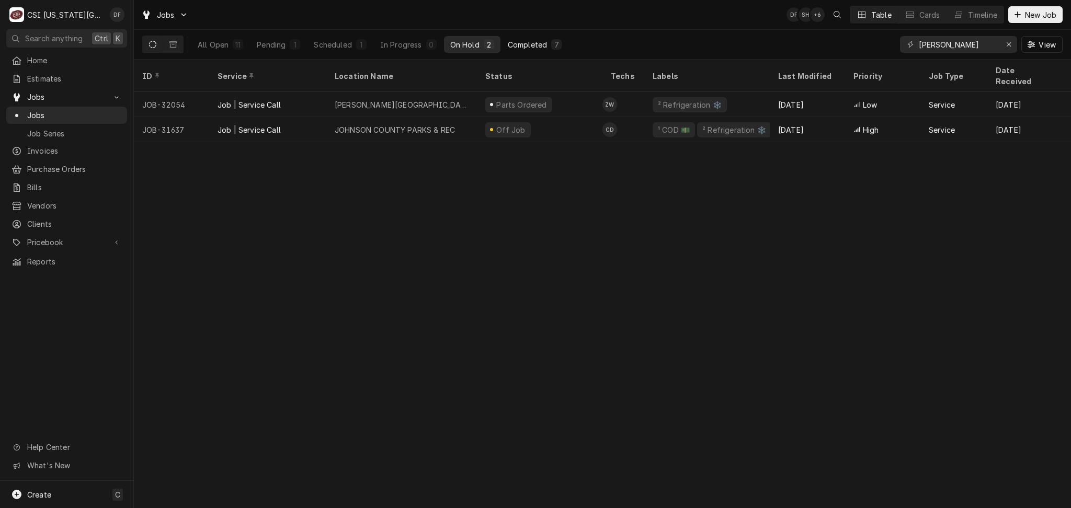
click at [539, 51] on button "Completed 7" at bounding box center [534, 44] width 66 height 17
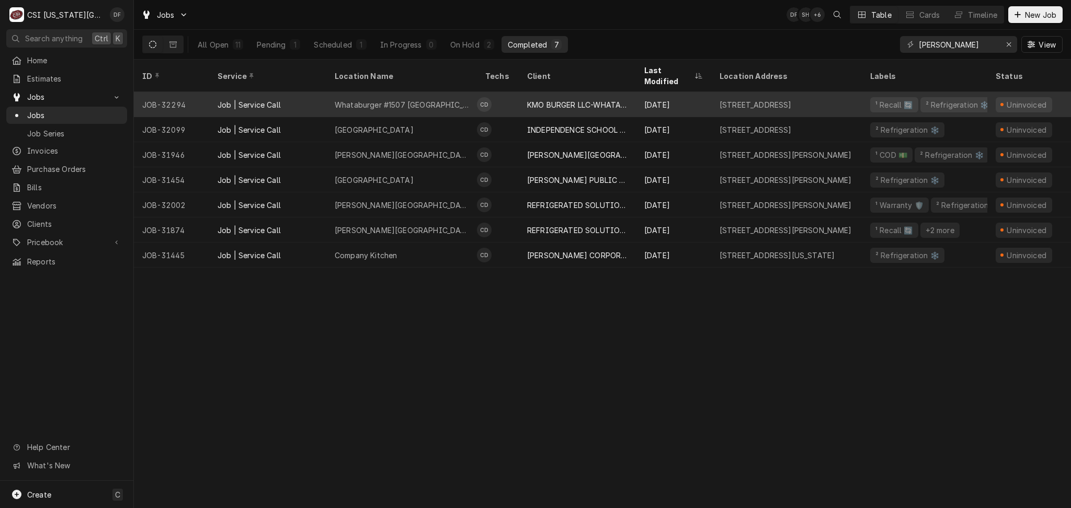
click at [504, 94] on td "CD" at bounding box center [498, 104] width 42 height 25
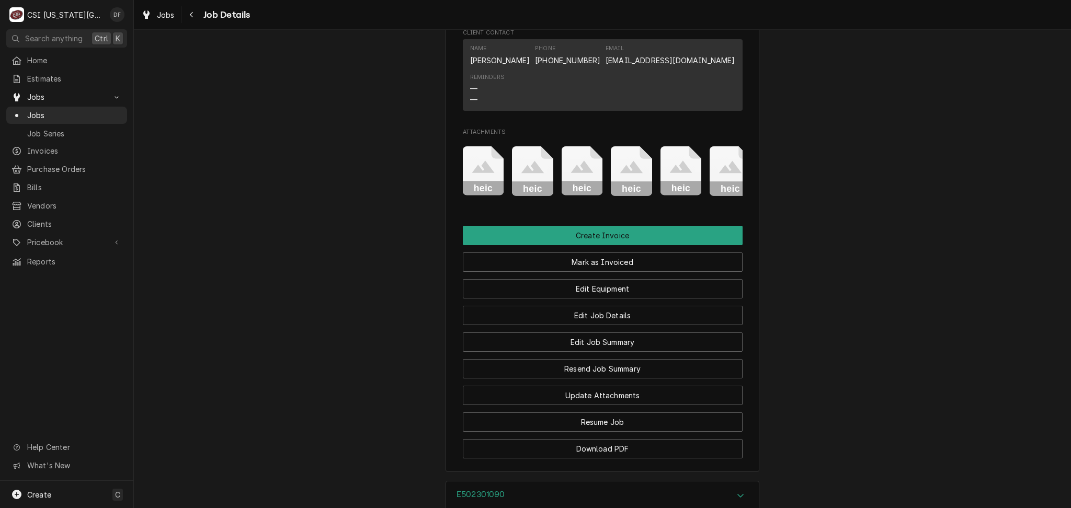
scroll to position [1386, 0]
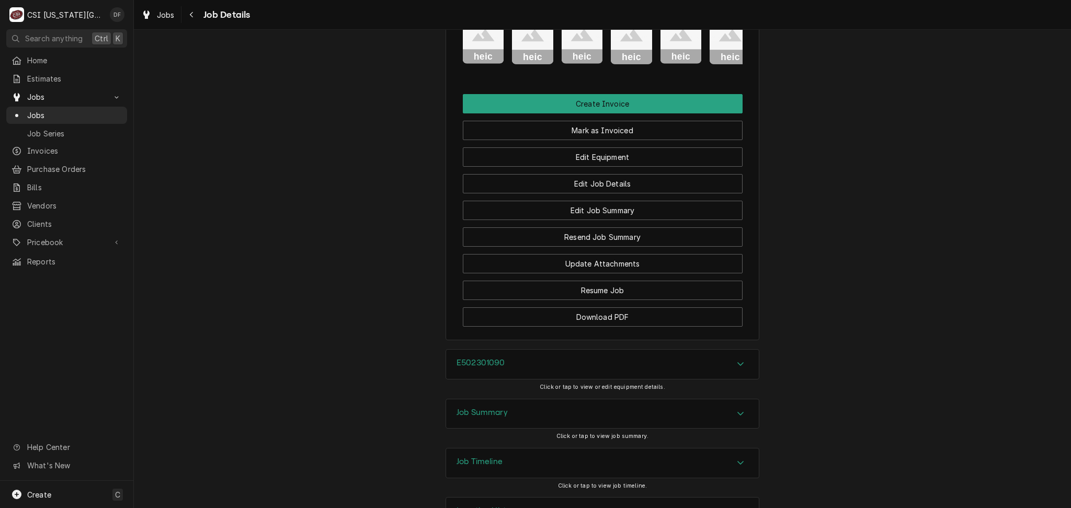
click at [499, 408] on div "Job Summary" at bounding box center [481, 414] width 51 height 13
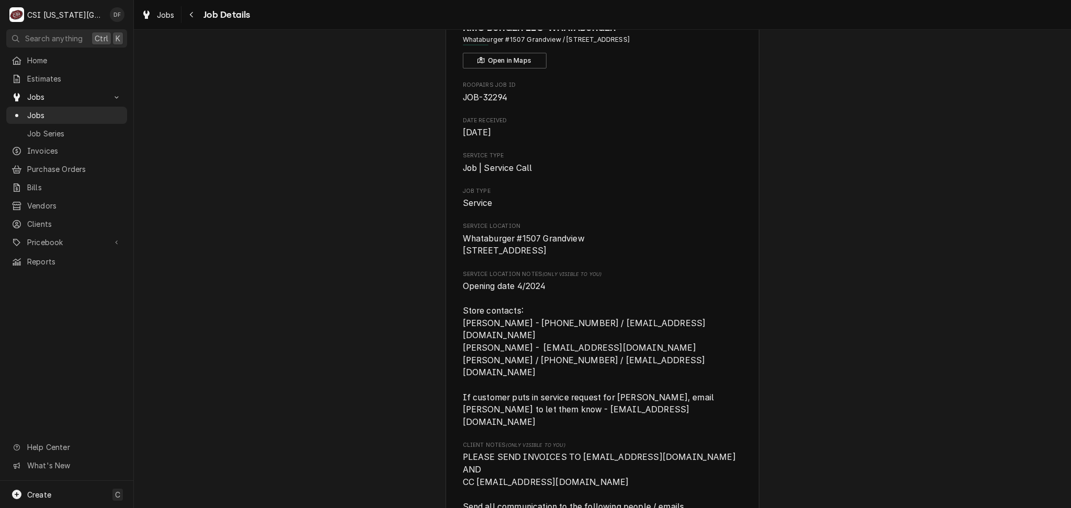
scroll to position [0, 0]
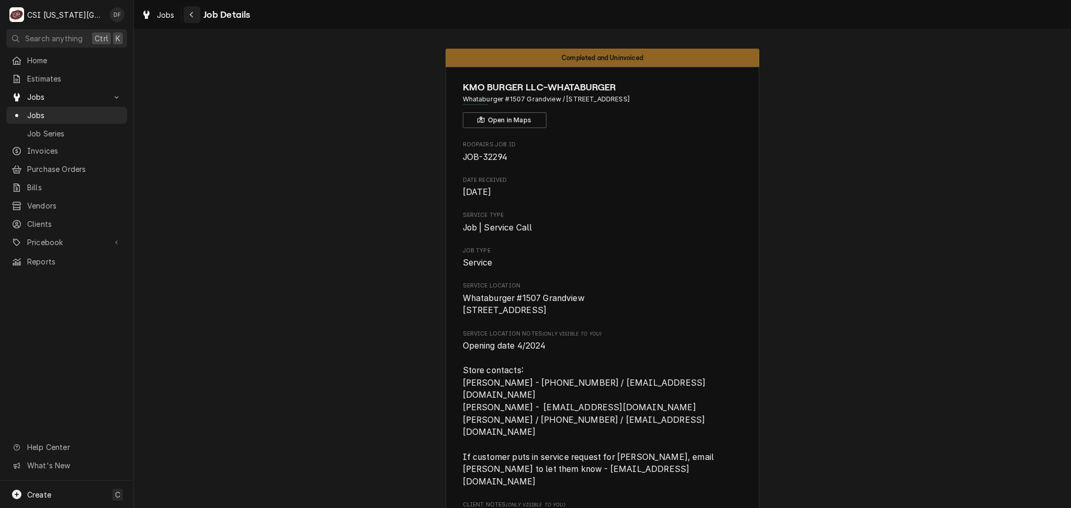
click at [193, 14] on icon "Navigate back" at bounding box center [191, 14] width 5 height 7
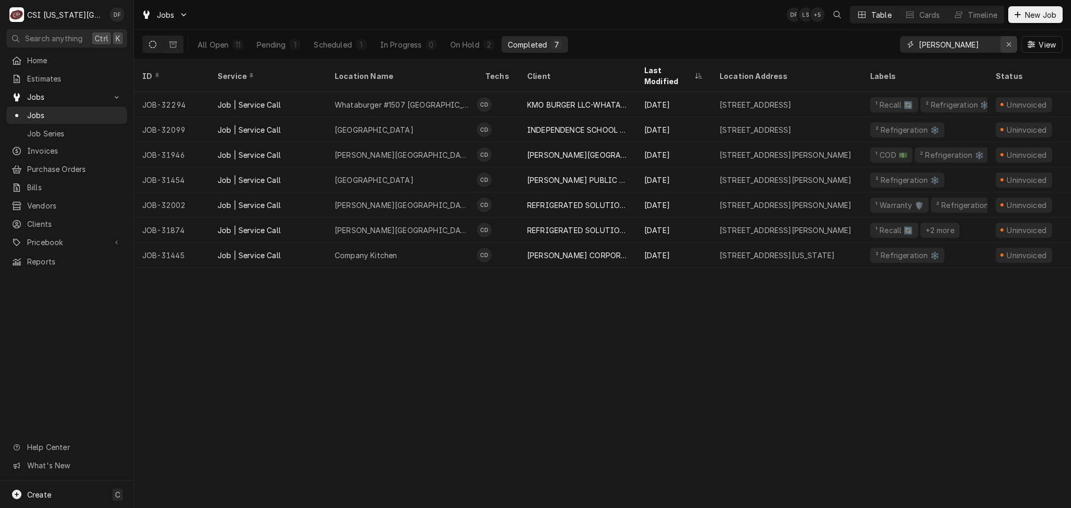
click at [1006, 44] on icon "Erase input" at bounding box center [1009, 44] width 6 height 7
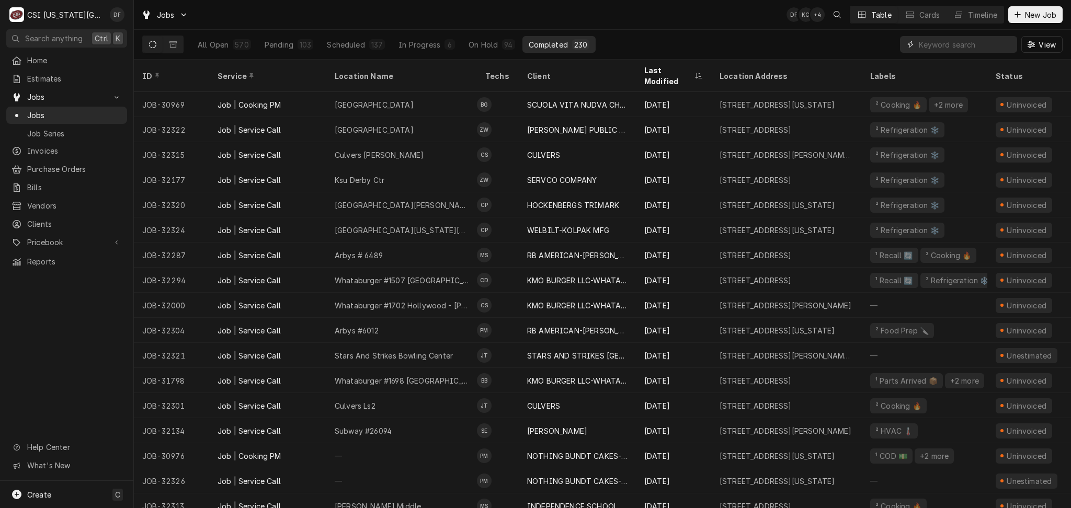
click at [947, 41] on input "Dynamic Content Wrapper" at bounding box center [964, 44] width 93 height 17
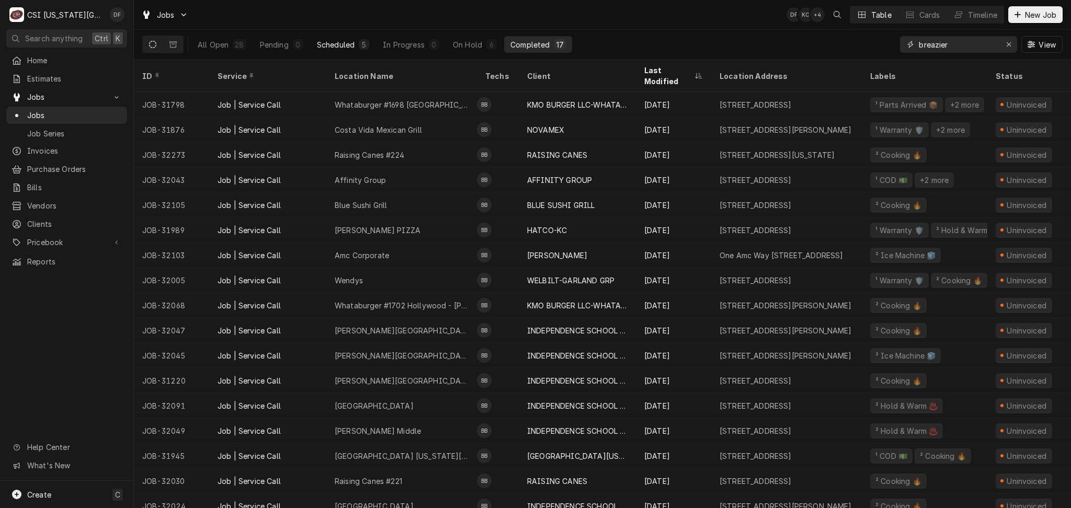
type input "breazier"
click at [352, 45] on div "Scheduled" at bounding box center [336, 44] width 38 height 11
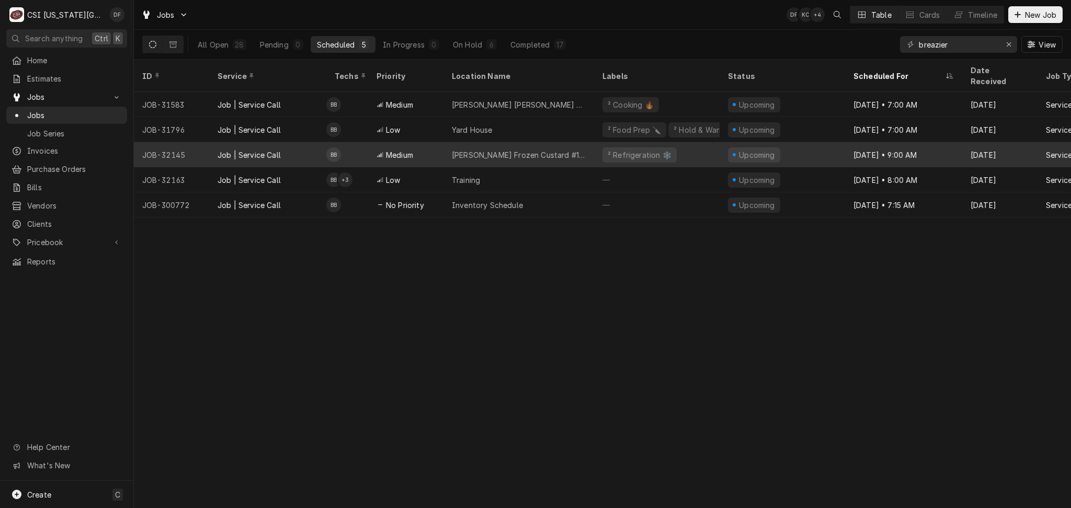
click at [527, 149] on div "[PERSON_NAME] Frozen Custard #168" at bounding box center [519, 154] width 134 height 11
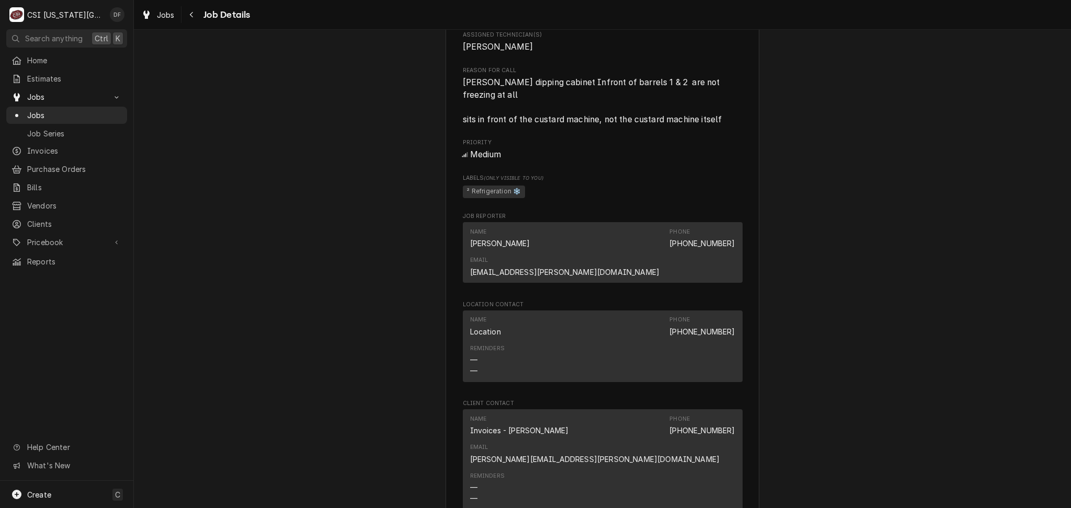
scroll to position [765, 0]
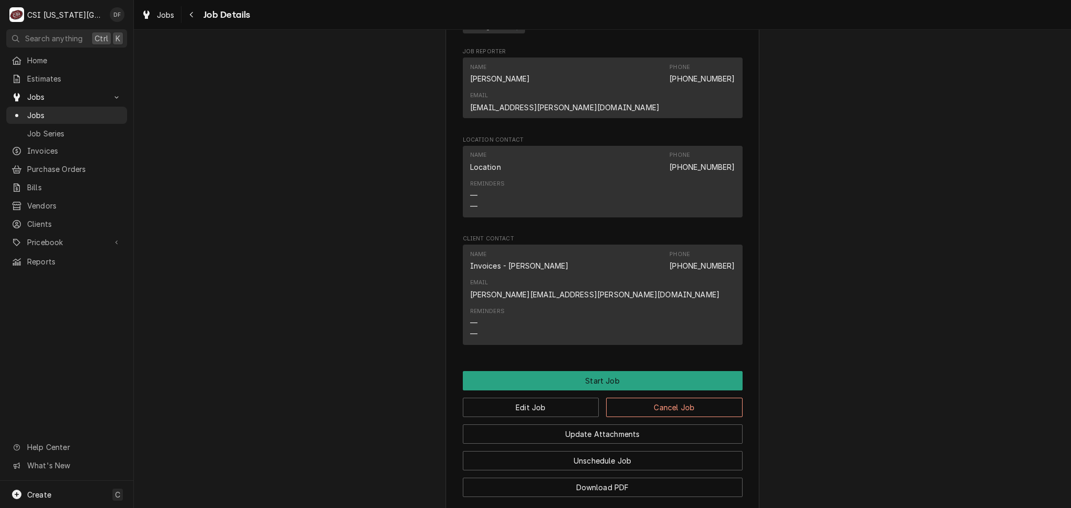
scroll to position [909, 0]
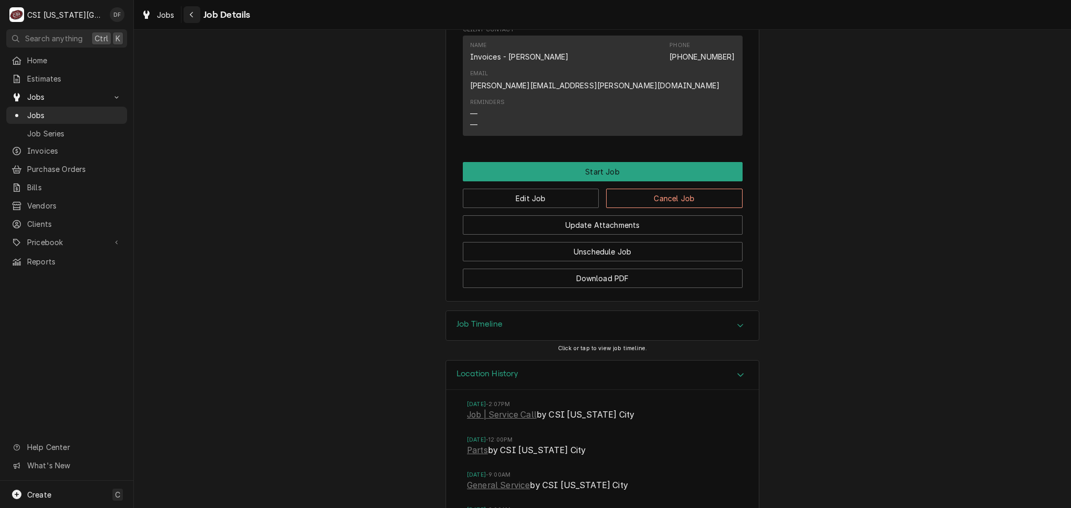
click at [189, 11] on icon "Navigate back" at bounding box center [191, 14] width 5 height 7
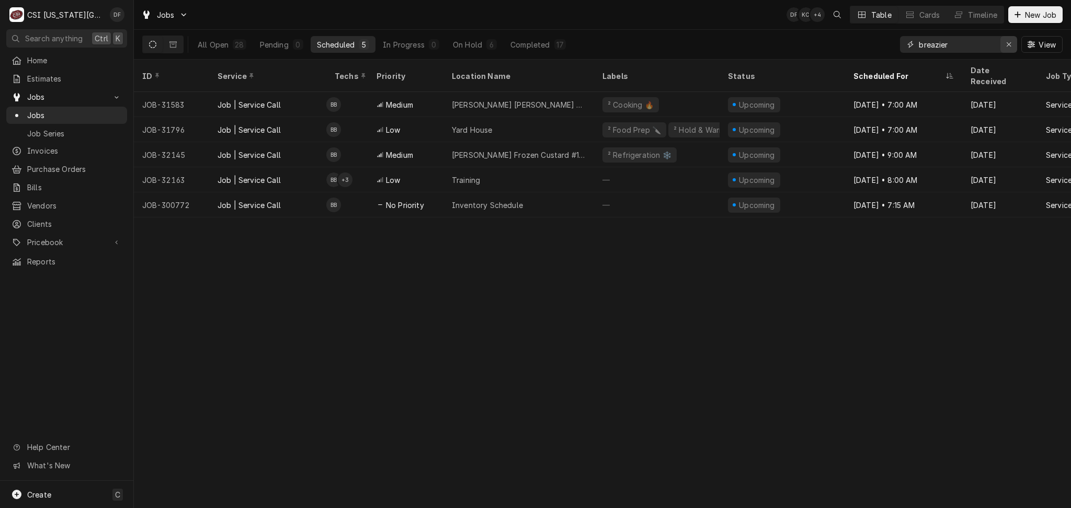
click at [1006, 44] on icon "Erase input" at bounding box center [1009, 44] width 6 height 7
